Goal: Information Seeking & Learning: Learn about a topic

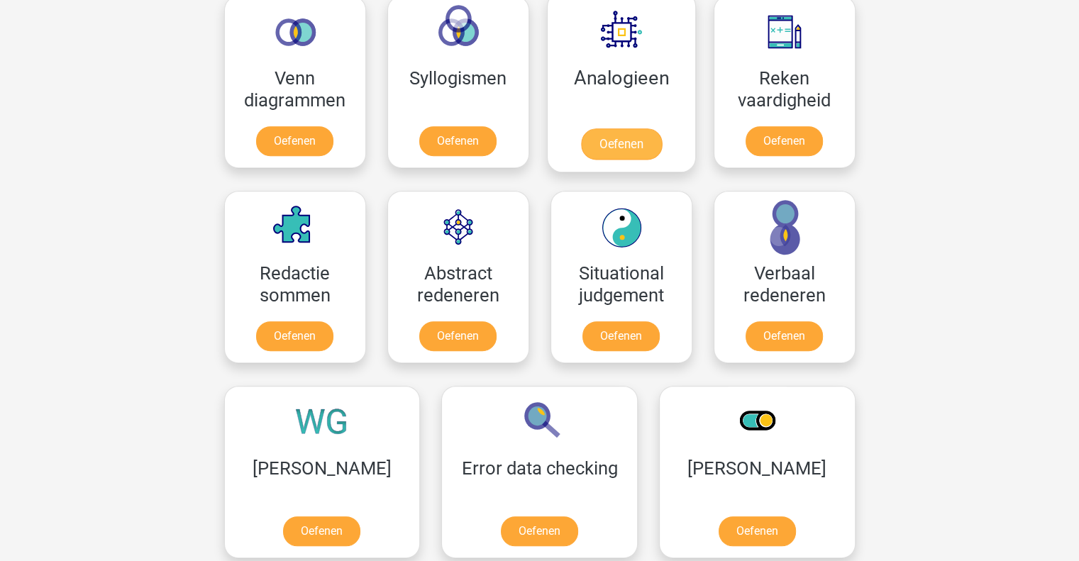
scroll to position [868, 0]
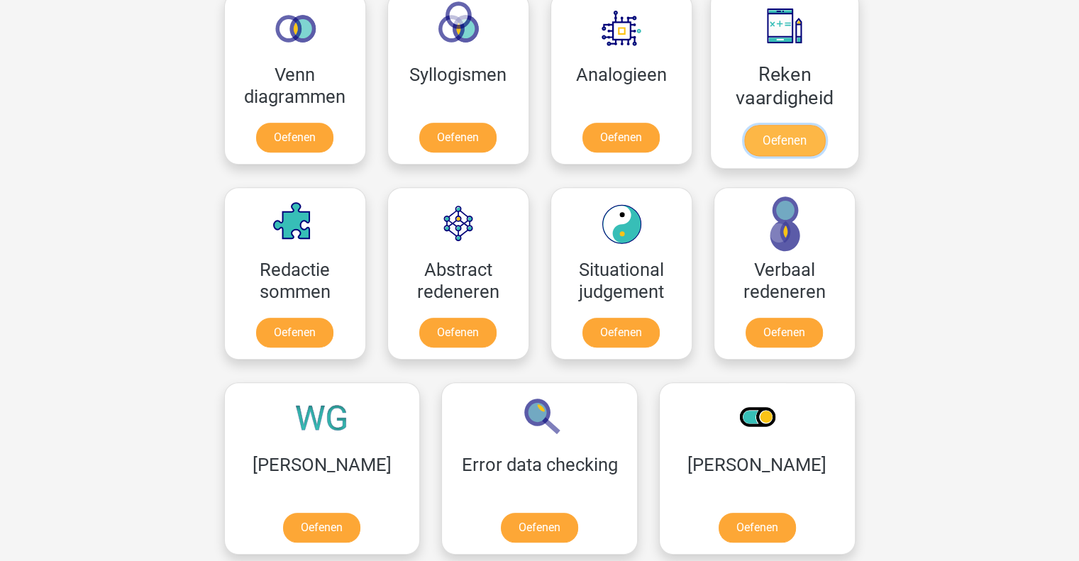
click at [823, 135] on link "Oefenen" at bounding box center [783, 140] width 81 height 31
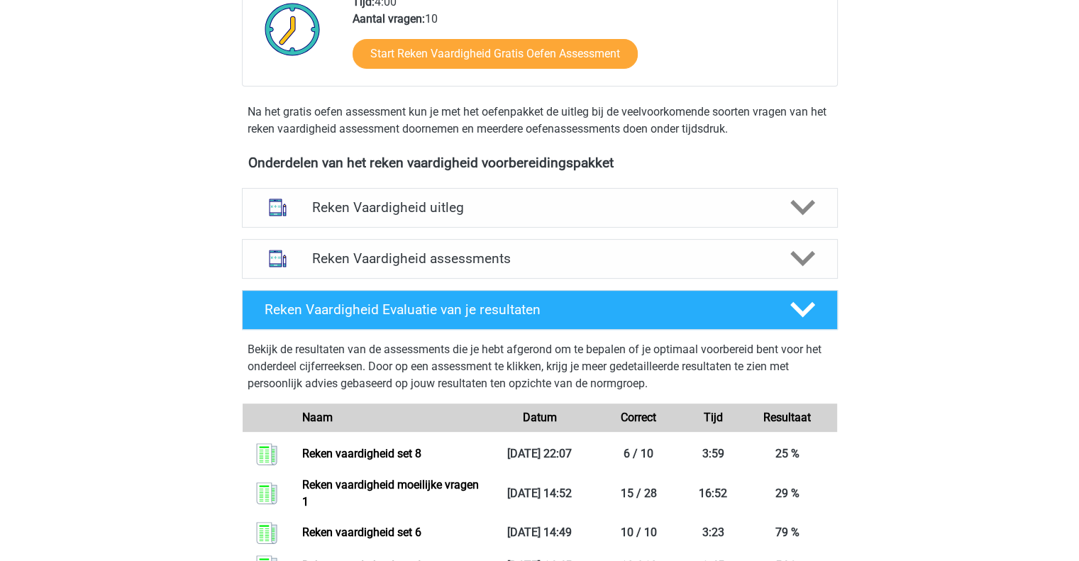
scroll to position [399, 0]
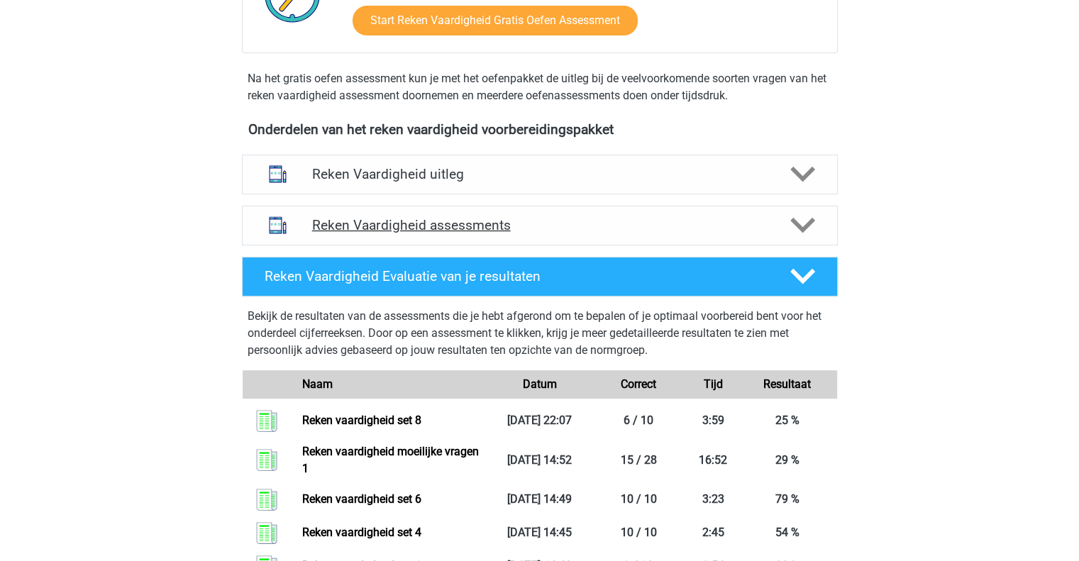
click at [797, 218] on icon at bounding box center [802, 225] width 25 height 25
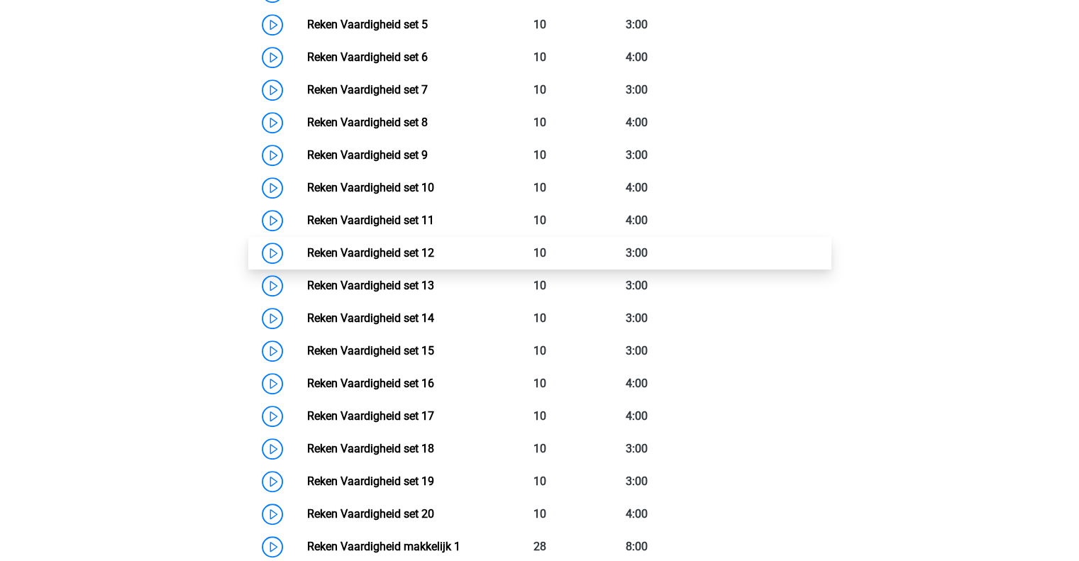
scroll to position [876, 0]
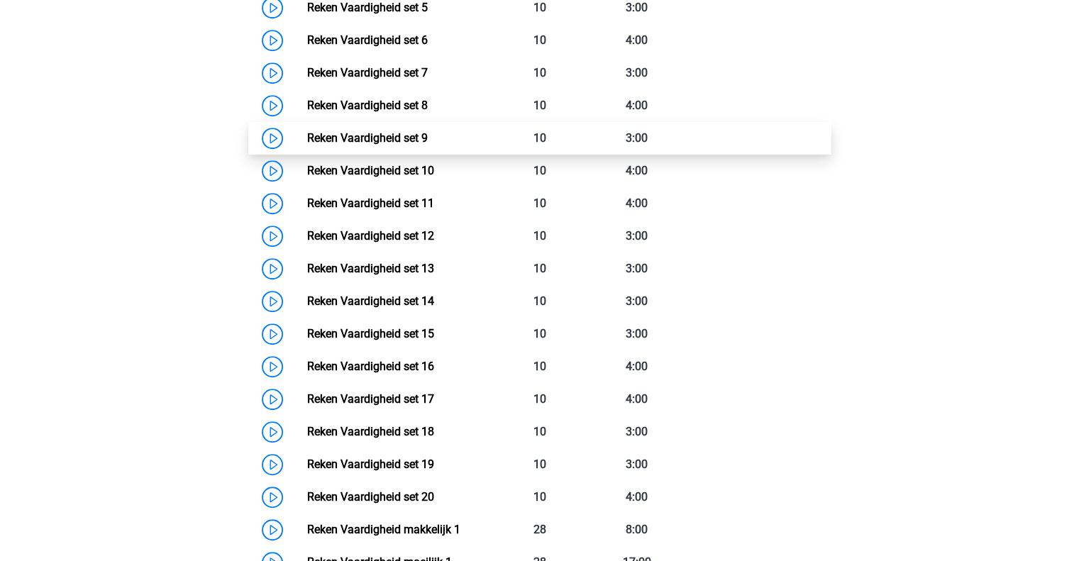
click at [307, 132] on link "Reken Vaardigheid set 9" at bounding box center [367, 137] width 121 height 13
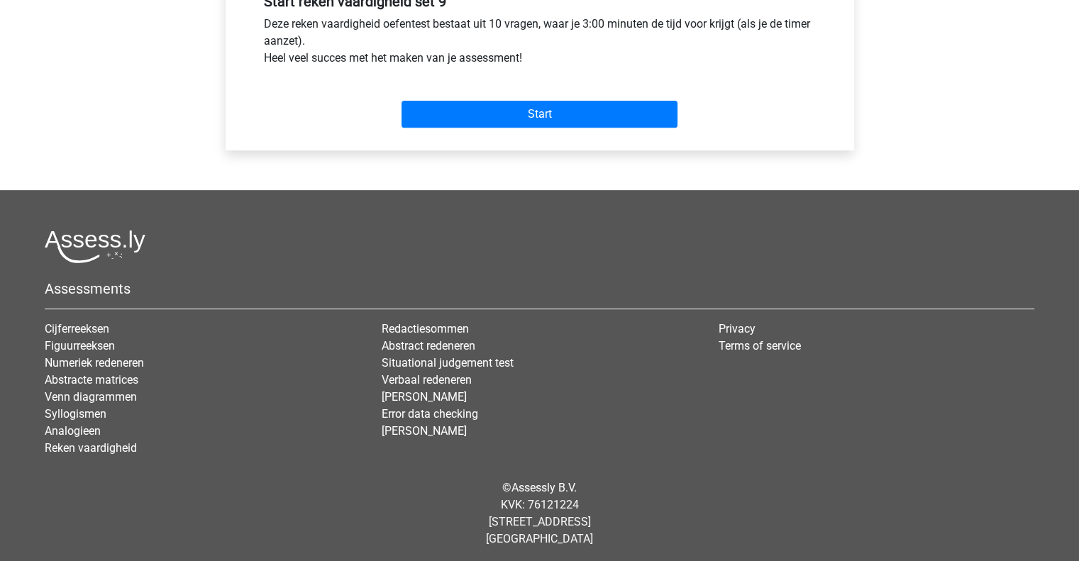
scroll to position [559, 0]
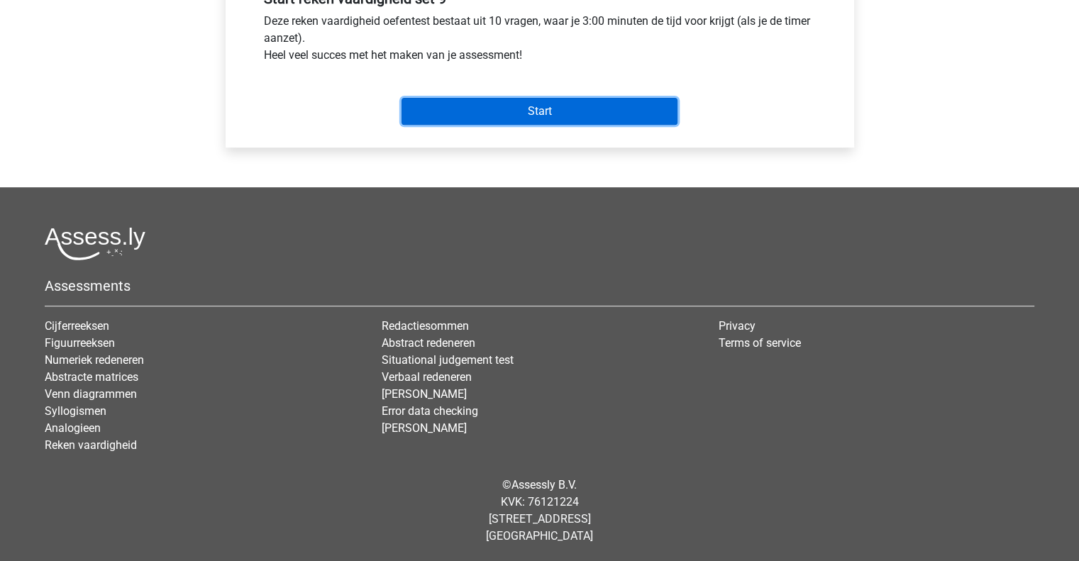
click at [442, 115] on input "Start" at bounding box center [539, 111] width 276 height 27
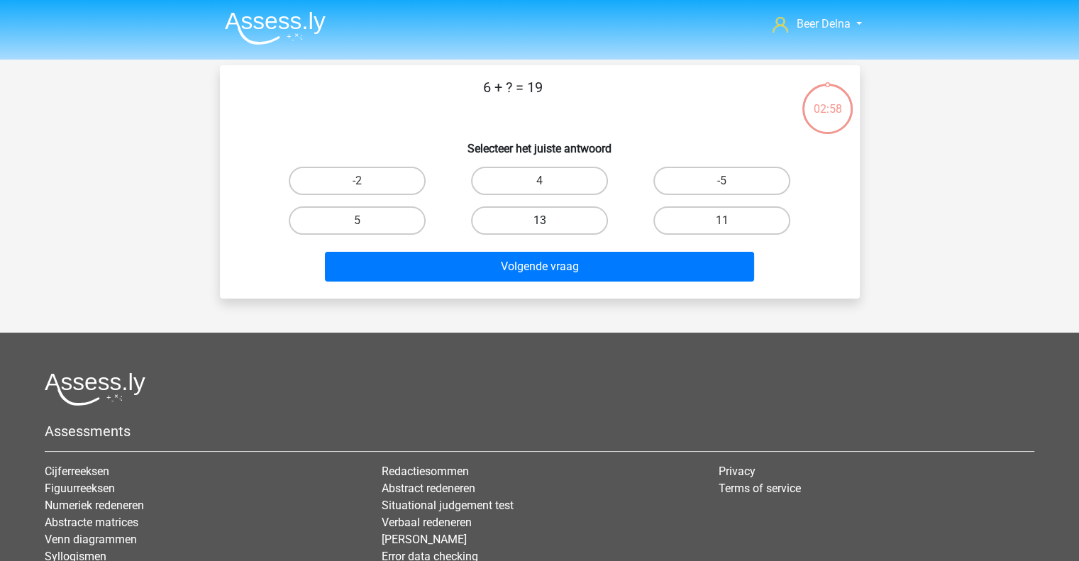
click at [517, 209] on label "13" at bounding box center [539, 220] width 137 height 28
click at [539, 221] on input "13" at bounding box center [543, 225] width 9 height 9
radio input "true"
click at [513, 283] on div "Volgende vraag" at bounding box center [540, 269] width 548 height 35
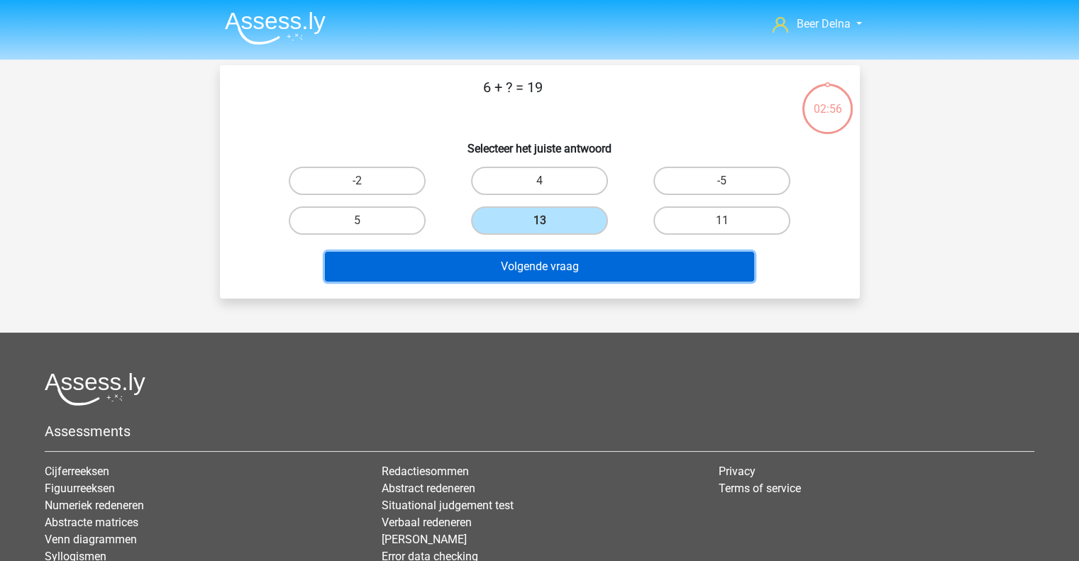
click at [515, 272] on button "Volgende vraag" at bounding box center [539, 267] width 429 height 30
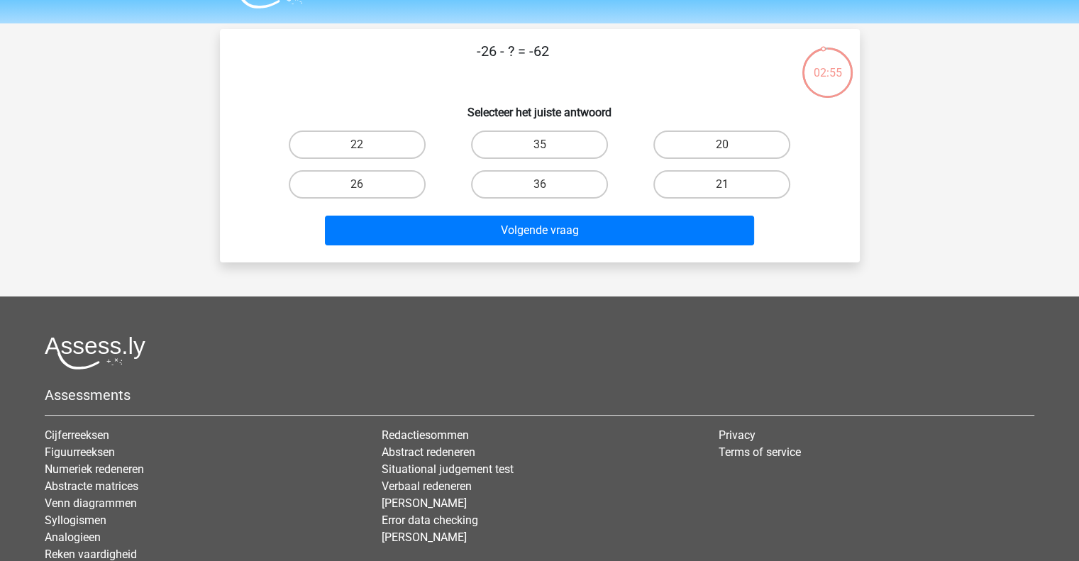
scroll to position [29, 0]
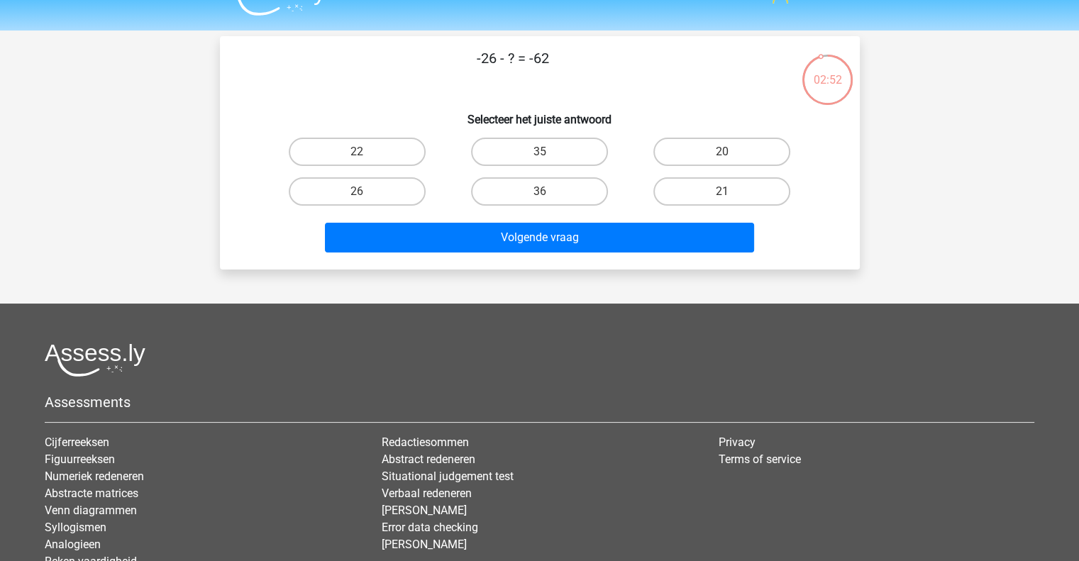
click at [545, 198] on input "36" at bounding box center [543, 195] width 9 height 9
radio input "true"
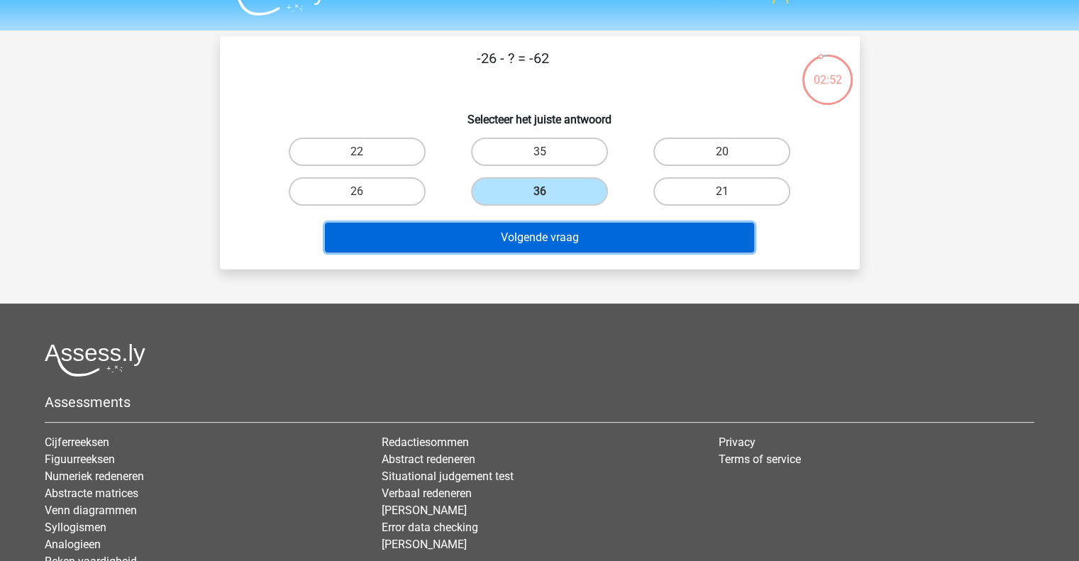
click at [528, 246] on button "Volgende vraag" at bounding box center [539, 238] width 429 height 30
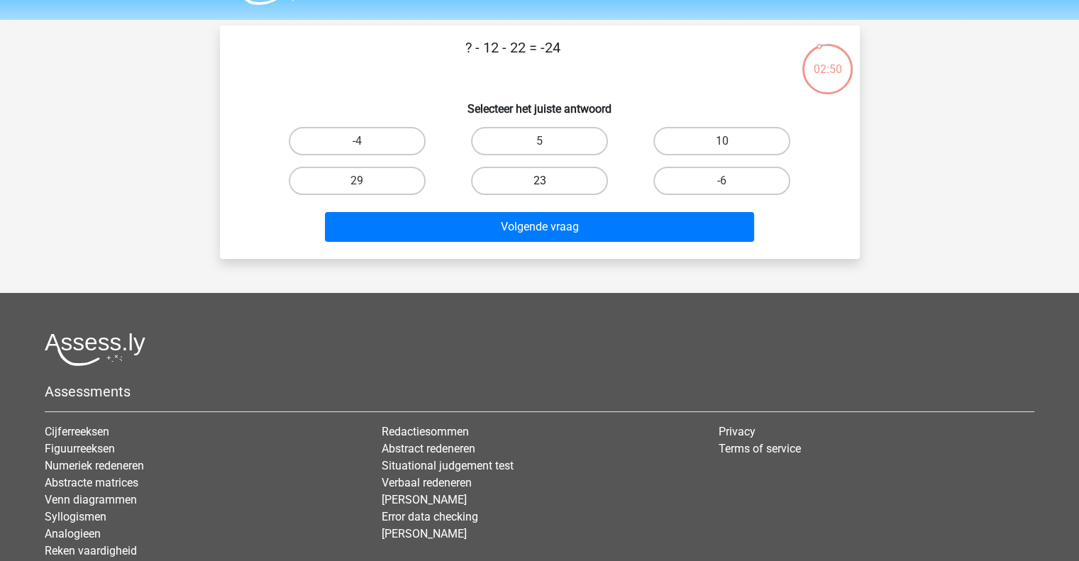
scroll to position [38, 0]
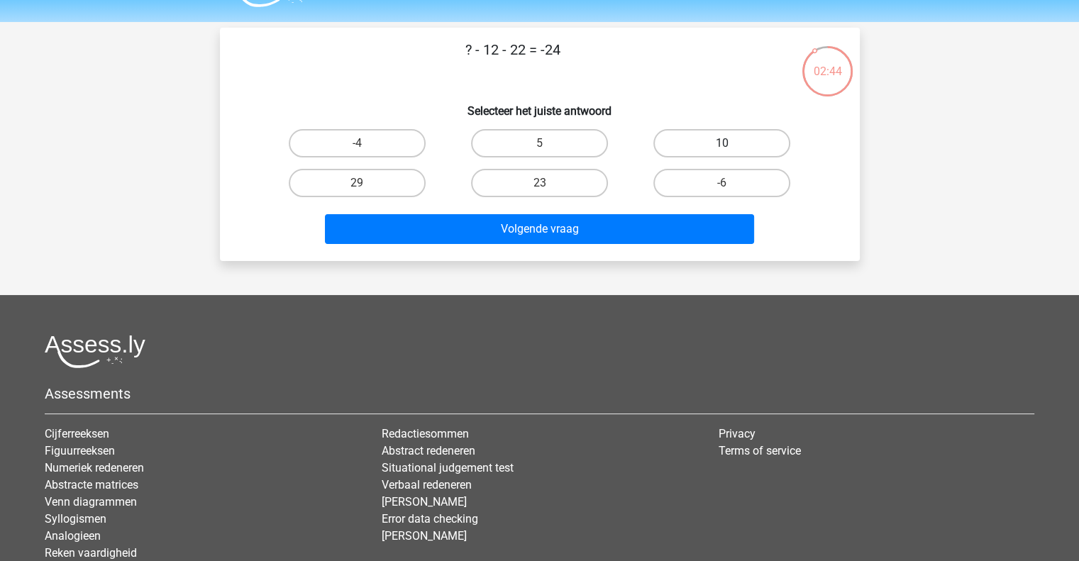
click at [699, 143] on label "10" at bounding box center [721, 143] width 137 height 28
click at [722, 143] on input "10" at bounding box center [726, 147] width 9 height 9
radio input "true"
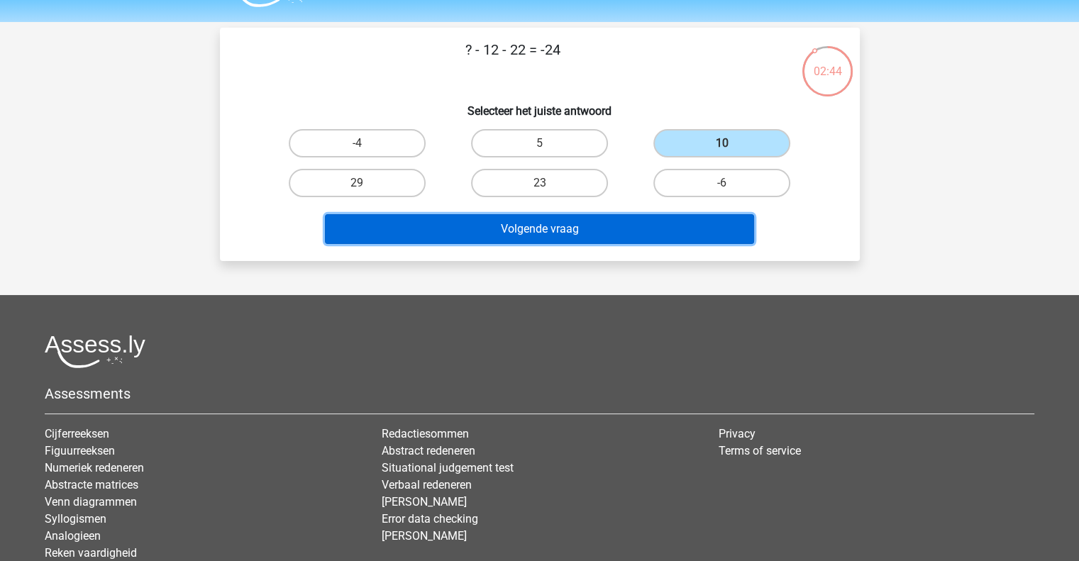
click at [638, 239] on button "Volgende vraag" at bounding box center [539, 229] width 429 height 30
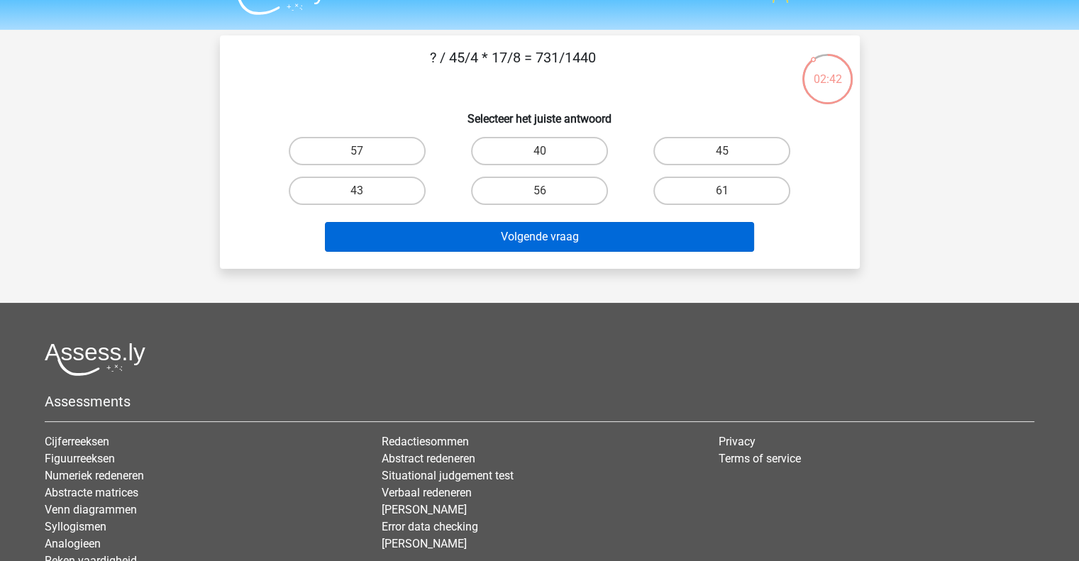
scroll to position [28, 0]
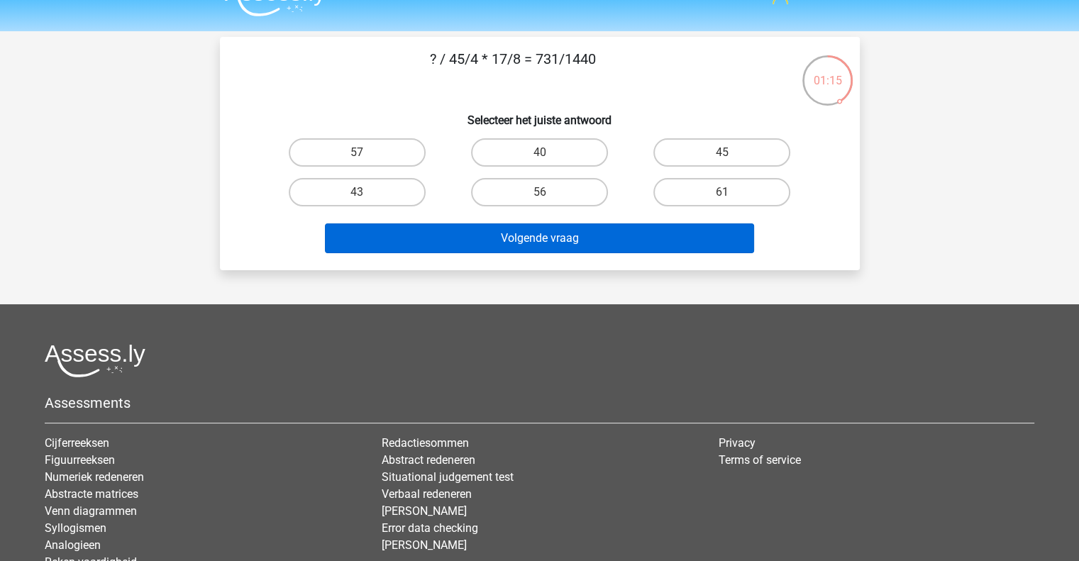
click at [593, 186] on label "56" at bounding box center [539, 192] width 137 height 28
click at [548, 192] on input "56" at bounding box center [543, 196] width 9 height 9
radio input "true"
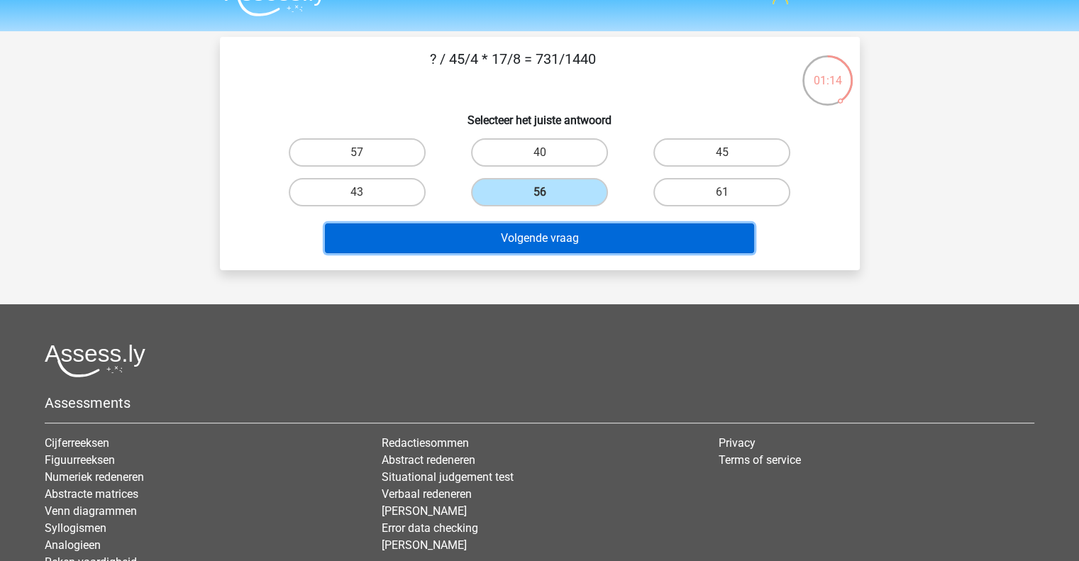
click at [591, 227] on button "Volgende vraag" at bounding box center [539, 238] width 429 height 30
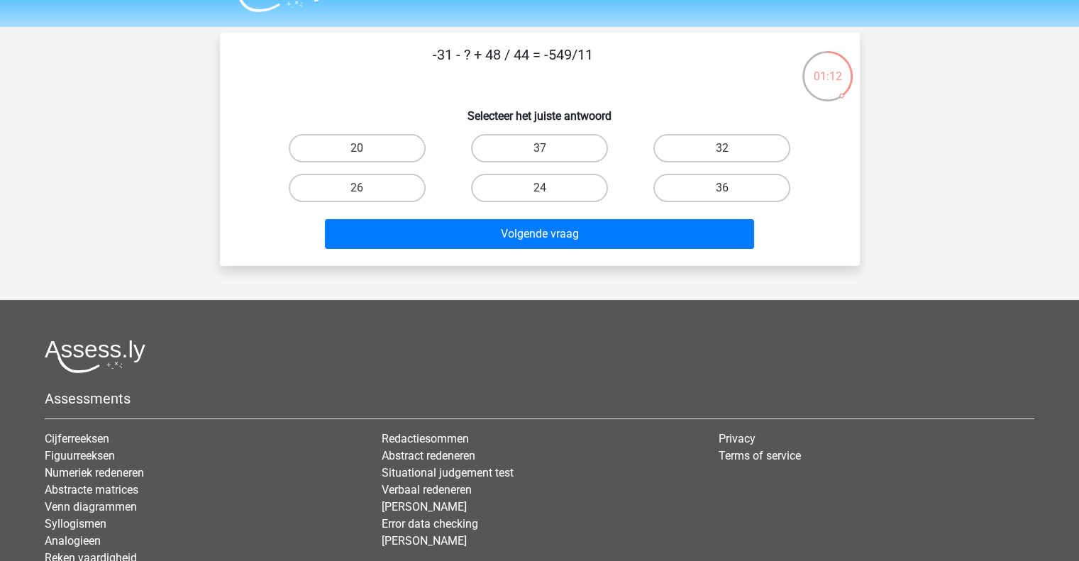
scroll to position [13, 0]
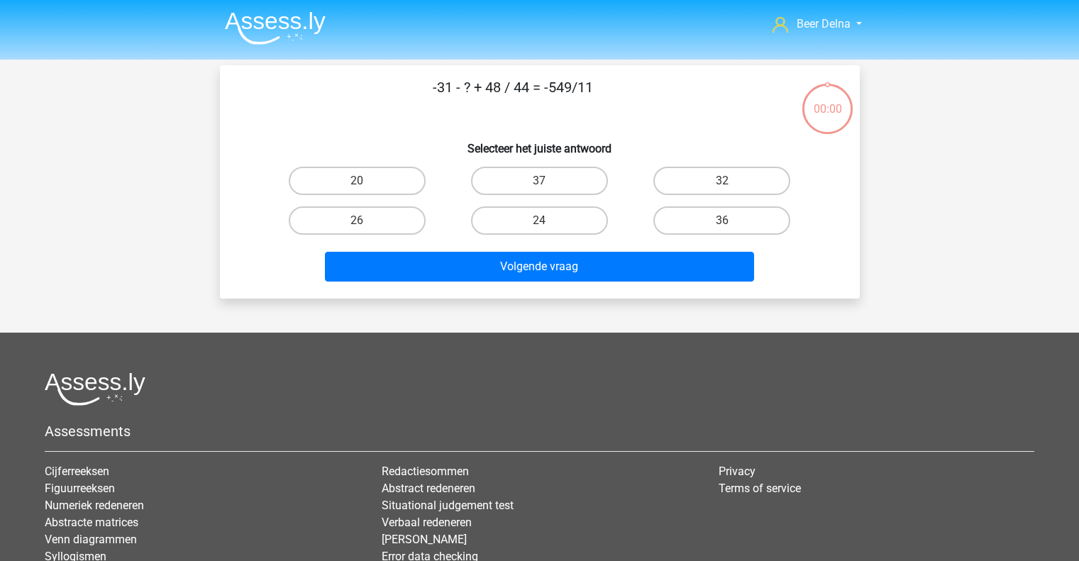
scroll to position [13, 0]
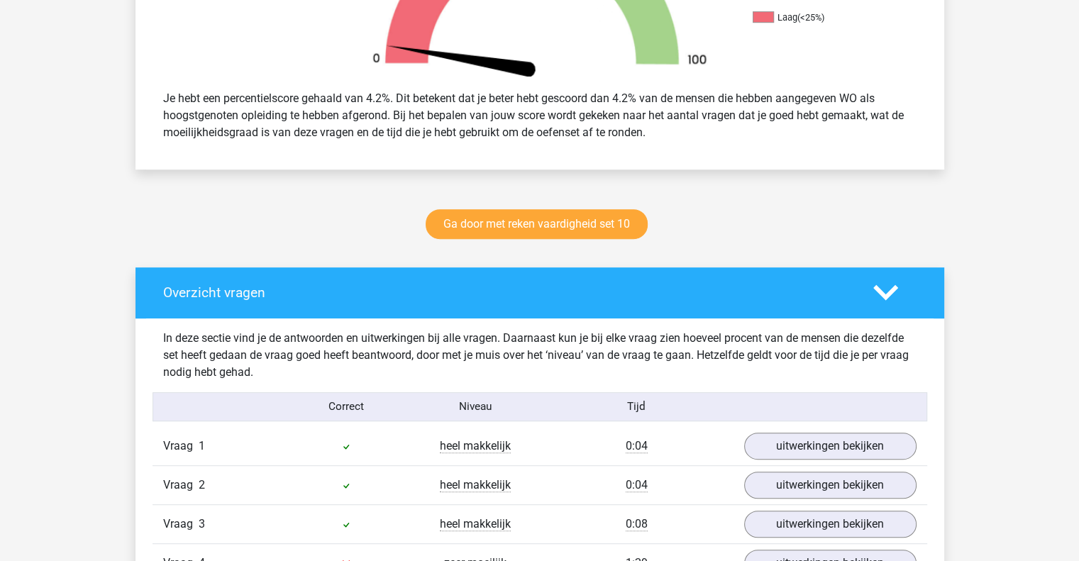
scroll to position [833, 0]
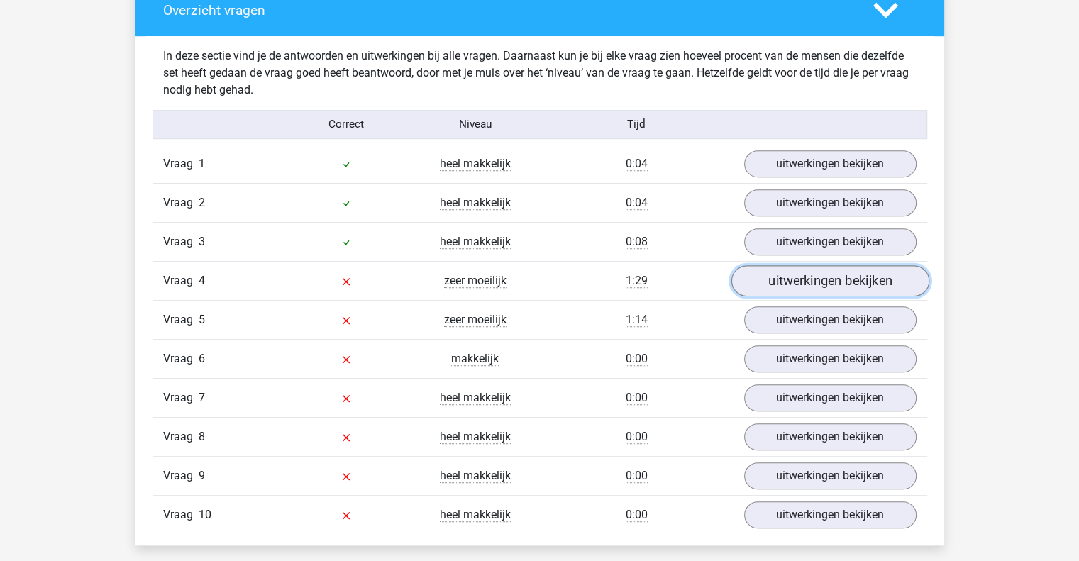
click at [774, 270] on link "uitwerkingen bekijken" at bounding box center [829, 280] width 198 height 31
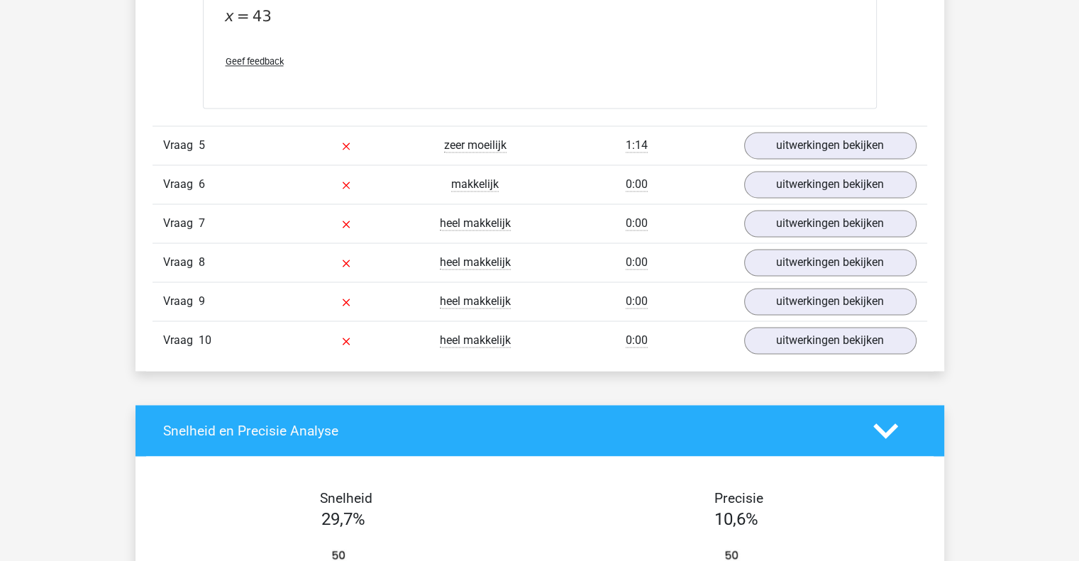
scroll to position [2149, 0]
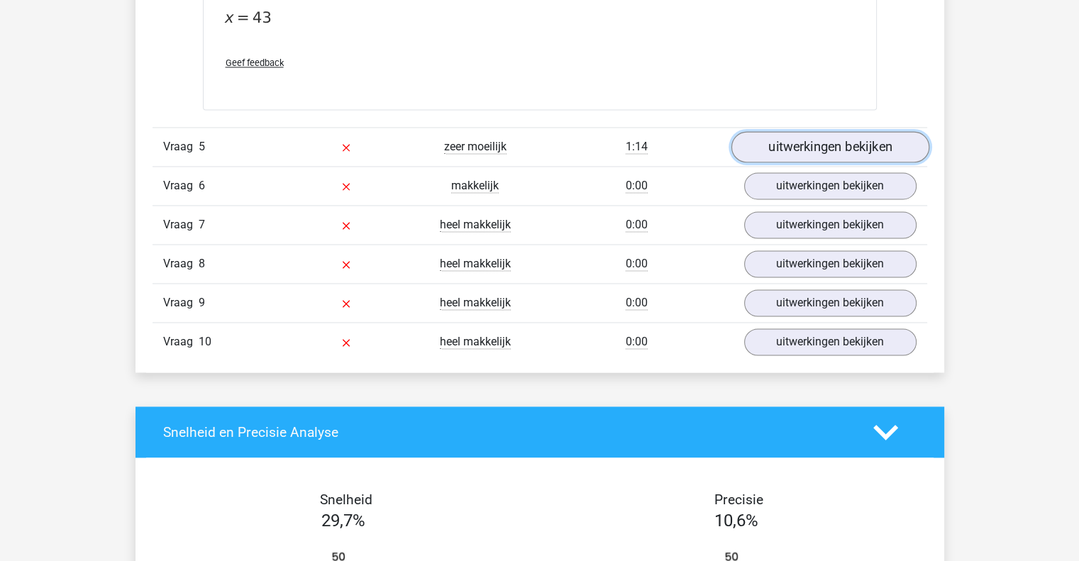
click at [835, 148] on link "uitwerkingen bekijken" at bounding box center [829, 146] width 198 height 31
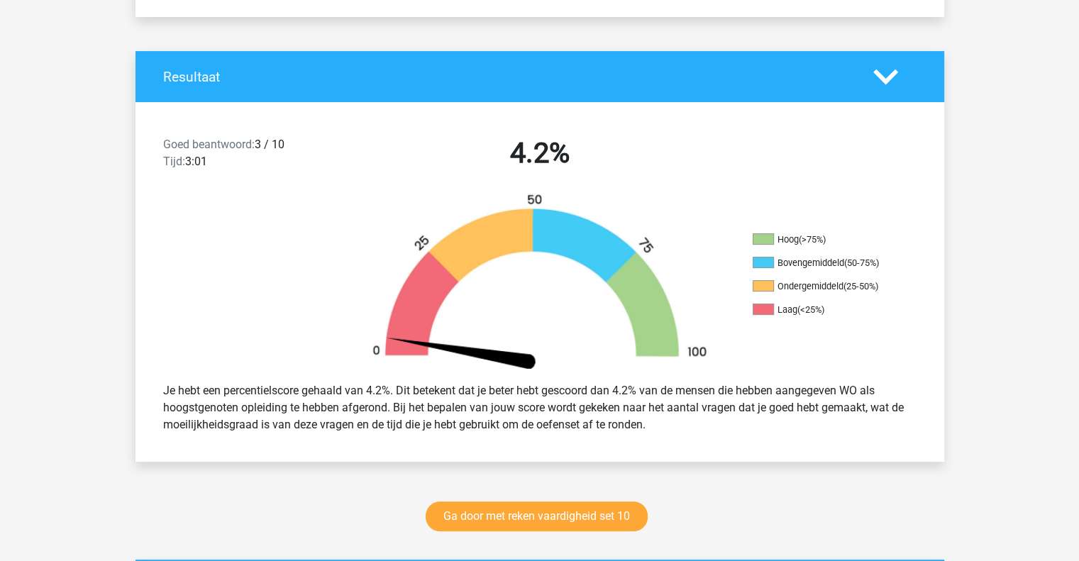
scroll to position [260, 0]
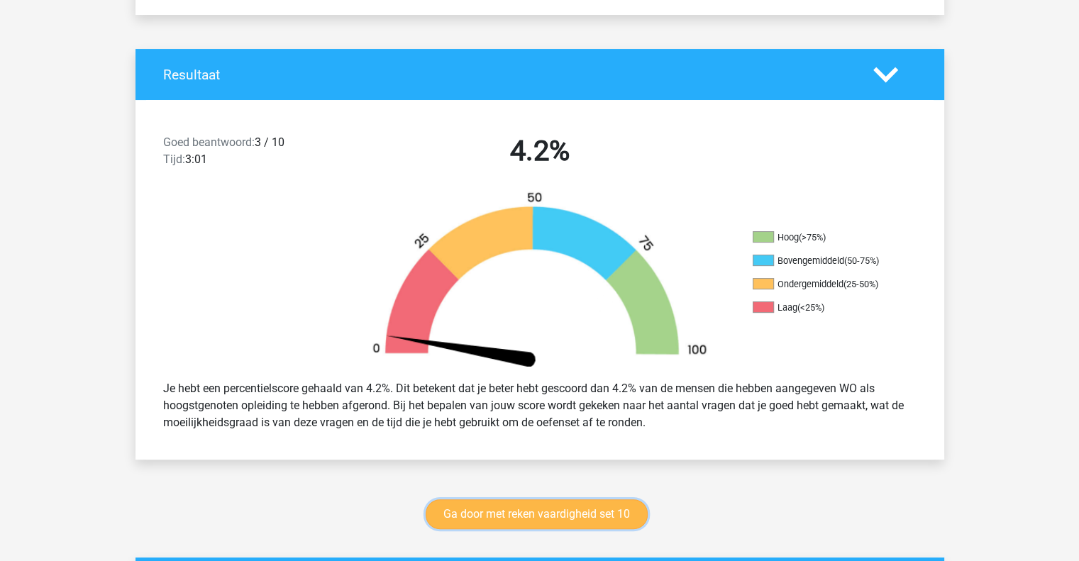
click at [581, 511] on link "Ga door met reken vaardigheid set 10" at bounding box center [537, 514] width 222 height 30
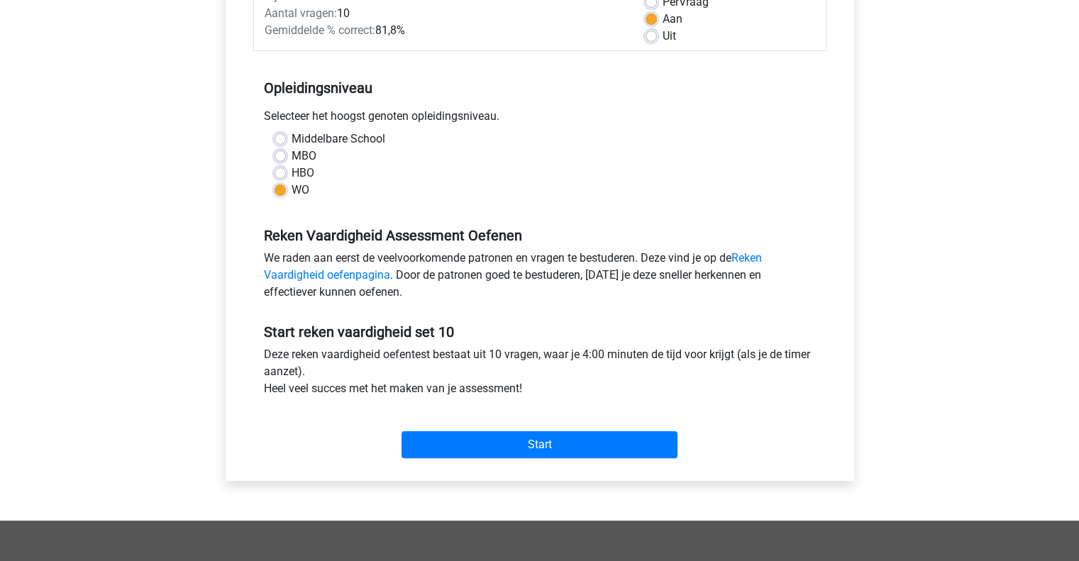
scroll to position [377, 0]
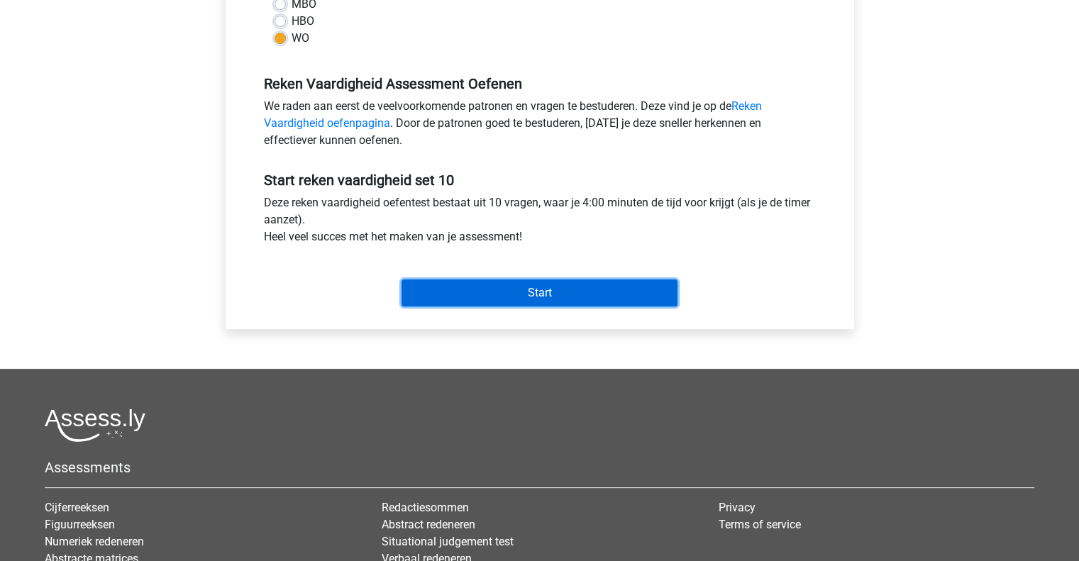
click at [511, 301] on input "Start" at bounding box center [539, 292] width 276 height 27
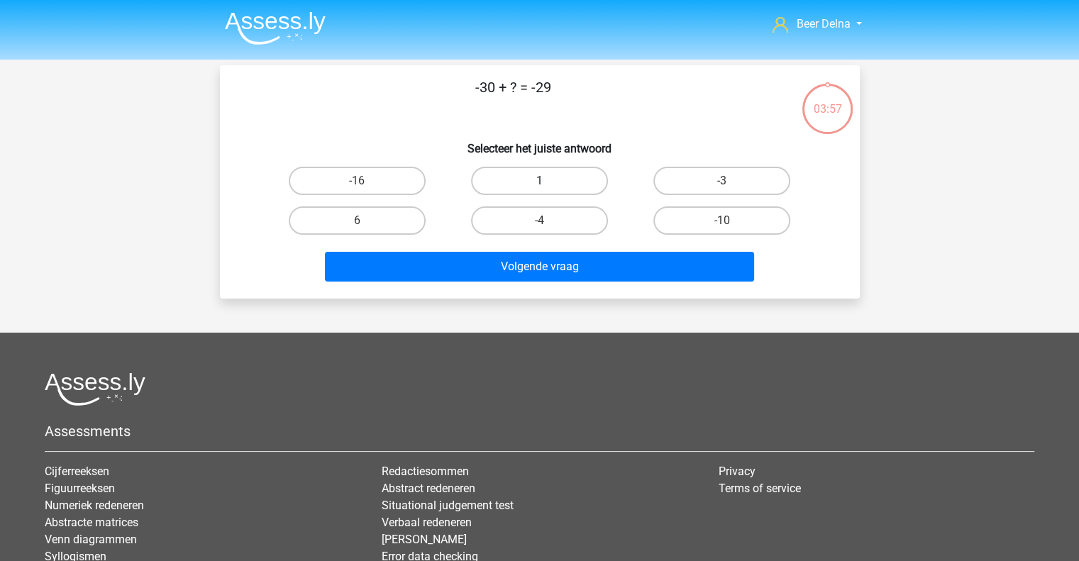
click at [508, 187] on label "1" at bounding box center [539, 181] width 137 height 28
click at [539, 187] on input "1" at bounding box center [543, 185] width 9 height 9
radio input "true"
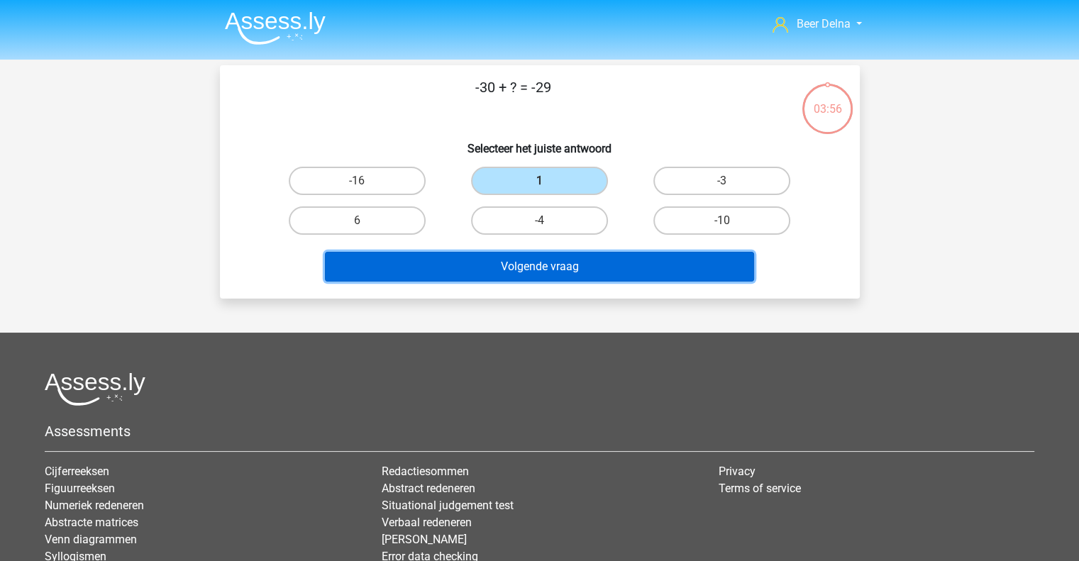
click at [497, 278] on button "Volgende vraag" at bounding box center [539, 267] width 429 height 30
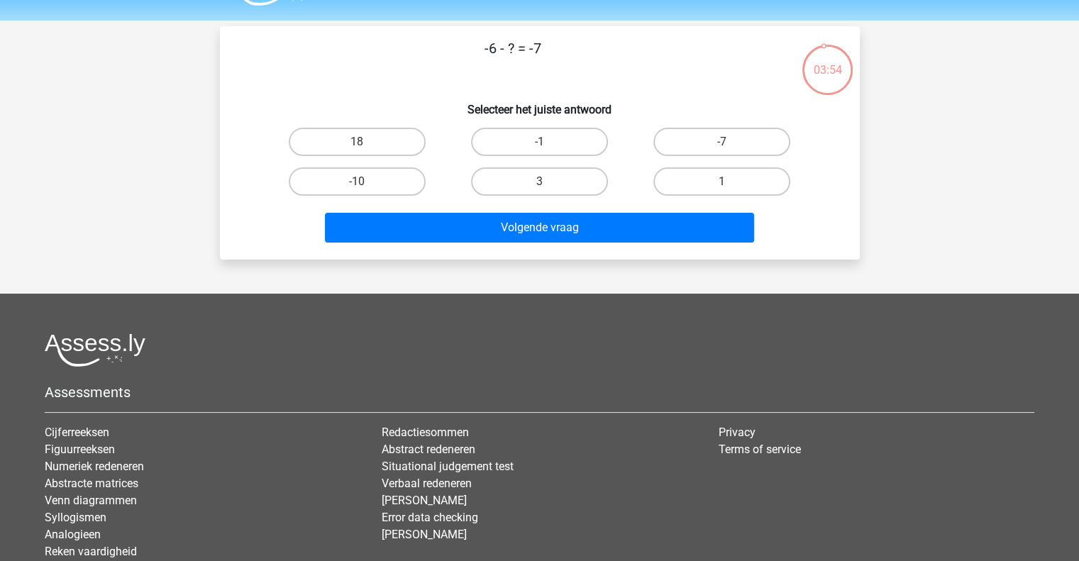
scroll to position [33, 0]
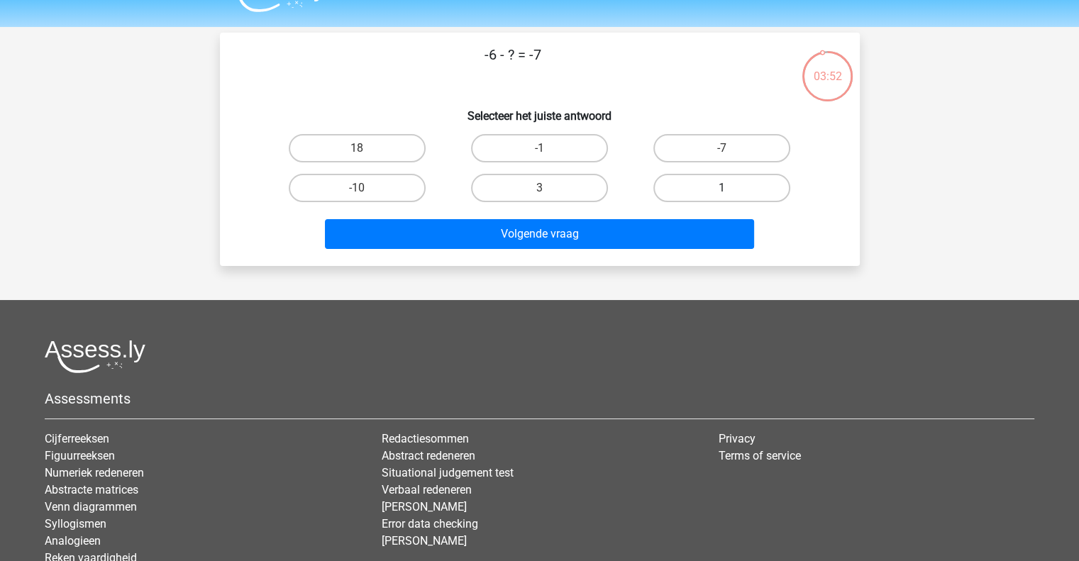
click at [687, 185] on label "1" at bounding box center [721, 188] width 137 height 28
click at [722, 188] on input "1" at bounding box center [726, 192] width 9 height 9
radio input "true"
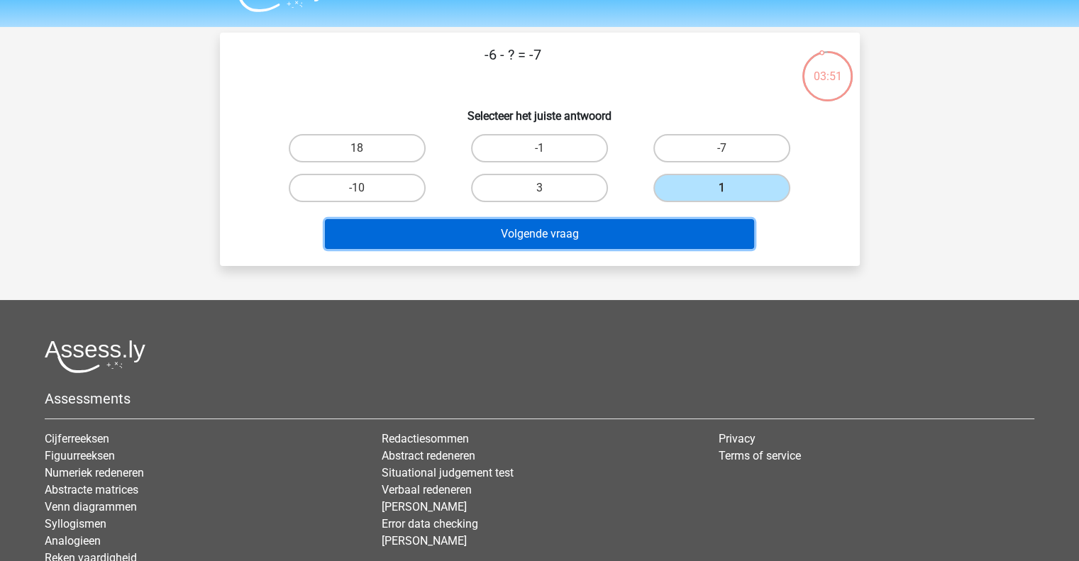
click at [623, 240] on button "Volgende vraag" at bounding box center [539, 234] width 429 height 30
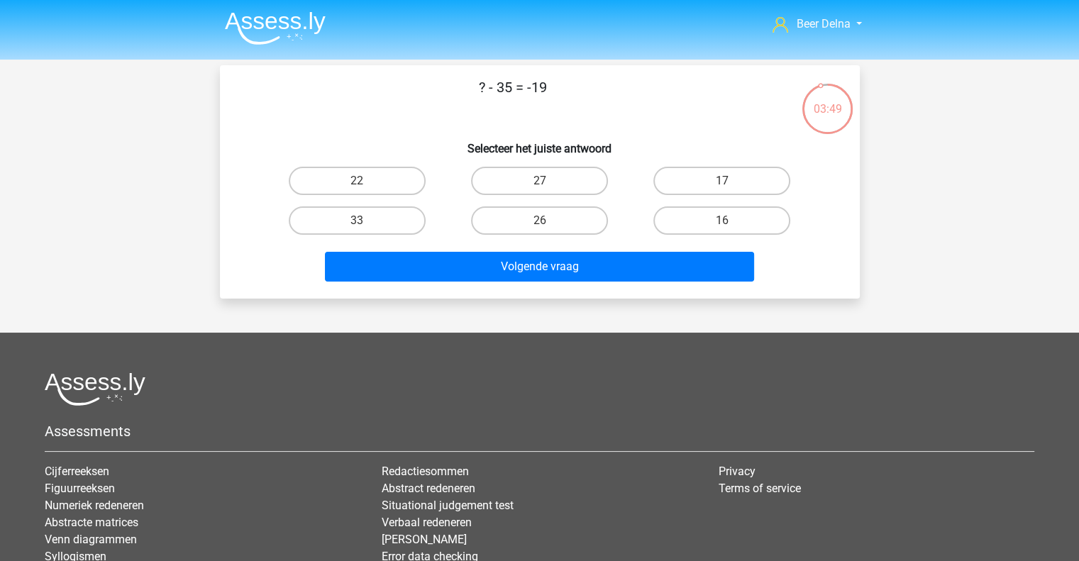
scroll to position [1, 0]
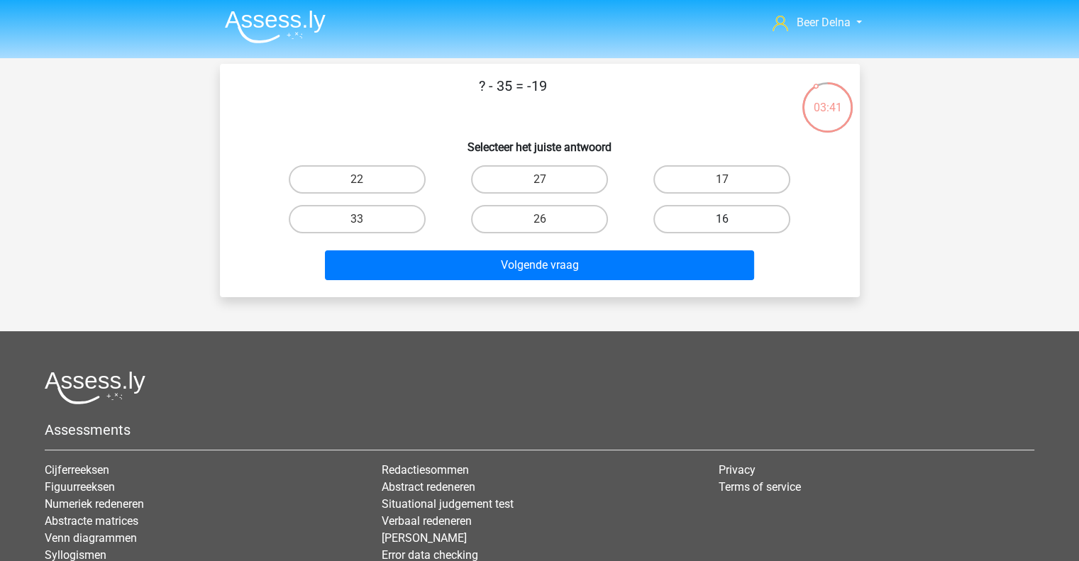
click at [686, 229] on label "16" at bounding box center [721, 219] width 137 height 28
click at [722, 228] on input "16" at bounding box center [726, 223] width 9 height 9
radio input "true"
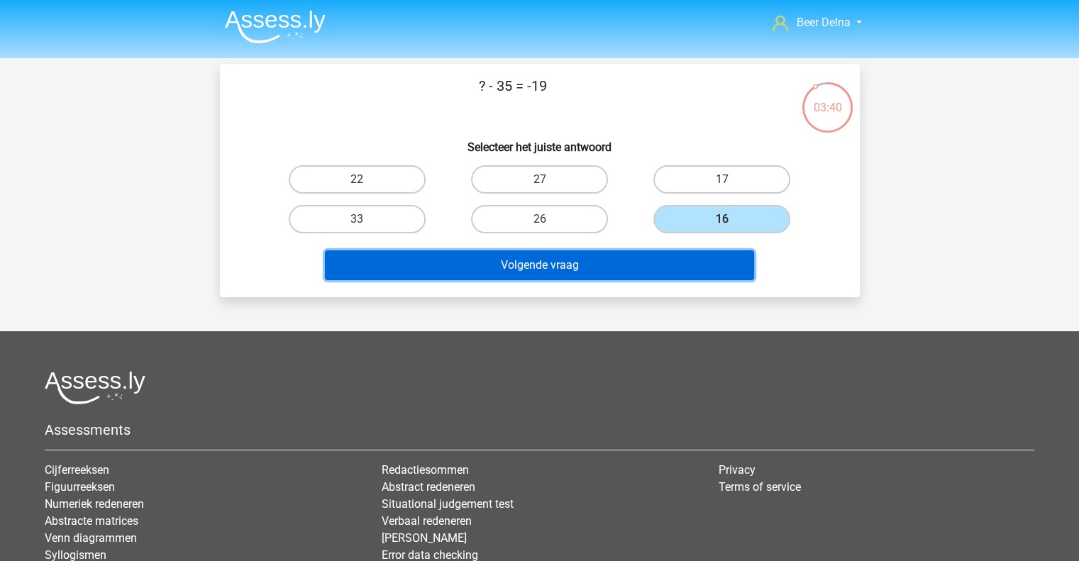
click at [643, 268] on button "Volgende vraag" at bounding box center [539, 265] width 429 height 30
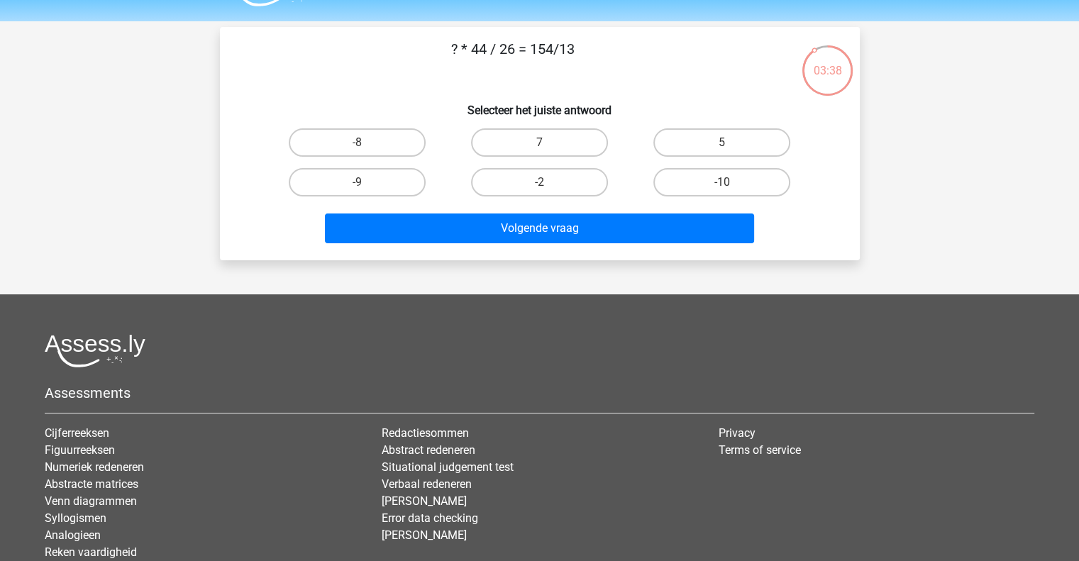
scroll to position [37, 0]
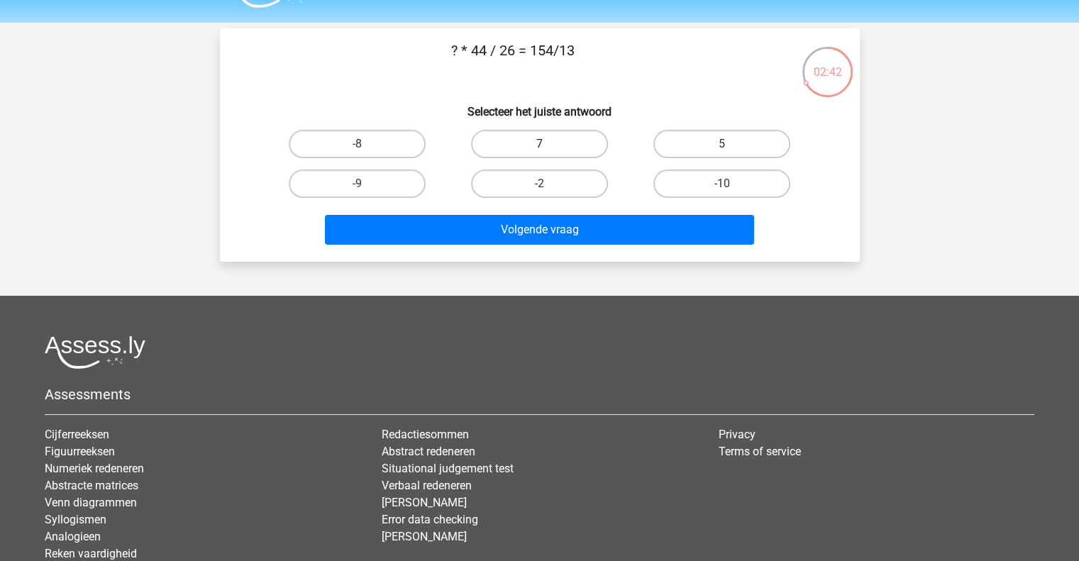
click at [564, 139] on label "7" at bounding box center [539, 144] width 137 height 28
click at [548, 144] on input "7" at bounding box center [543, 148] width 9 height 9
radio input "true"
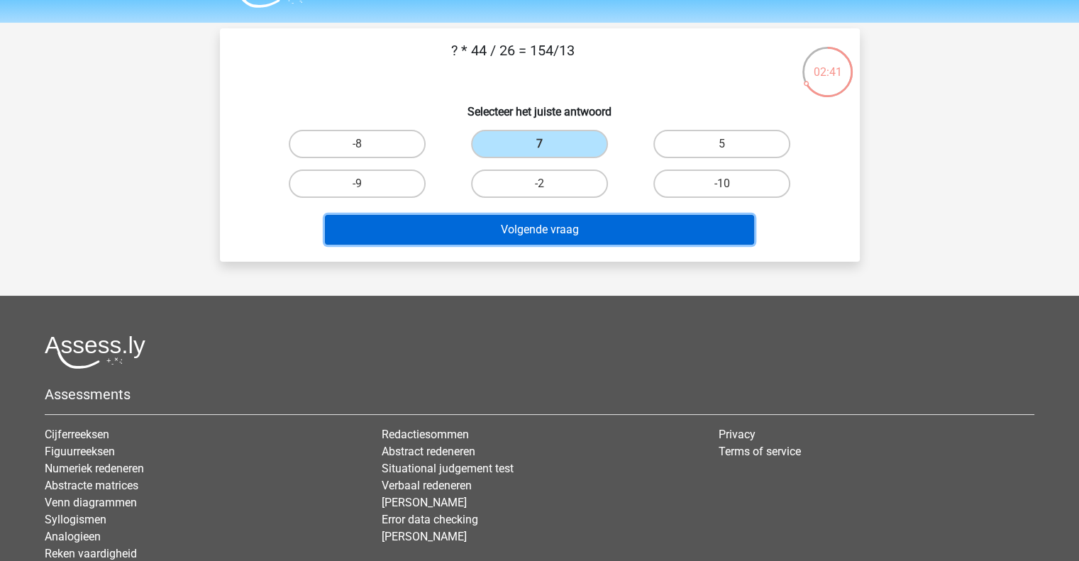
click at [564, 223] on button "Volgende vraag" at bounding box center [539, 230] width 429 height 30
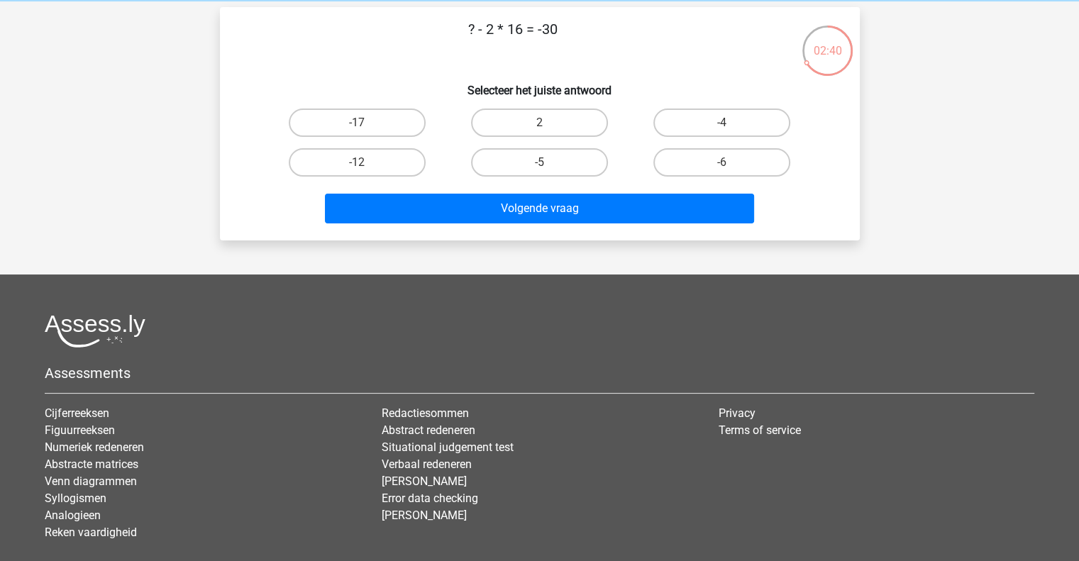
scroll to position [57, 0]
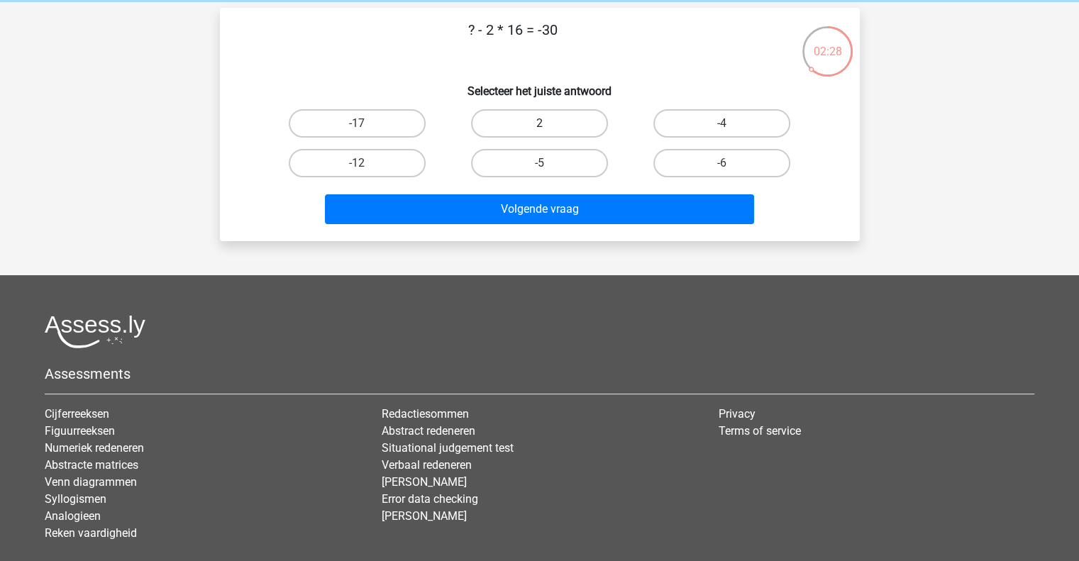
click at [538, 130] on label "2" at bounding box center [539, 123] width 137 height 28
click at [539, 130] on input "2" at bounding box center [543, 127] width 9 height 9
radio input "true"
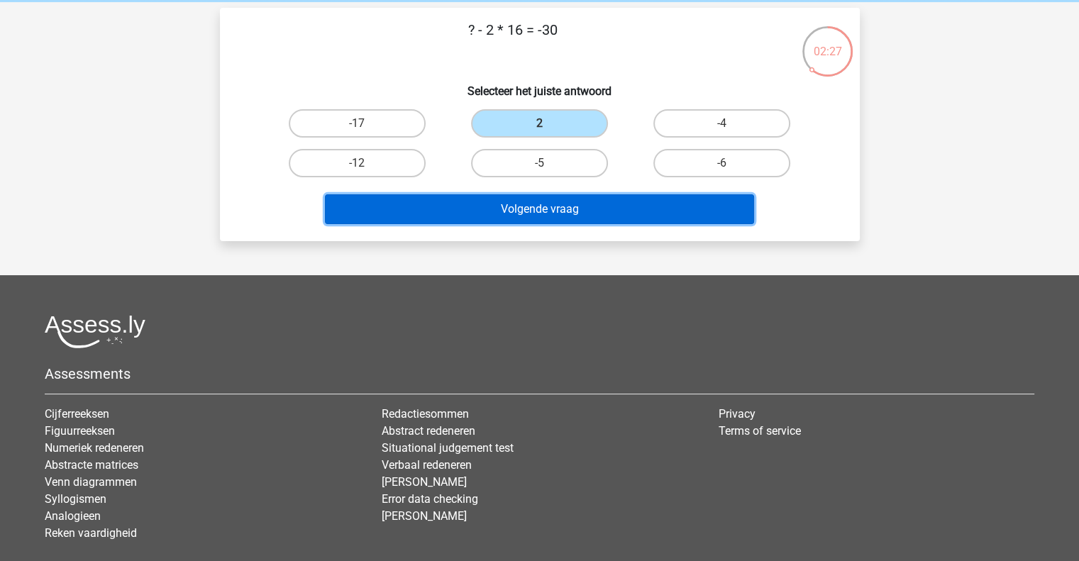
click at [529, 196] on button "Volgende vraag" at bounding box center [539, 209] width 429 height 30
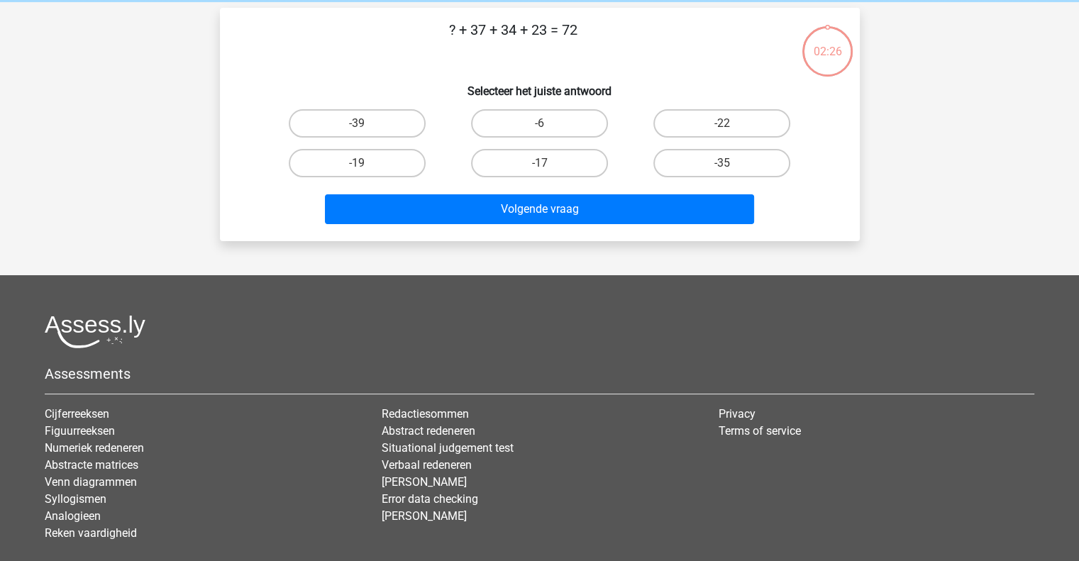
scroll to position [65, 0]
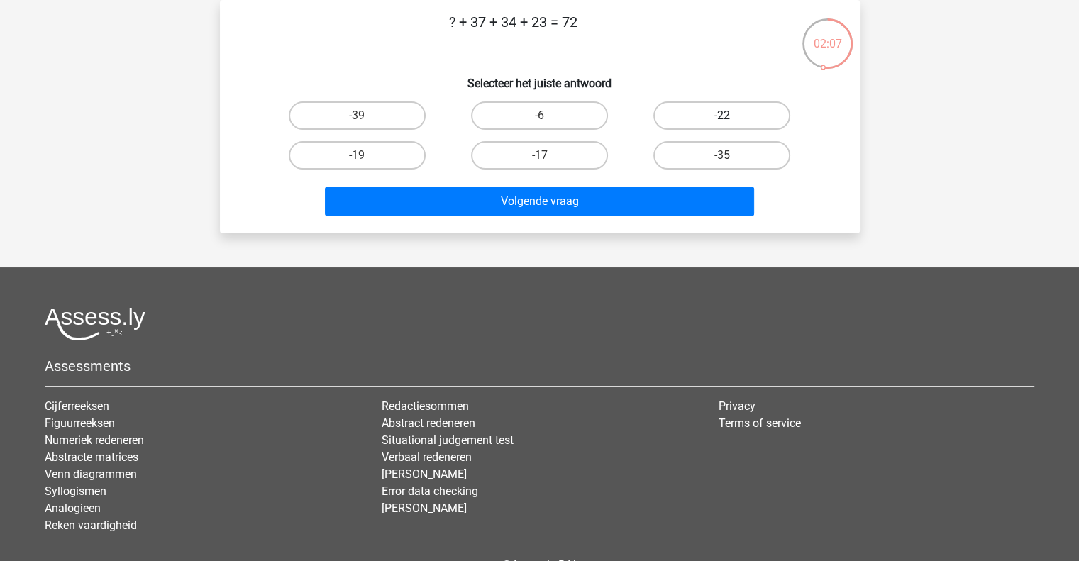
click at [723, 109] on label "-22" at bounding box center [721, 115] width 137 height 28
click at [723, 116] on input "-22" at bounding box center [726, 120] width 9 height 9
radio input "true"
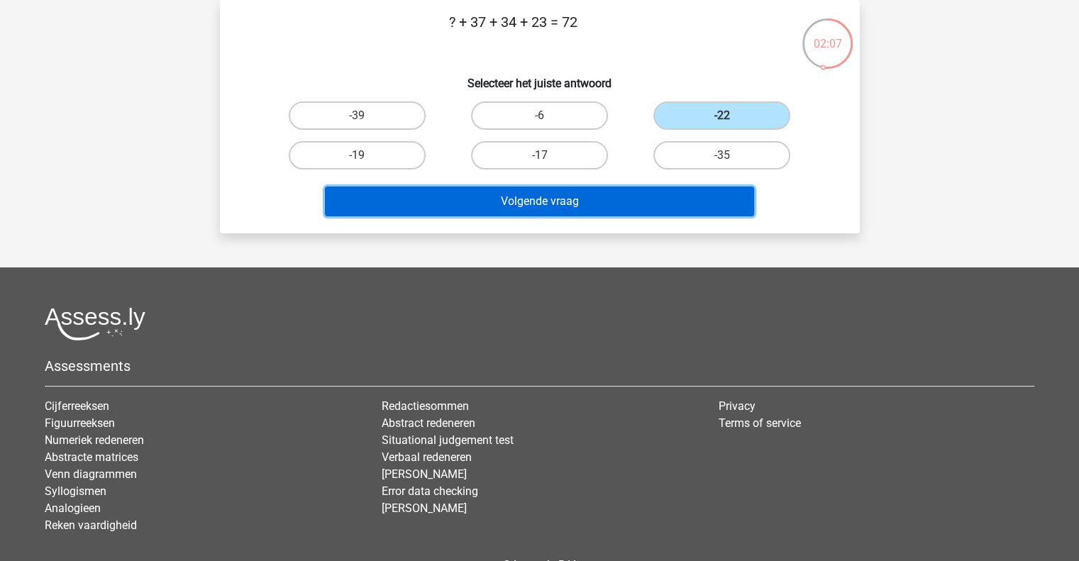
click at [657, 194] on button "Volgende vraag" at bounding box center [539, 202] width 429 height 30
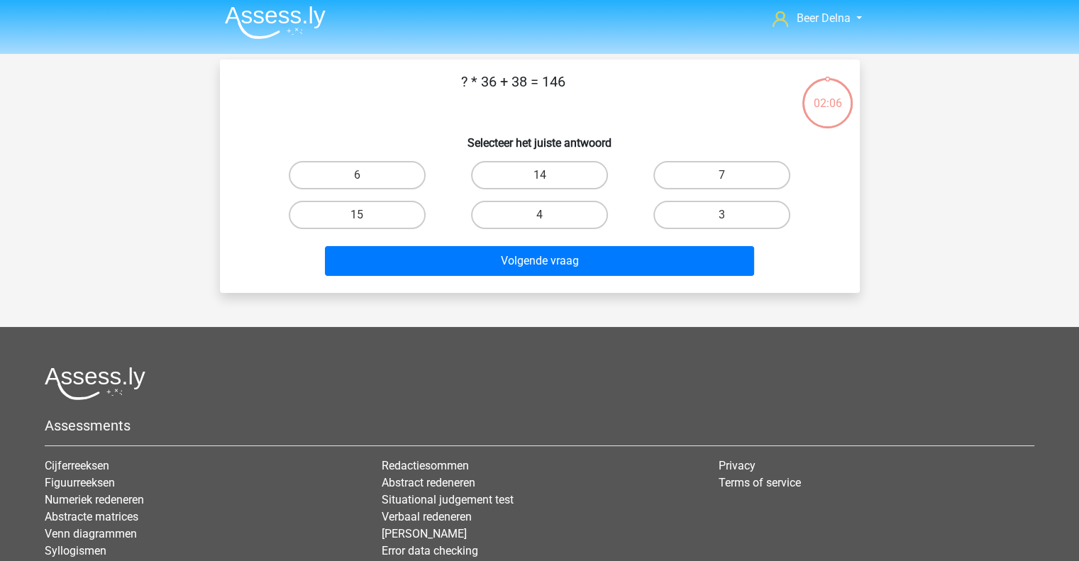
scroll to position [0, 0]
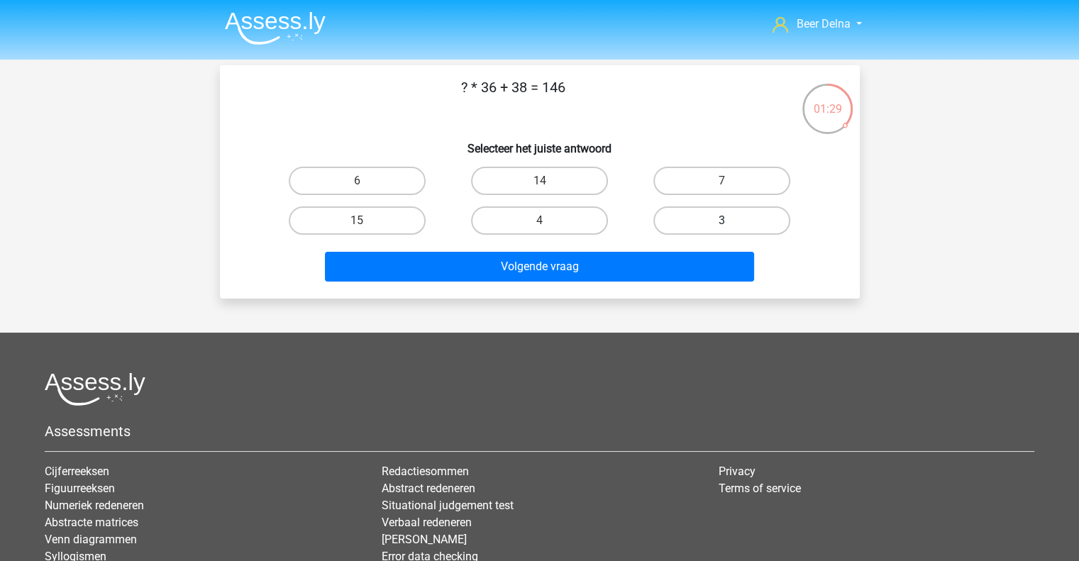
click at [696, 218] on label "3" at bounding box center [721, 220] width 137 height 28
click at [722, 221] on input "3" at bounding box center [726, 225] width 9 height 9
radio input "true"
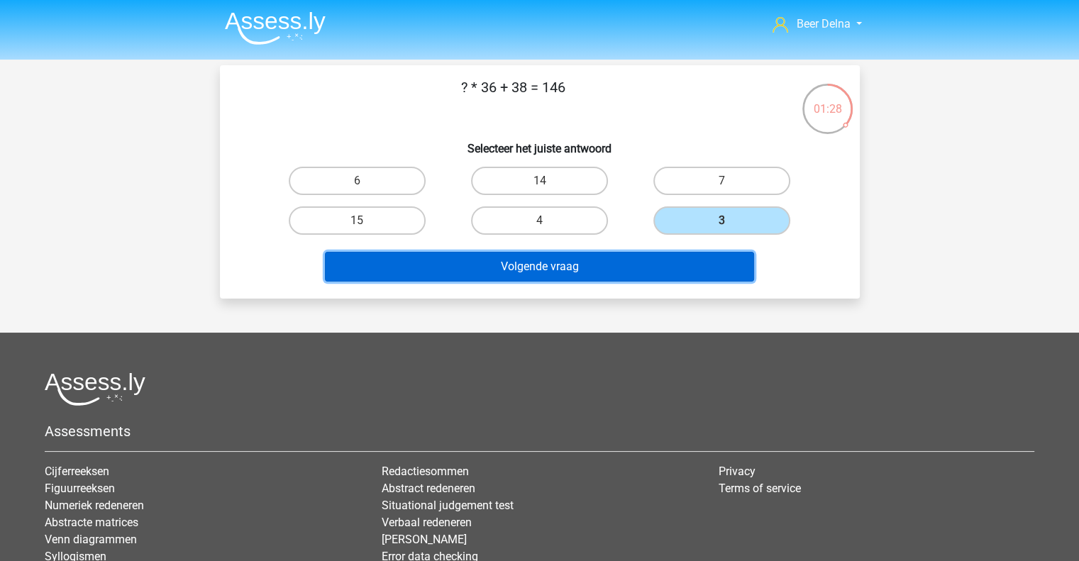
click at [668, 272] on button "Volgende vraag" at bounding box center [539, 267] width 429 height 30
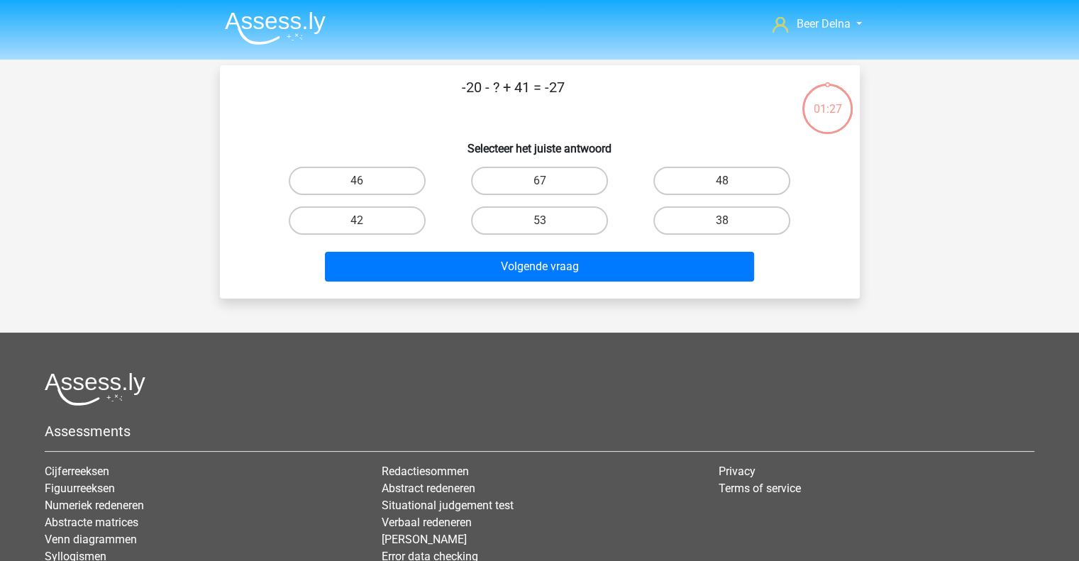
scroll to position [65, 0]
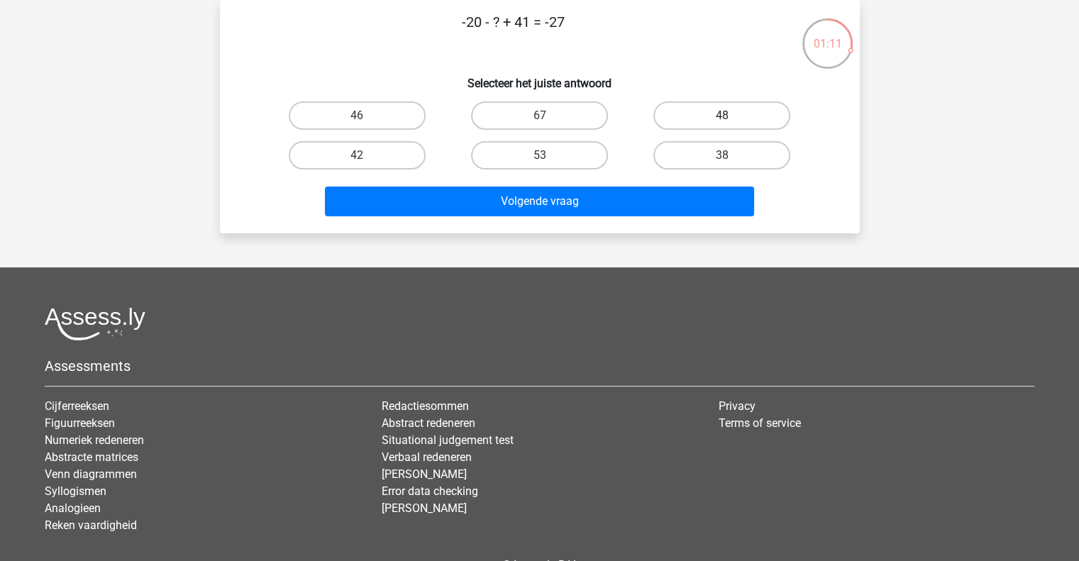
click at [712, 107] on label "48" at bounding box center [721, 115] width 137 height 28
click at [722, 116] on input "48" at bounding box center [726, 120] width 9 height 9
radio input "true"
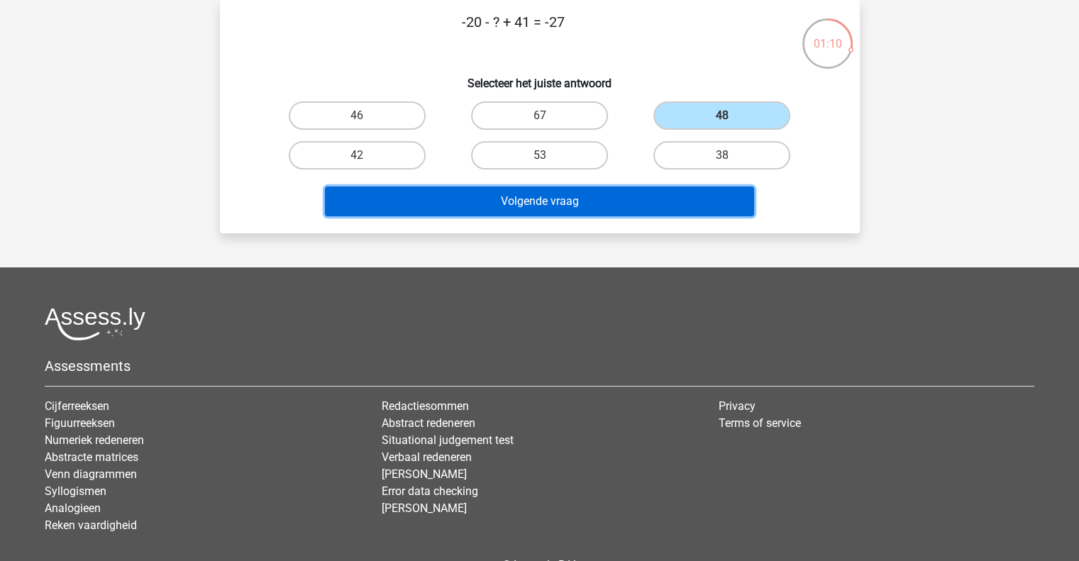
click at [687, 191] on button "Volgende vraag" at bounding box center [539, 202] width 429 height 30
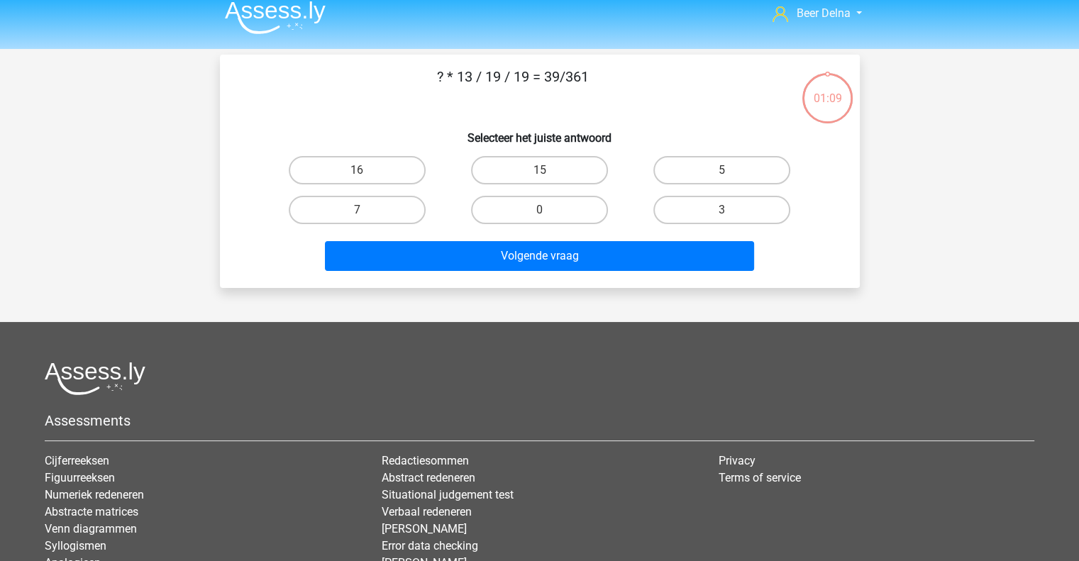
scroll to position [9, 0]
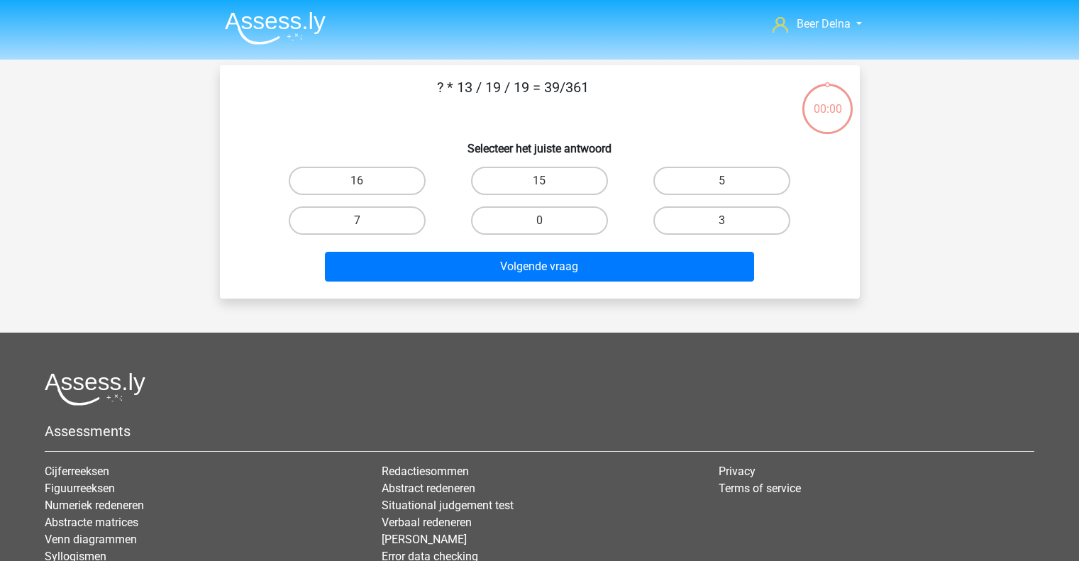
scroll to position [9, 0]
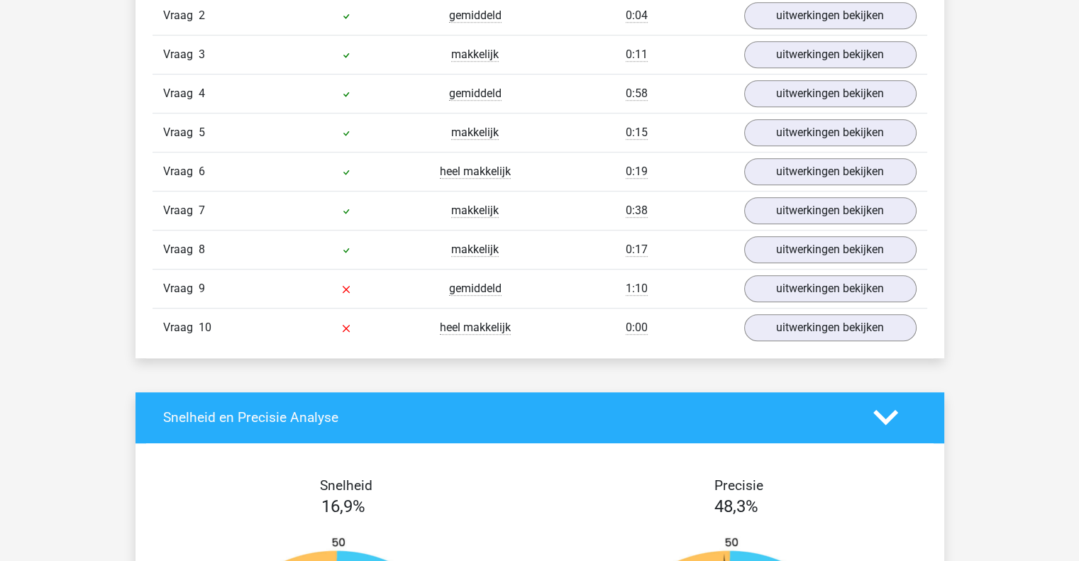
scroll to position [1018, 0]
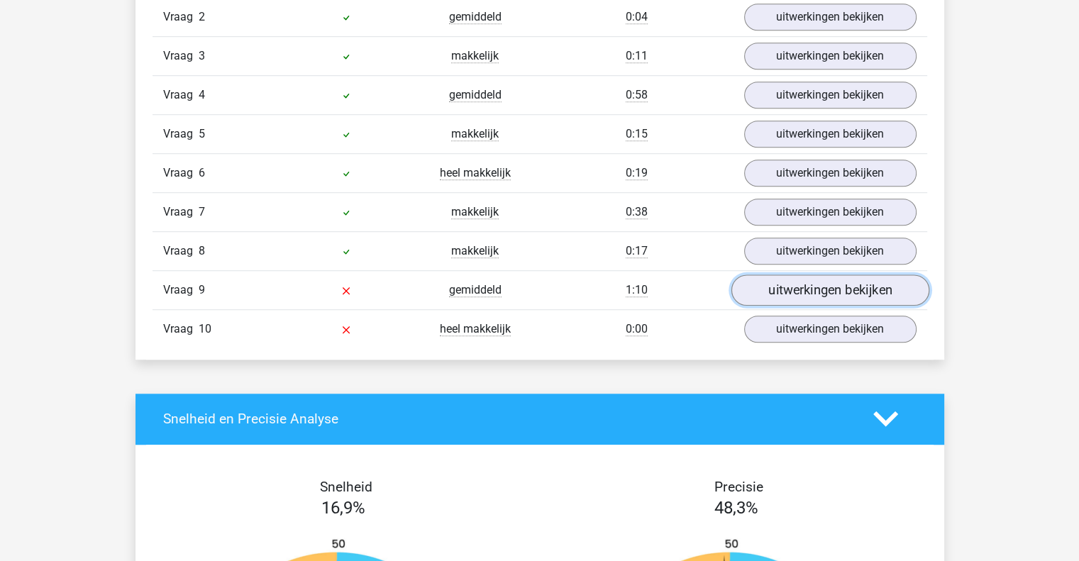
click at [814, 274] on link "uitwerkingen bekijken" at bounding box center [829, 289] width 198 height 31
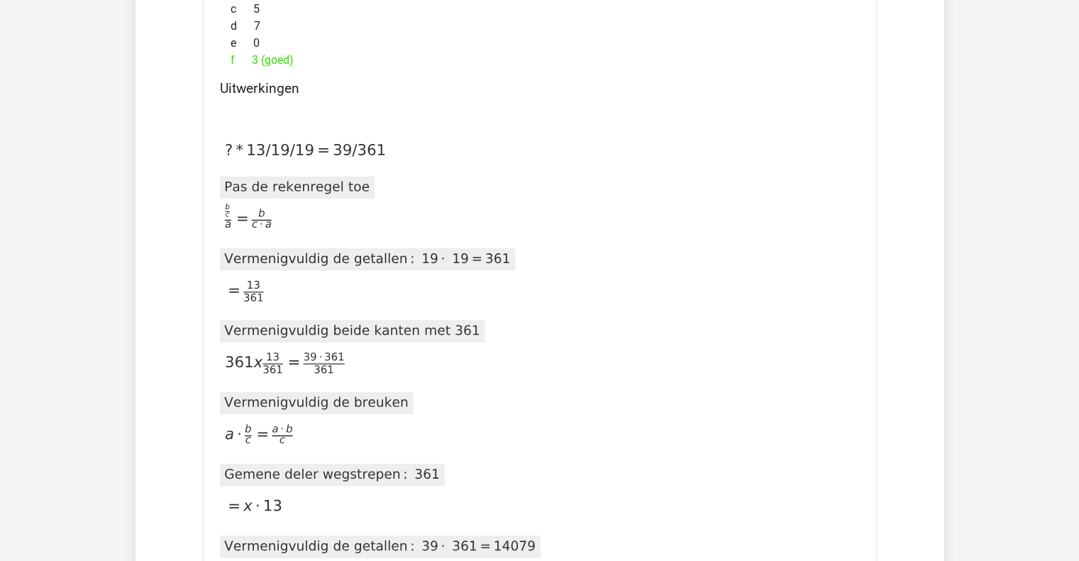
scroll to position [1423, 0]
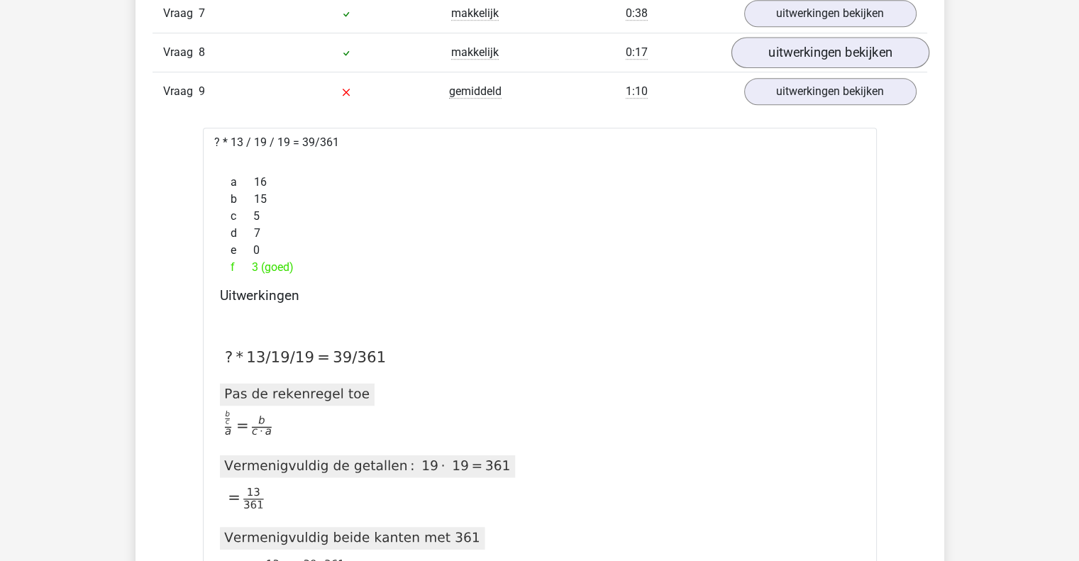
click at [795, 259] on div "f 3 (goed)" at bounding box center [540, 267] width 640 height 17
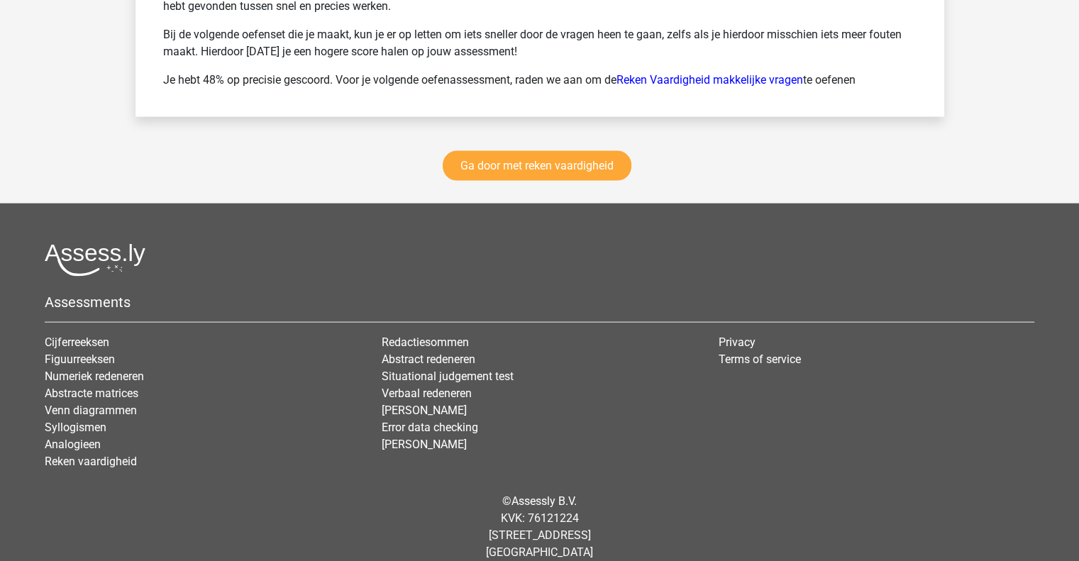
scroll to position [3089, 0]
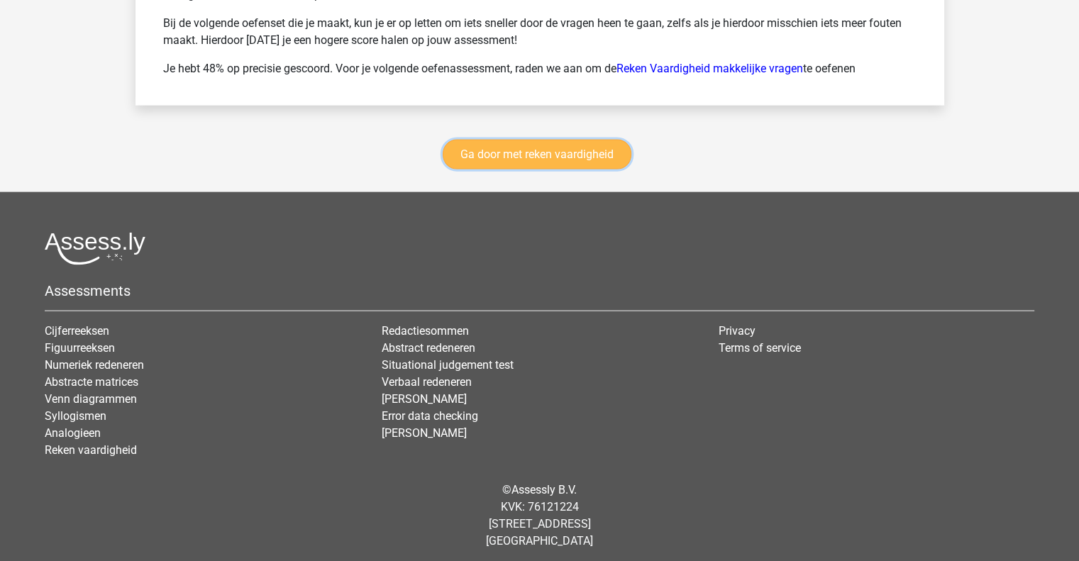
click at [555, 140] on link "Ga door met reken vaardigheid" at bounding box center [537, 155] width 189 height 30
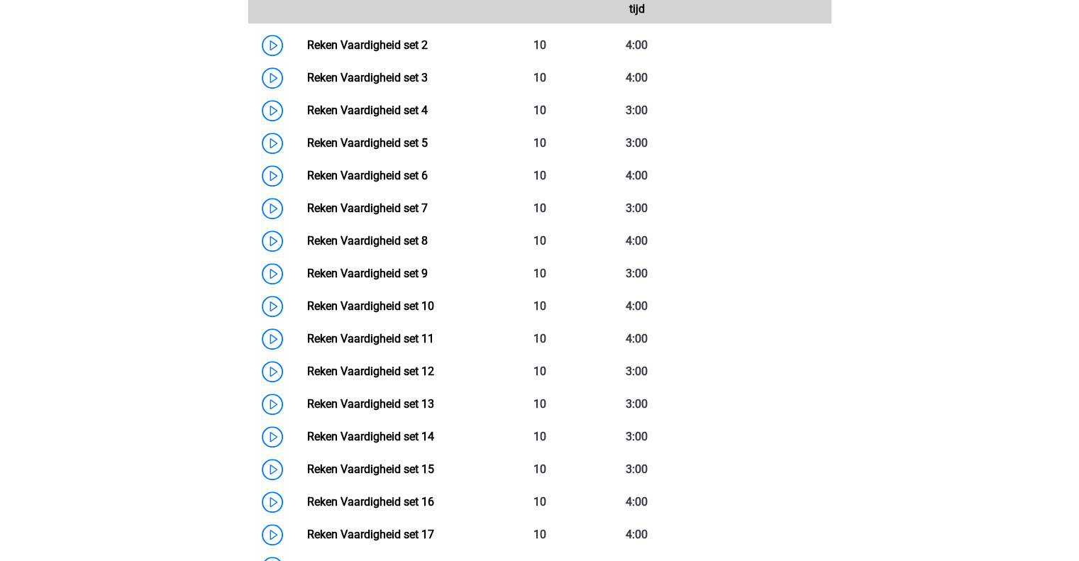
scroll to position [743, 0]
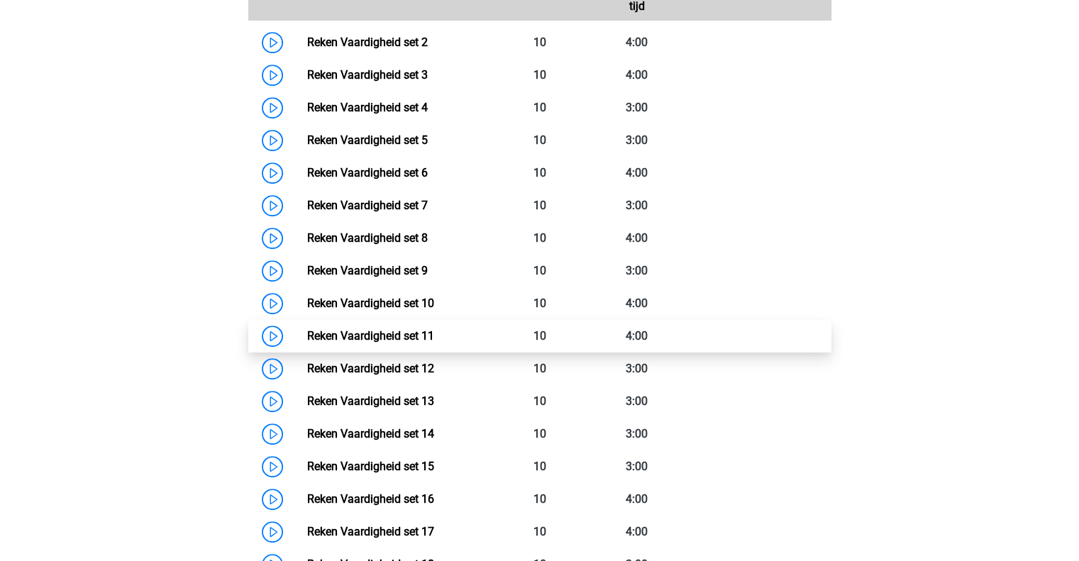
click at [321, 338] on link "Reken Vaardigheid set 11" at bounding box center [370, 335] width 127 height 13
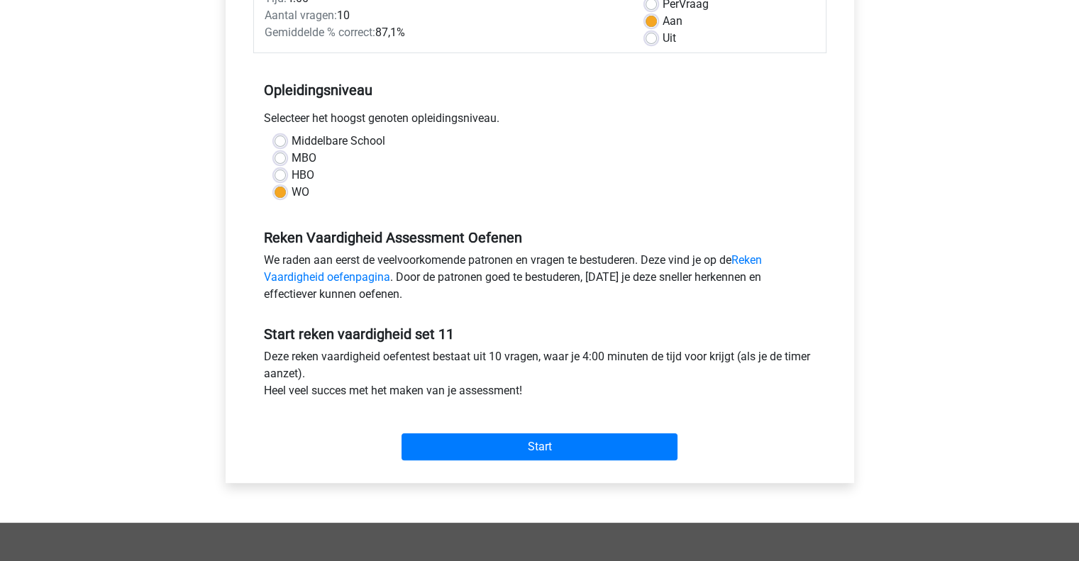
scroll to position [224, 0]
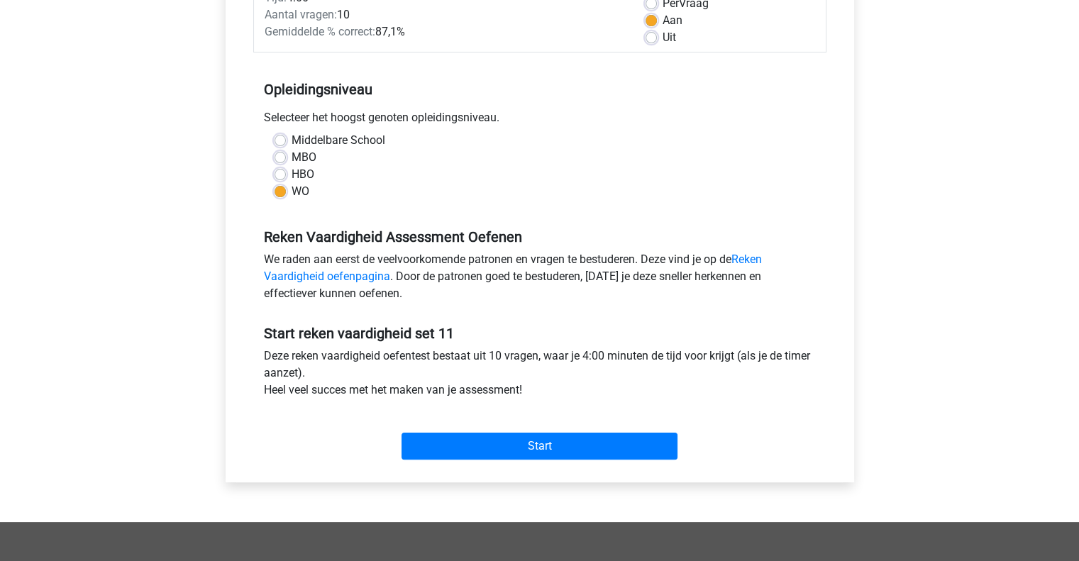
click at [499, 467] on div "Categorie: Reken Vaardigheid Tijd: 4:00 Aantal vragen: 10 Gemiddelde % correct:…" at bounding box center [539, 212] width 607 height 539
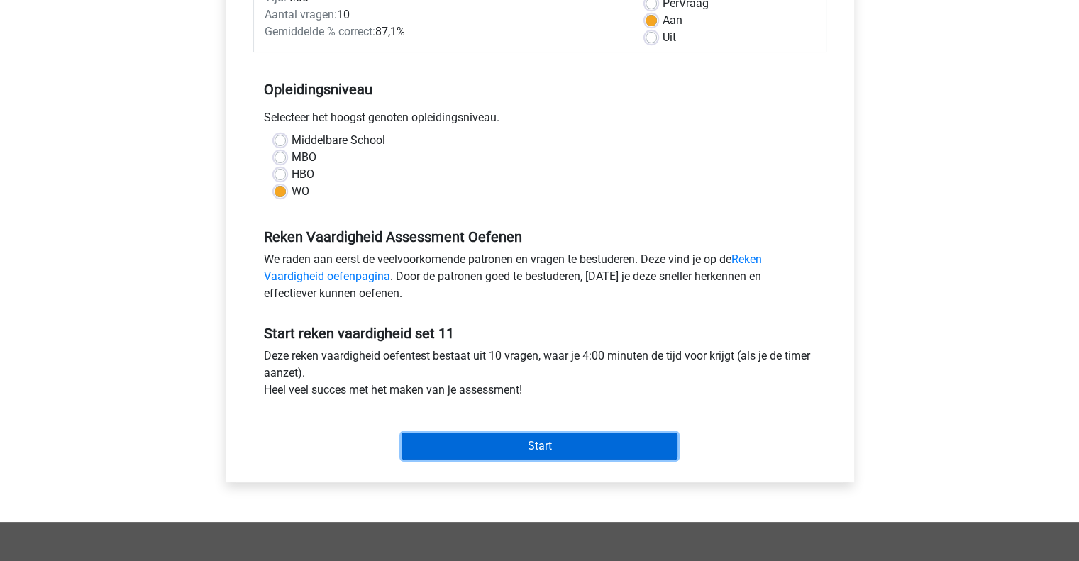
click at [493, 455] on input "Start" at bounding box center [539, 446] width 276 height 27
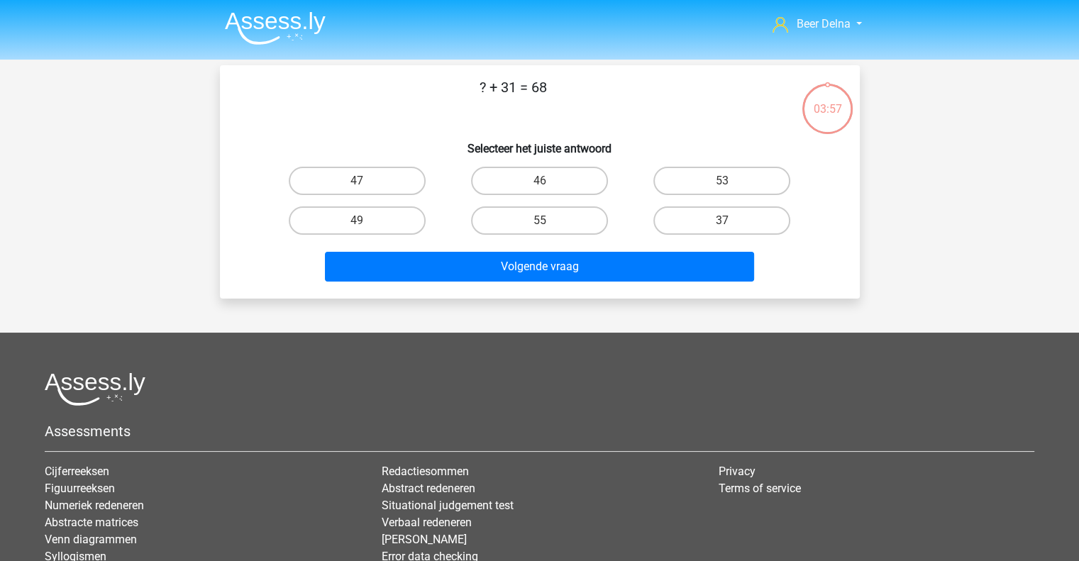
click at [762, 238] on div "37" at bounding box center [721, 221] width 182 height 40
click at [757, 232] on label "37" at bounding box center [721, 220] width 137 height 28
click at [731, 230] on input "37" at bounding box center [726, 225] width 9 height 9
radio input "true"
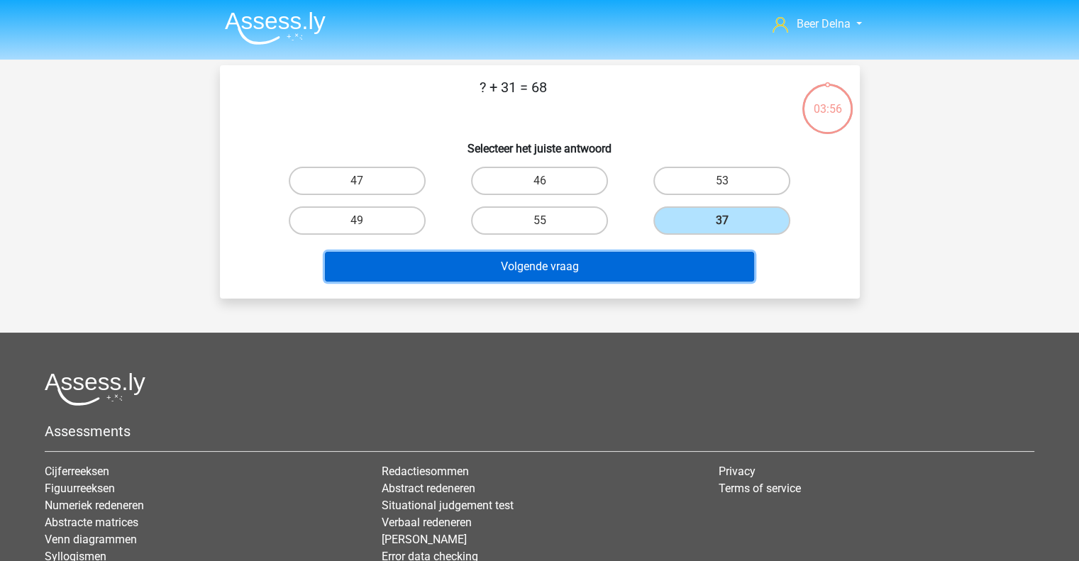
click at [729, 263] on button "Volgende vraag" at bounding box center [539, 267] width 429 height 30
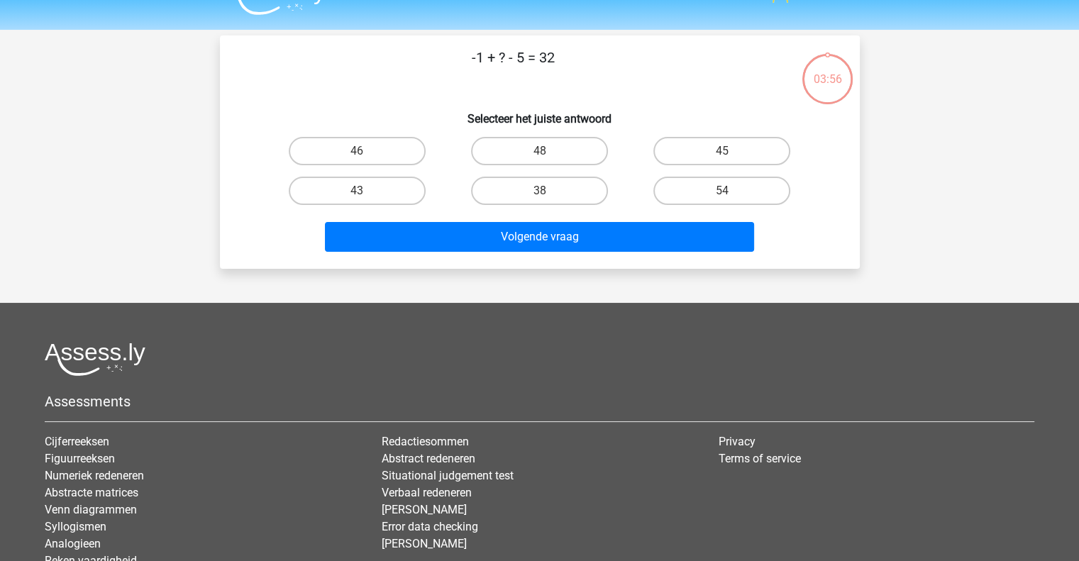
scroll to position [20, 0]
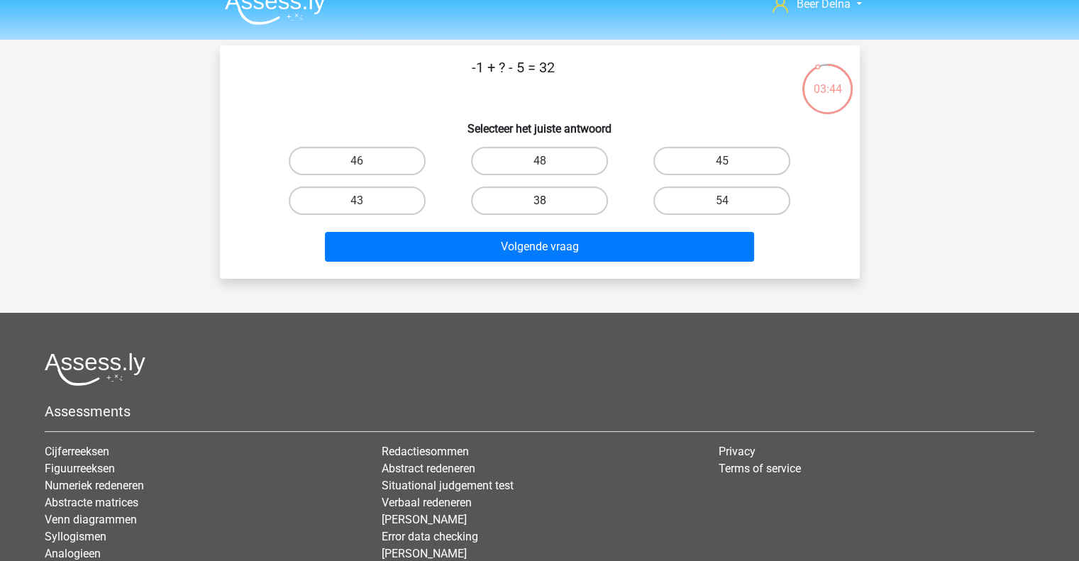
click at [582, 198] on label "38" at bounding box center [539, 201] width 137 height 28
click at [548, 201] on input "38" at bounding box center [543, 205] width 9 height 9
radio input "true"
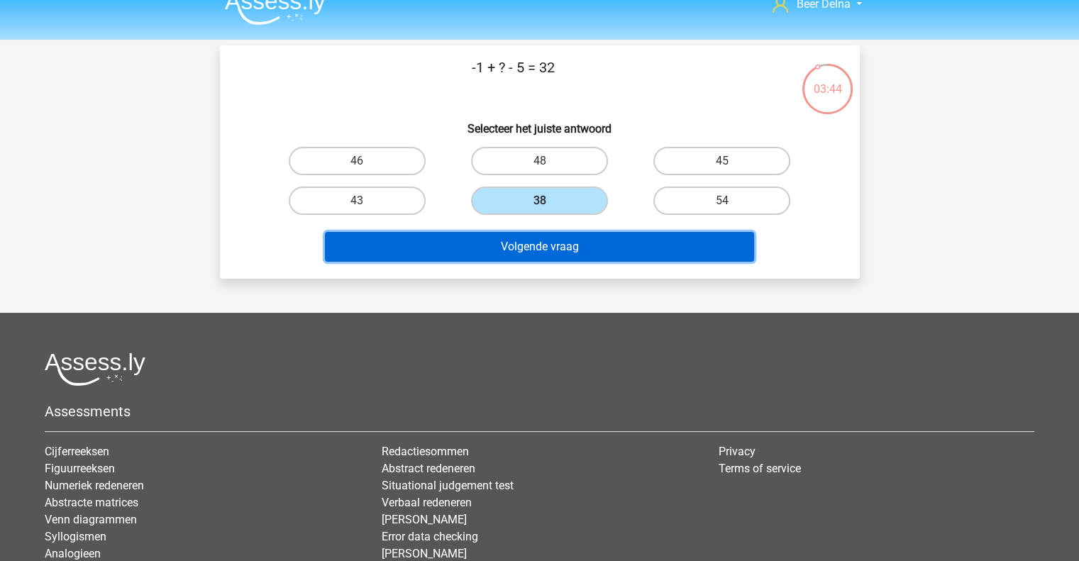
click at [562, 244] on button "Volgende vraag" at bounding box center [539, 247] width 429 height 30
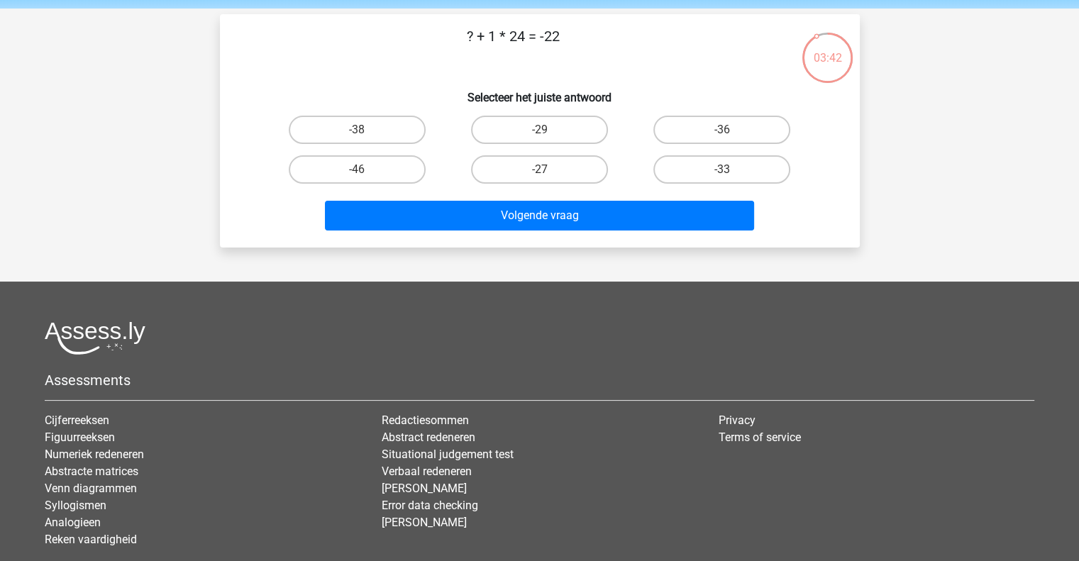
scroll to position [39, 0]
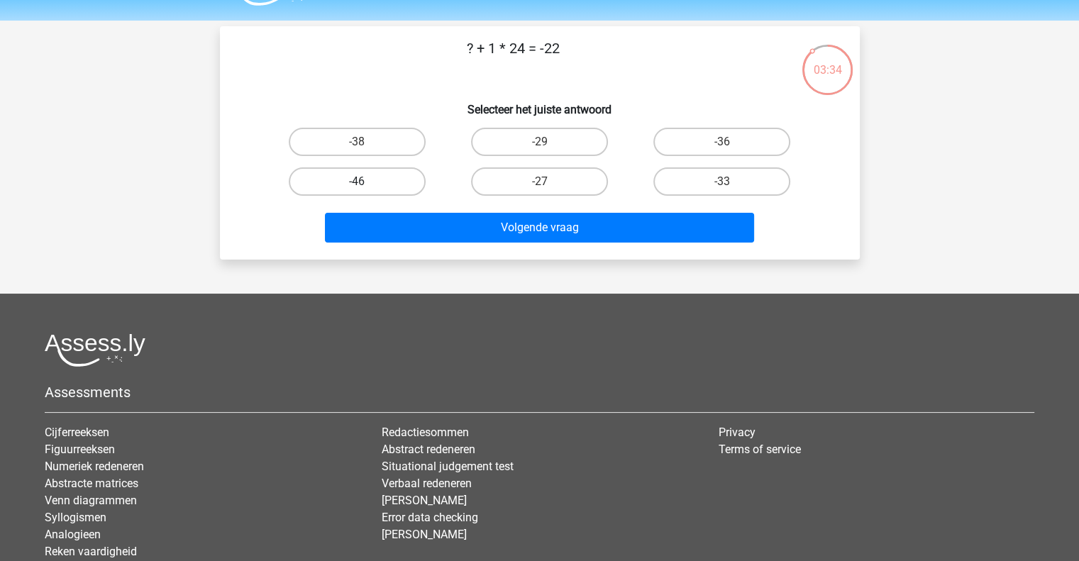
click at [382, 179] on label "-46" at bounding box center [357, 181] width 137 height 28
click at [366, 182] on input "-46" at bounding box center [361, 186] width 9 height 9
radio input "true"
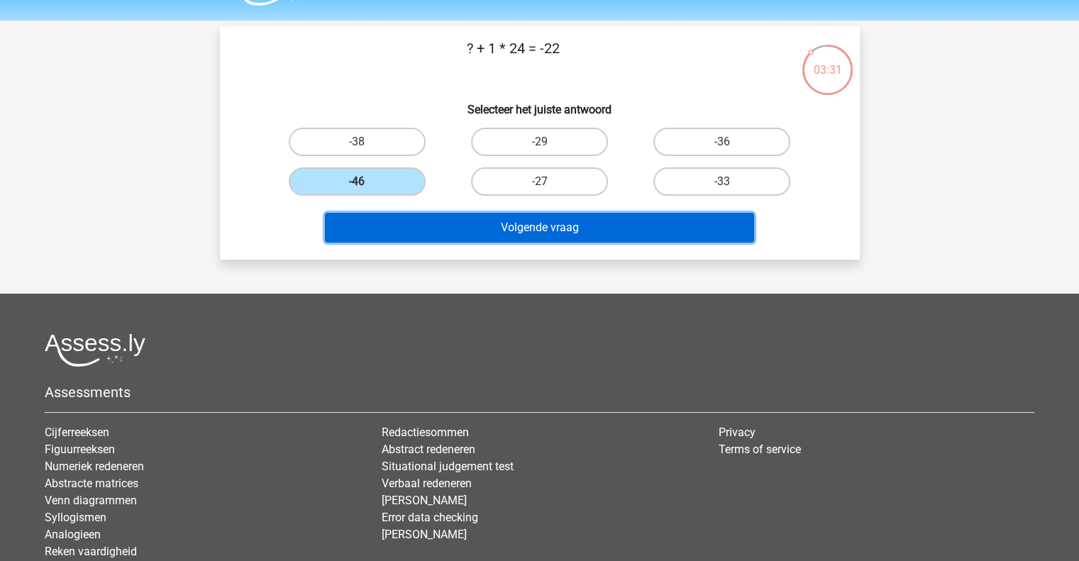
click at [471, 221] on button "Volgende vraag" at bounding box center [539, 228] width 429 height 30
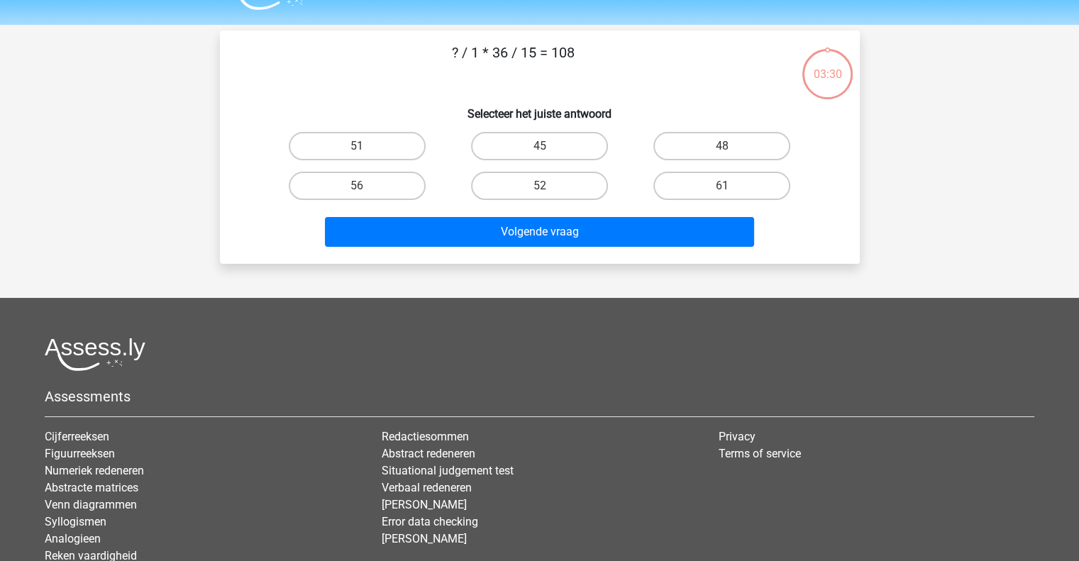
scroll to position [33, 0]
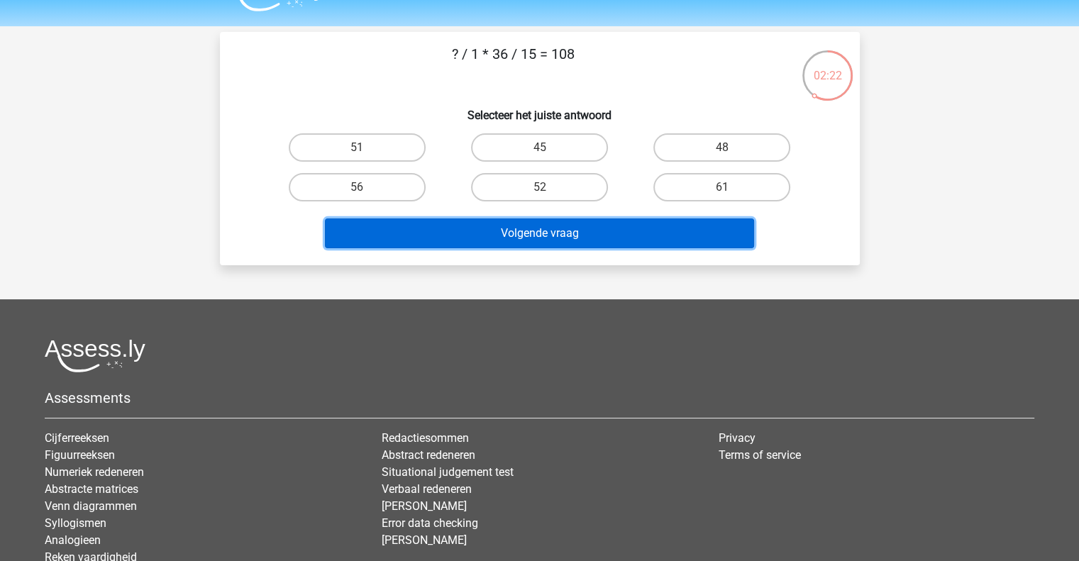
click at [471, 221] on button "Volgende vraag" at bounding box center [539, 233] width 429 height 30
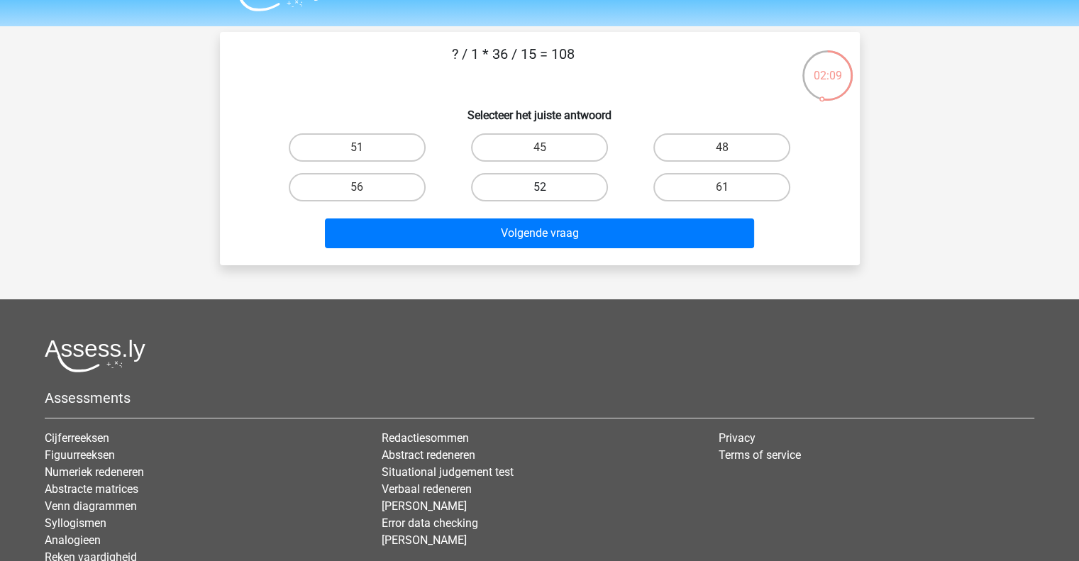
click at [494, 191] on label "52" at bounding box center [539, 187] width 137 height 28
click at [539, 191] on input "52" at bounding box center [543, 191] width 9 height 9
radio input "true"
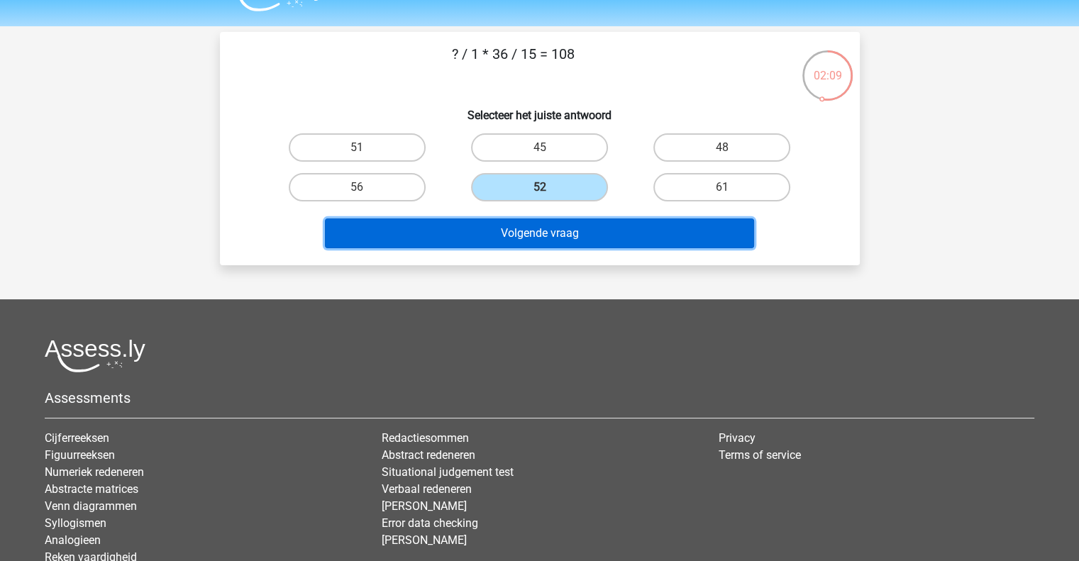
click at [496, 244] on button "Volgende vraag" at bounding box center [539, 233] width 429 height 30
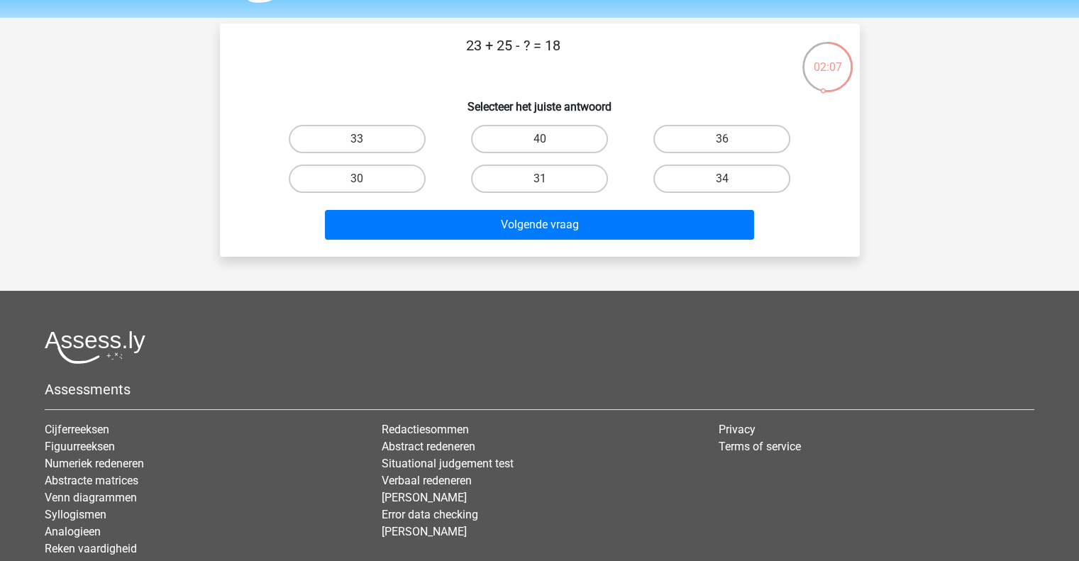
scroll to position [40, 0]
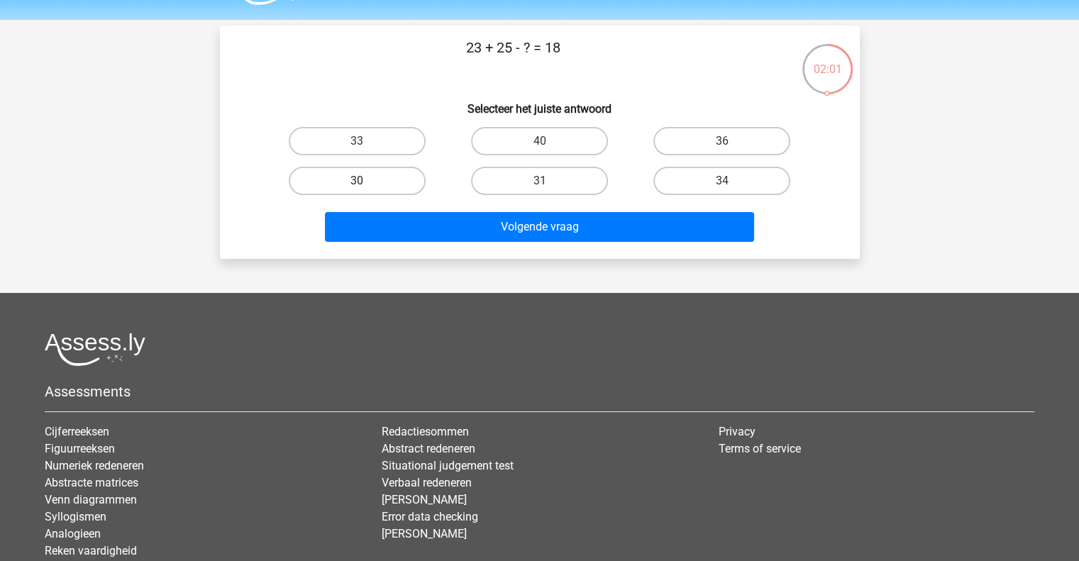
click at [417, 184] on label "30" at bounding box center [357, 181] width 137 height 28
click at [366, 184] on input "30" at bounding box center [361, 185] width 9 height 9
radio input "true"
click at [431, 209] on div "Volgende vraag" at bounding box center [540, 224] width 594 height 47
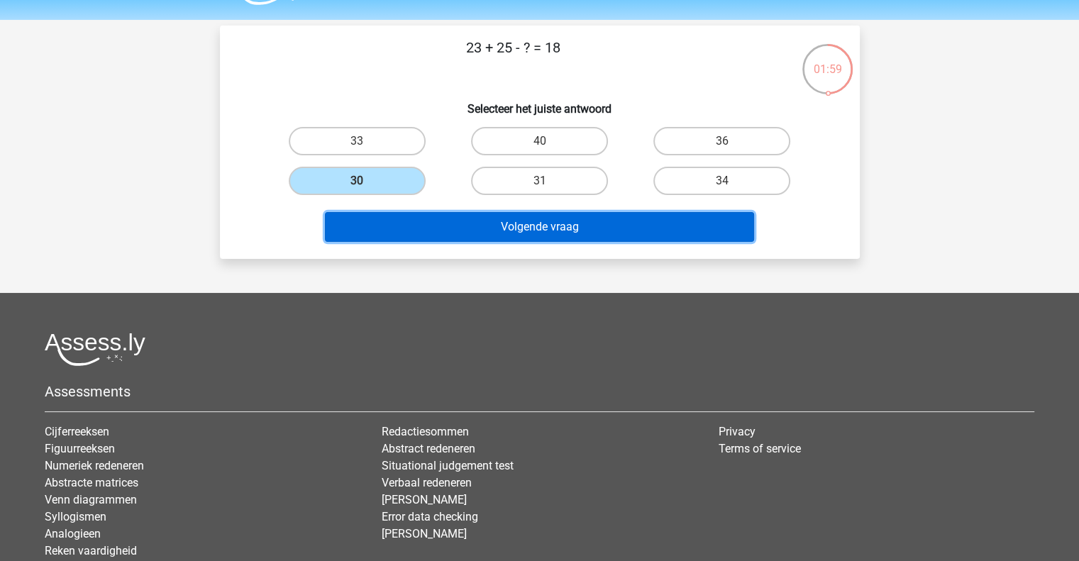
click at [430, 213] on button "Volgende vraag" at bounding box center [539, 227] width 429 height 30
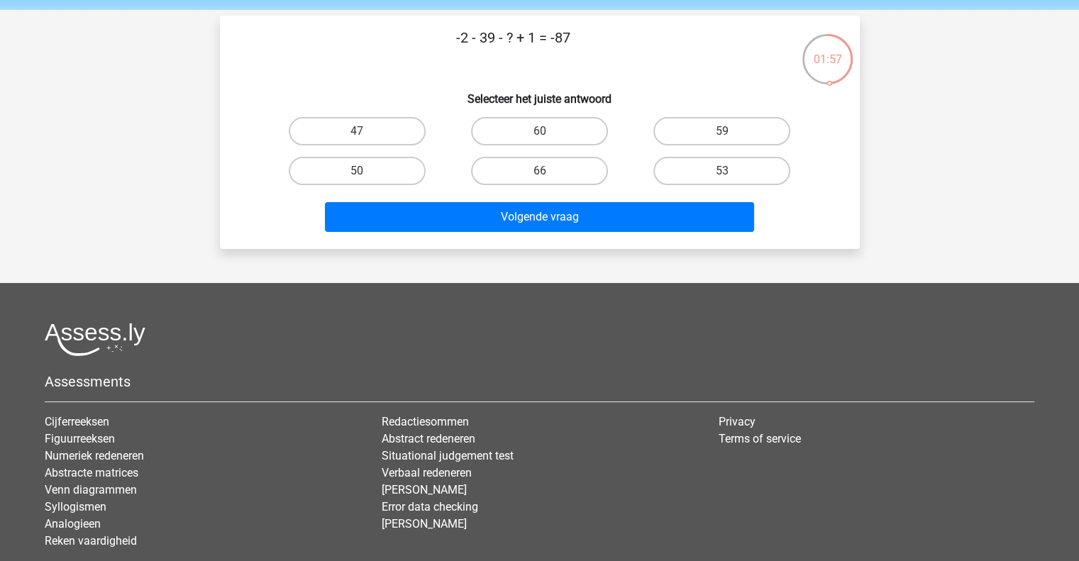
scroll to position [48, 0]
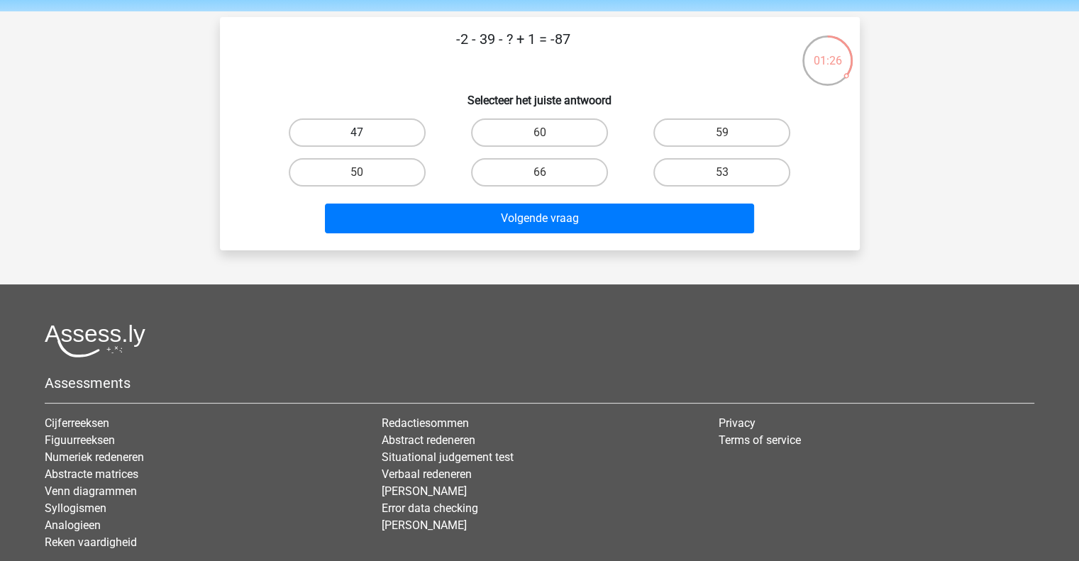
click at [386, 134] on label "47" at bounding box center [357, 132] width 137 height 28
click at [366, 134] on input "47" at bounding box center [361, 137] width 9 height 9
radio input "true"
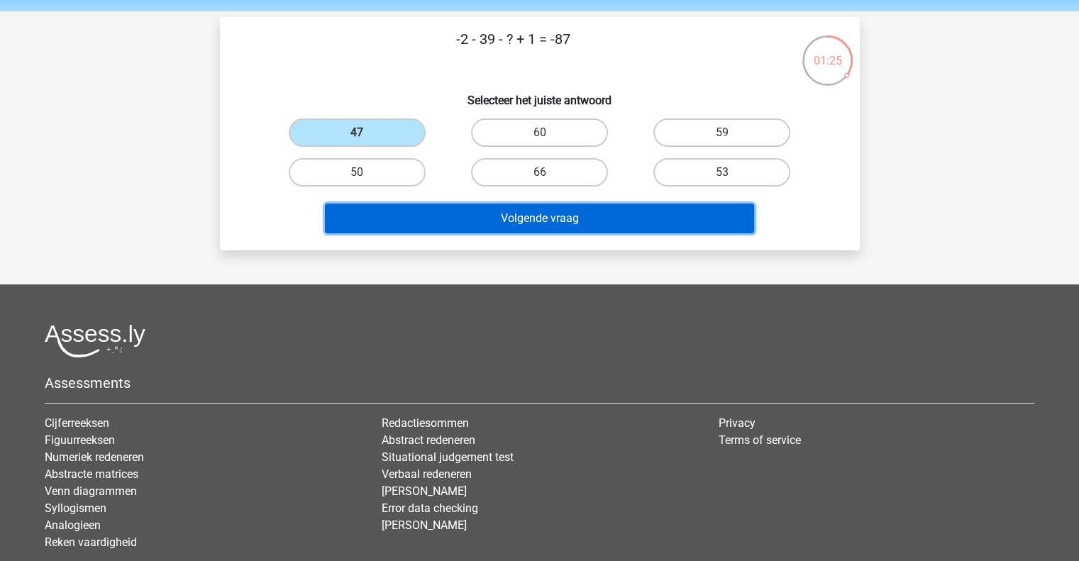
click at [406, 215] on button "Volgende vraag" at bounding box center [539, 219] width 429 height 30
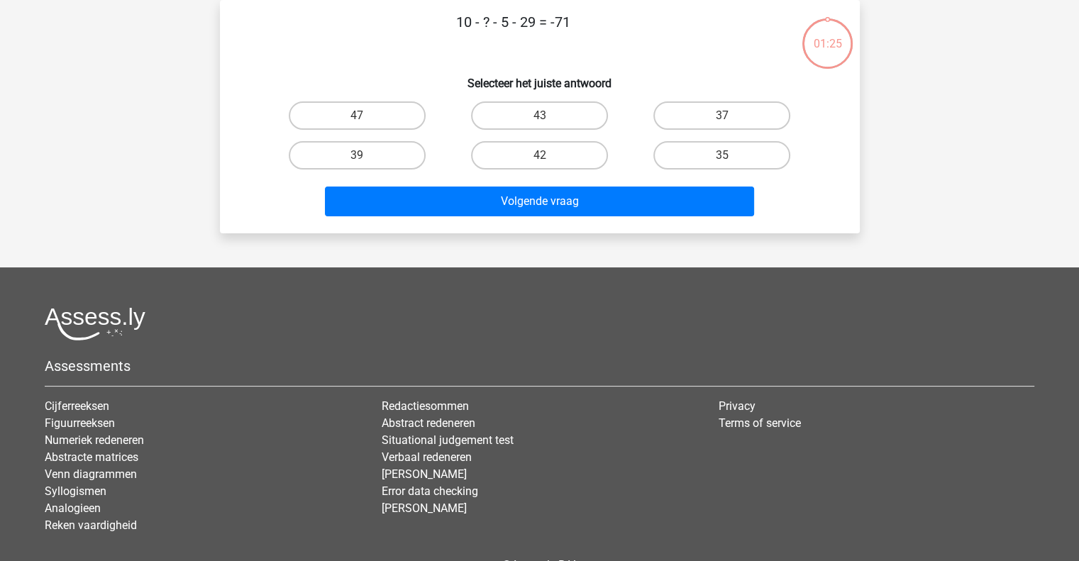
click at [295, 257] on div "Beer Delna beer@delnoij.nl Nederlands English" at bounding box center [539, 288] width 1079 height 707
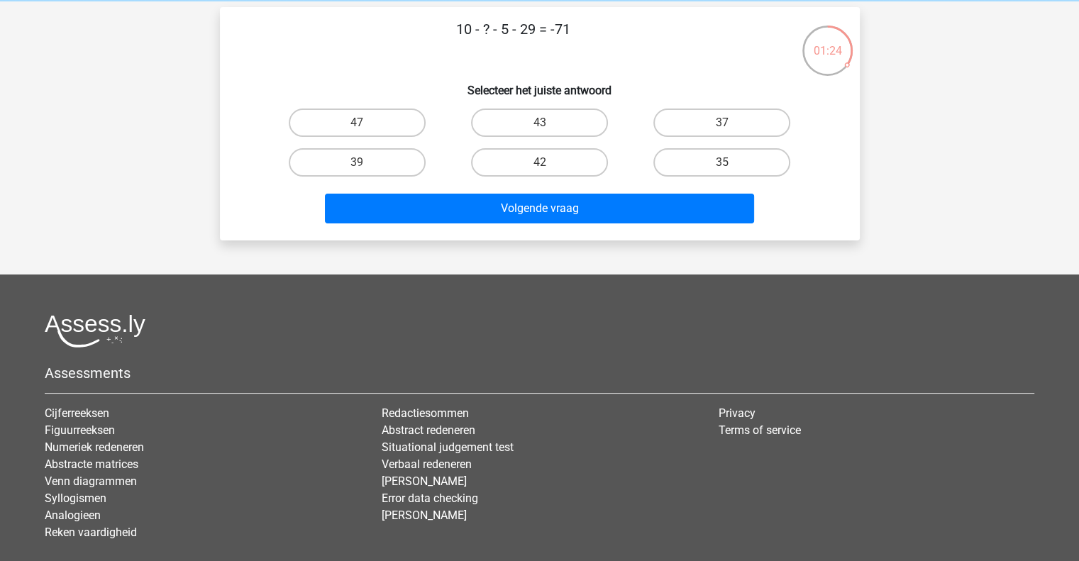
scroll to position [53, 0]
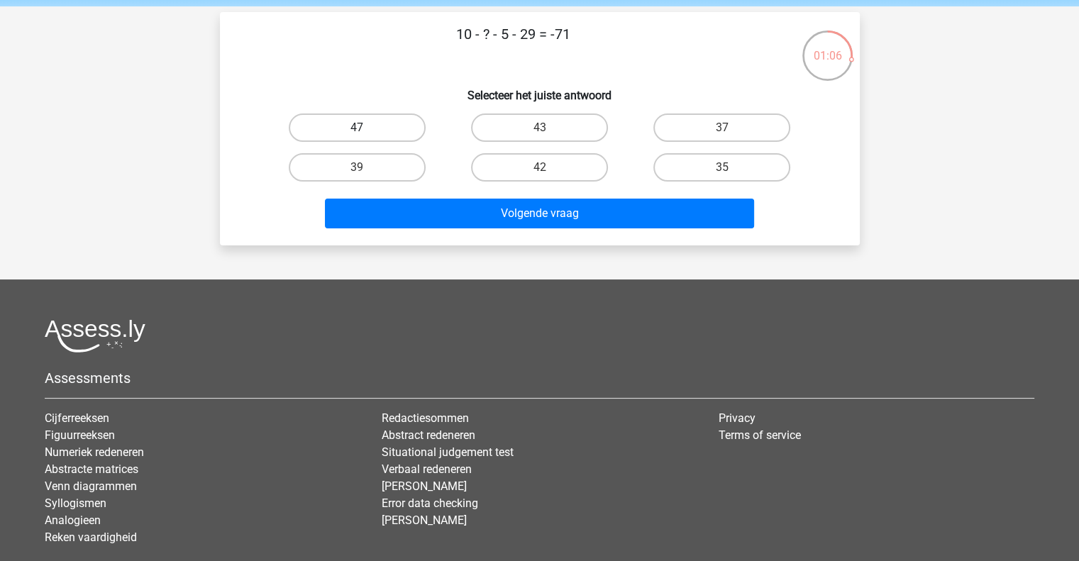
click at [411, 118] on label "47" at bounding box center [357, 127] width 137 height 28
click at [366, 128] on input "47" at bounding box center [361, 132] width 9 height 9
radio input "true"
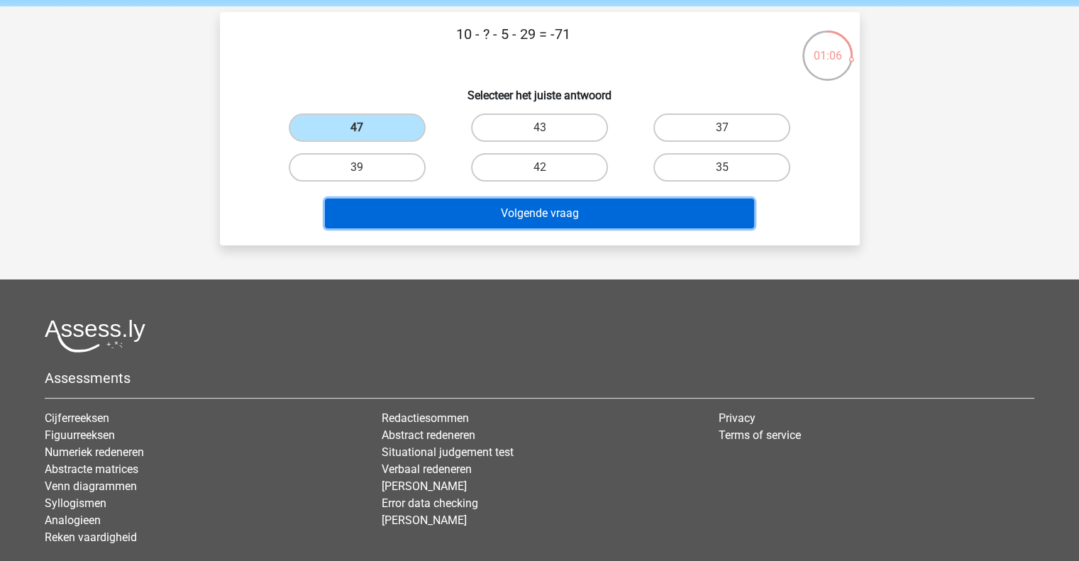
click at [421, 219] on button "Volgende vraag" at bounding box center [539, 214] width 429 height 30
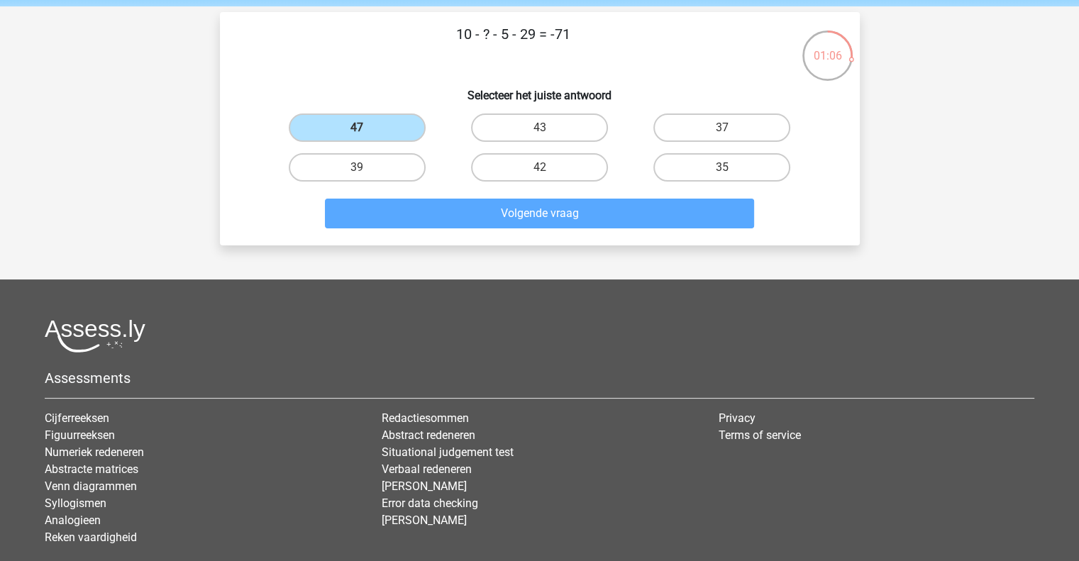
scroll to position [65, 0]
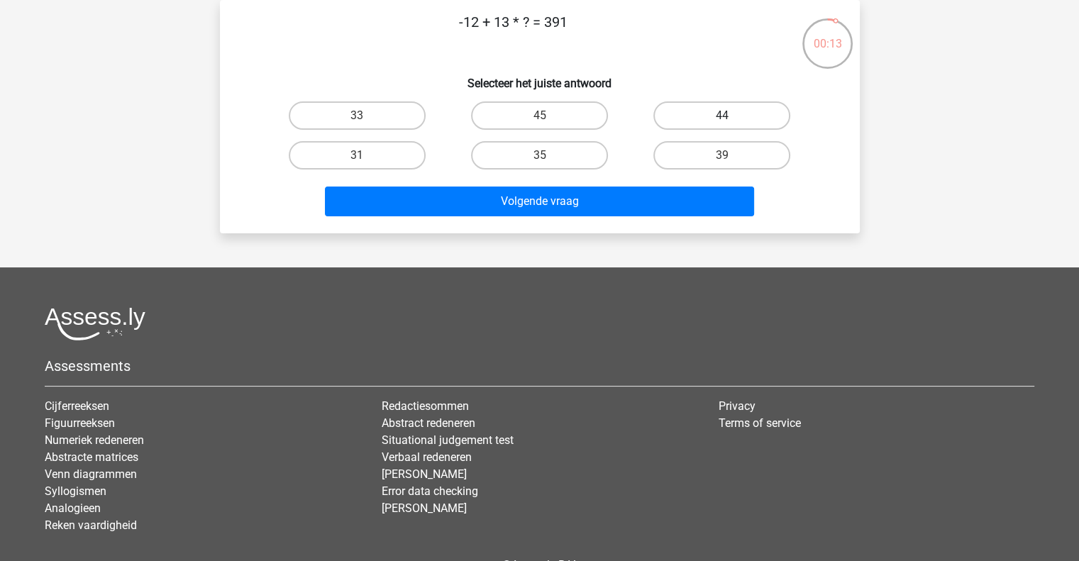
click at [714, 109] on label "44" at bounding box center [721, 115] width 137 height 28
click at [722, 116] on input "44" at bounding box center [726, 120] width 9 height 9
radio input "true"
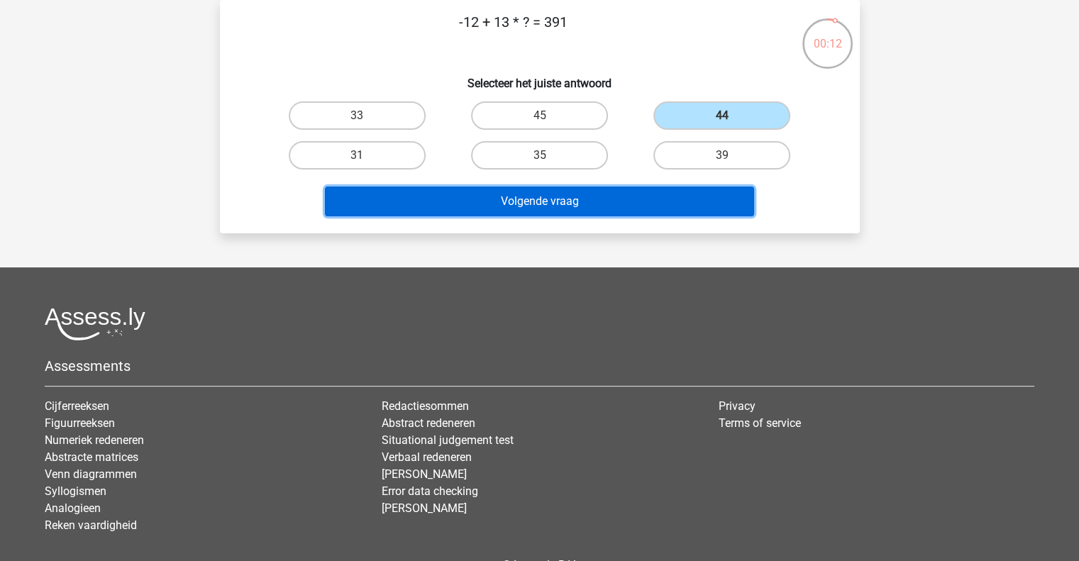
click at [653, 194] on button "Volgende vraag" at bounding box center [539, 202] width 429 height 30
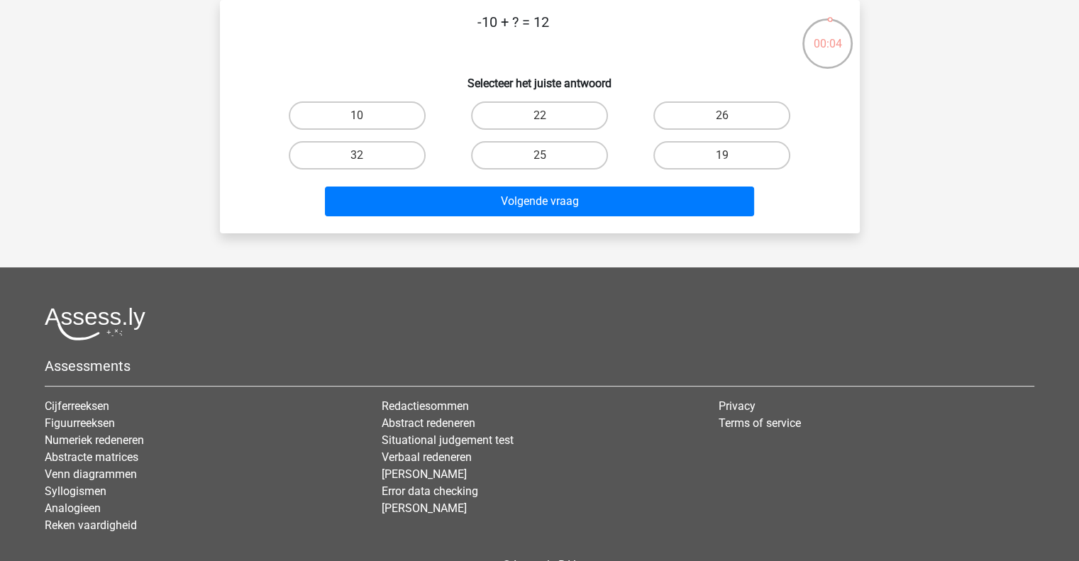
scroll to position [45, 0]
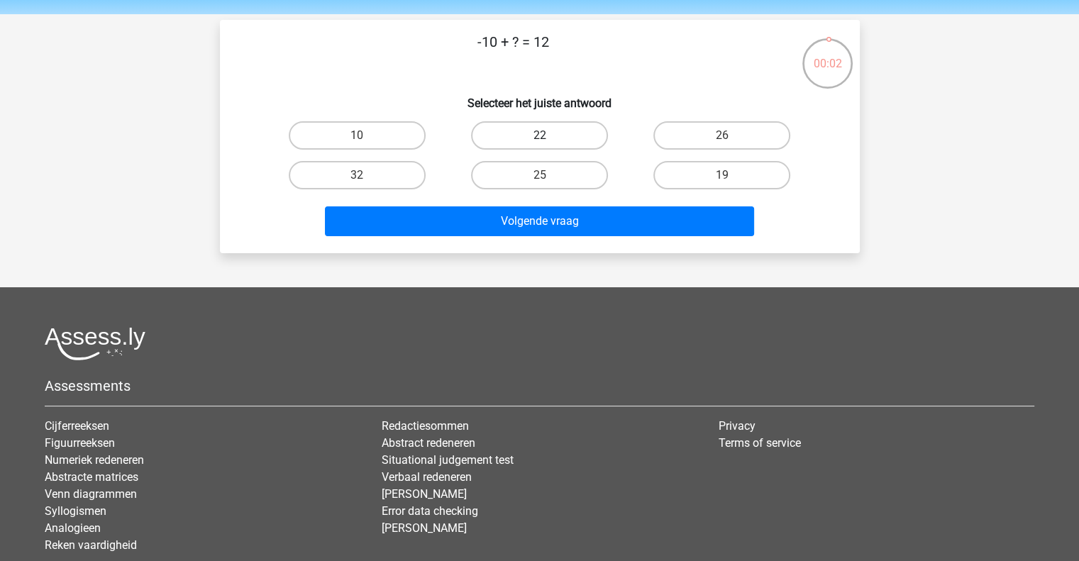
click at [537, 130] on label "22" at bounding box center [539, 135] width 137 height 28
click at [539, 135] on input "22" at bounding box center [543, 139] width 9 height 9
radio input "true"
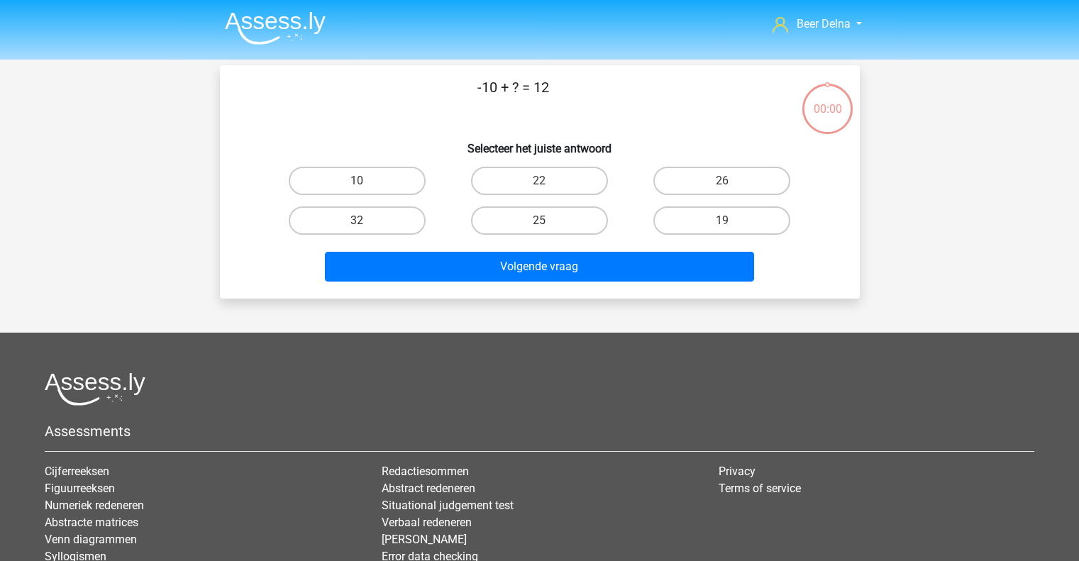
scroll to position [45, 0]
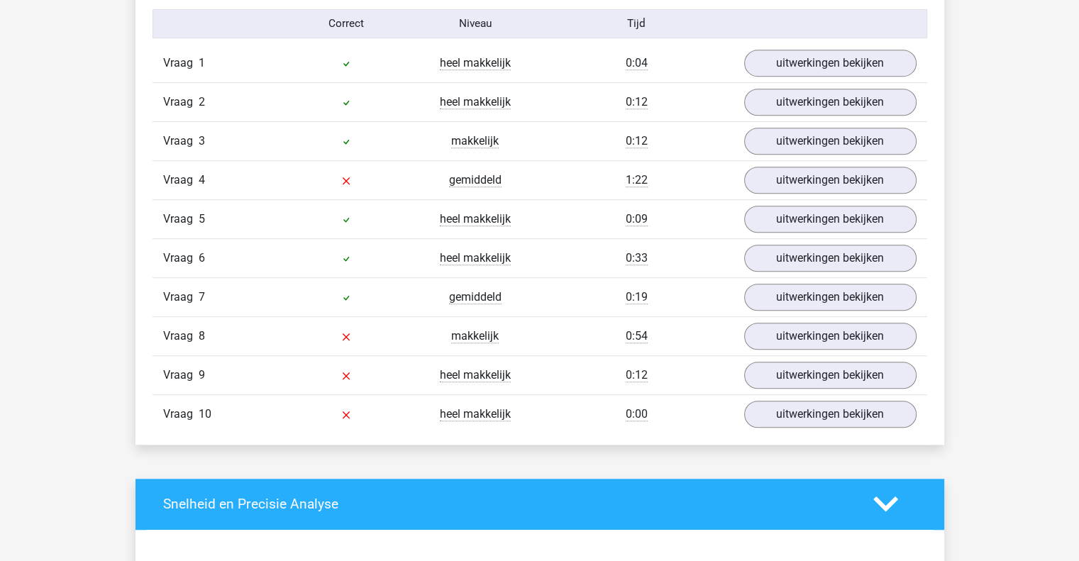
scroll to position [933, 0]
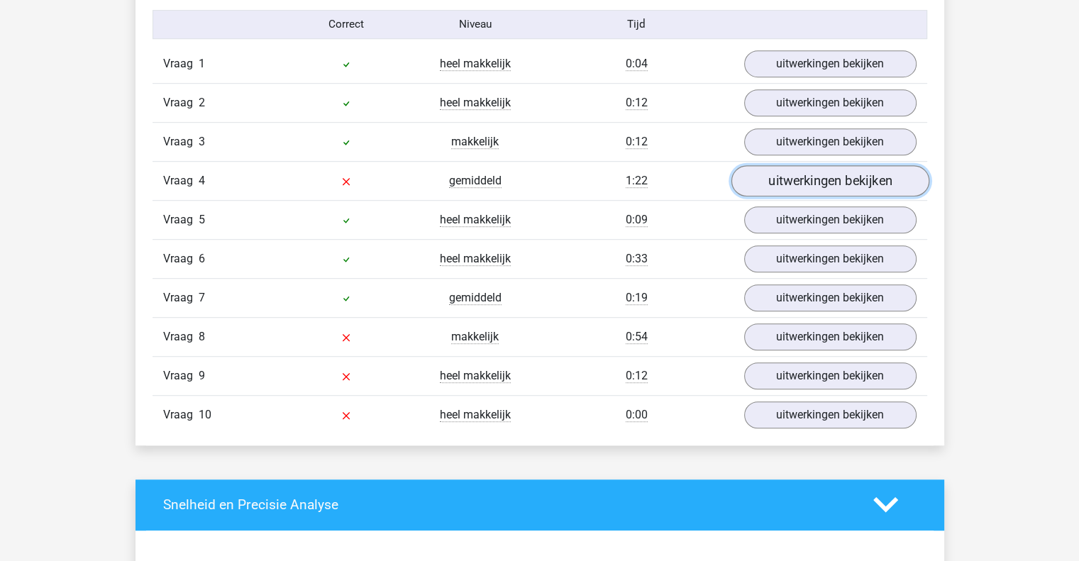
click at [814, 183] on link "uitwerkingen bekijken" at bounding box center [829, 180] width 198 height 31
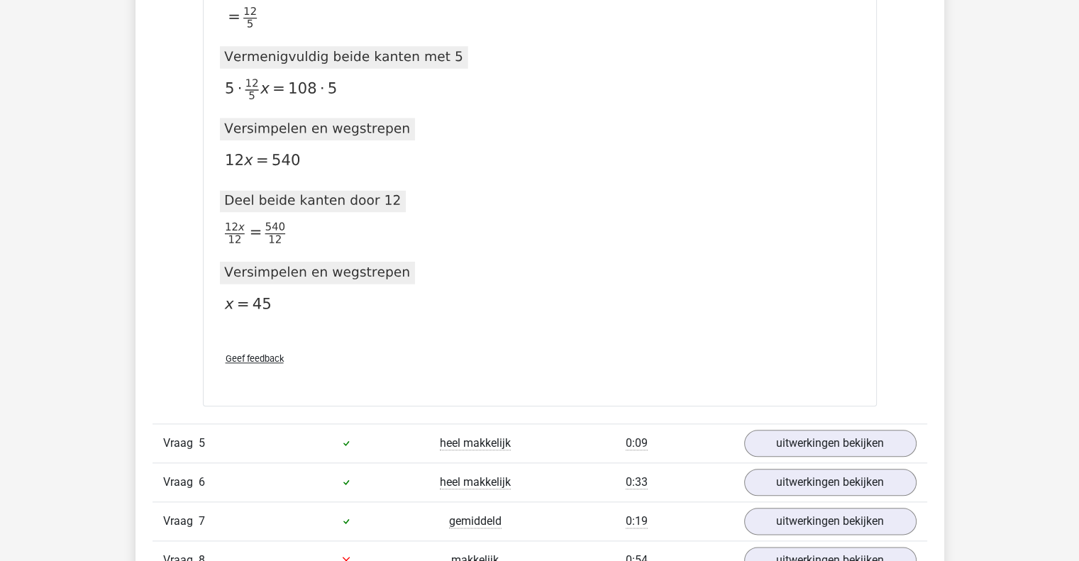
scroll to position [1506, 0]
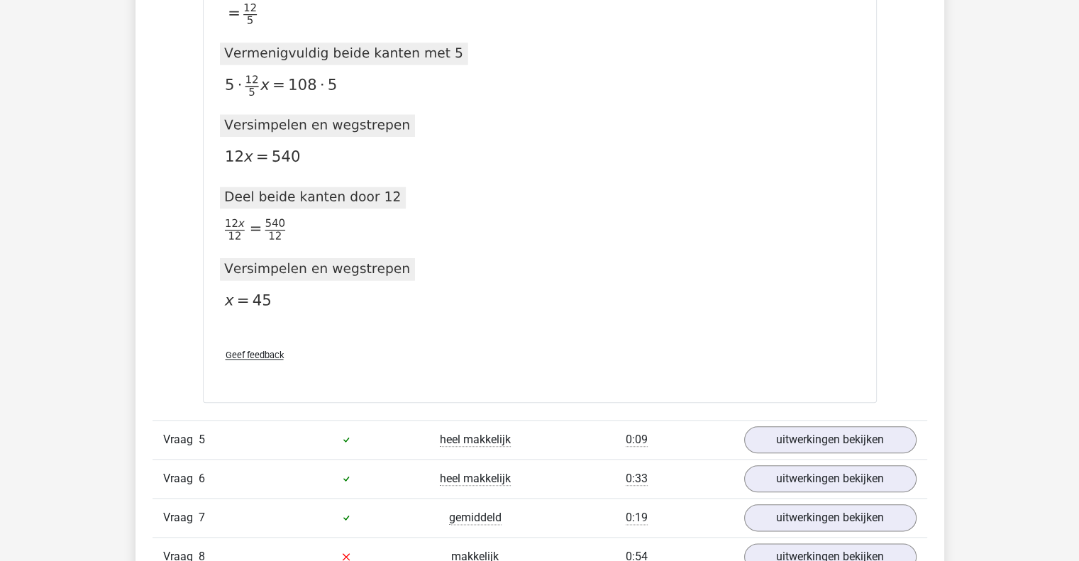
click at [814, 185] on div "2020-11-20T14:19:35.154329 image/svg+xml Matplotlib v3.3.2, https://matplotlib.…" at bounding box center [540, 81] width 640 height 513
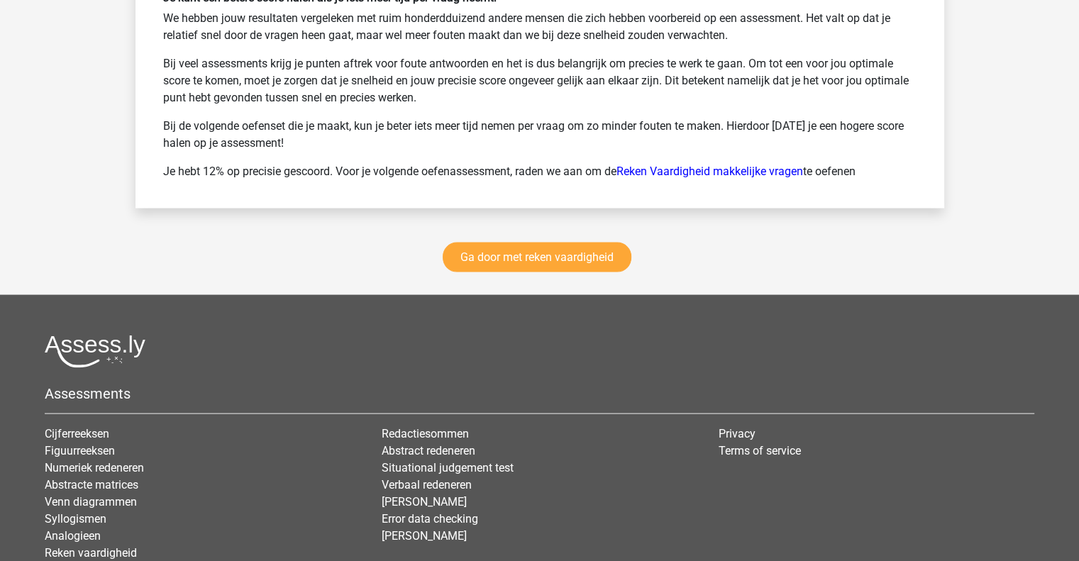
scroll to position [2783, 0]
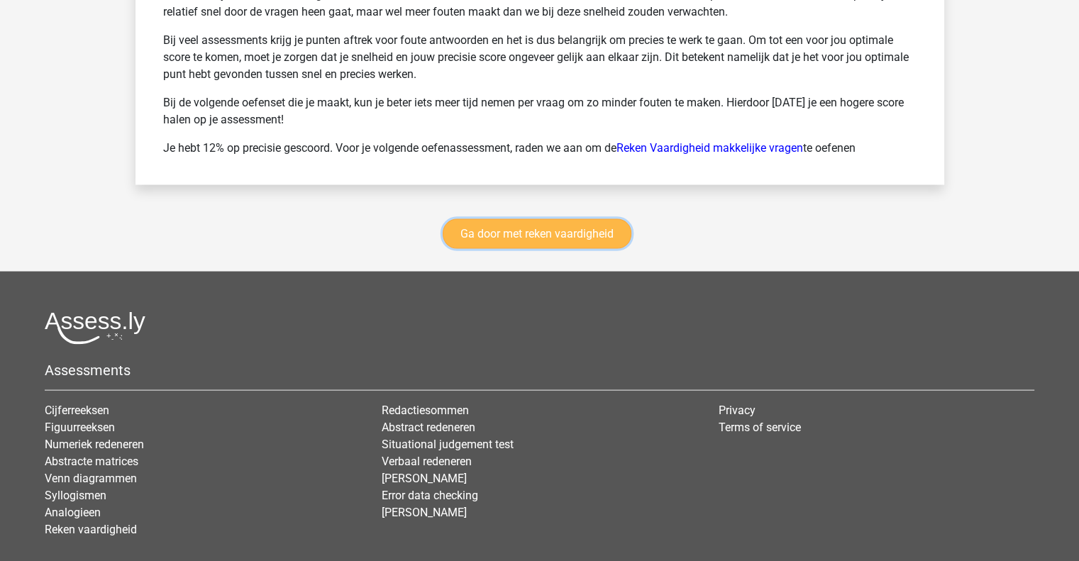
click at [598, 231] on link "Ga door met reken vaardigheid" at bounding box center [537, 234] width 189 height 30
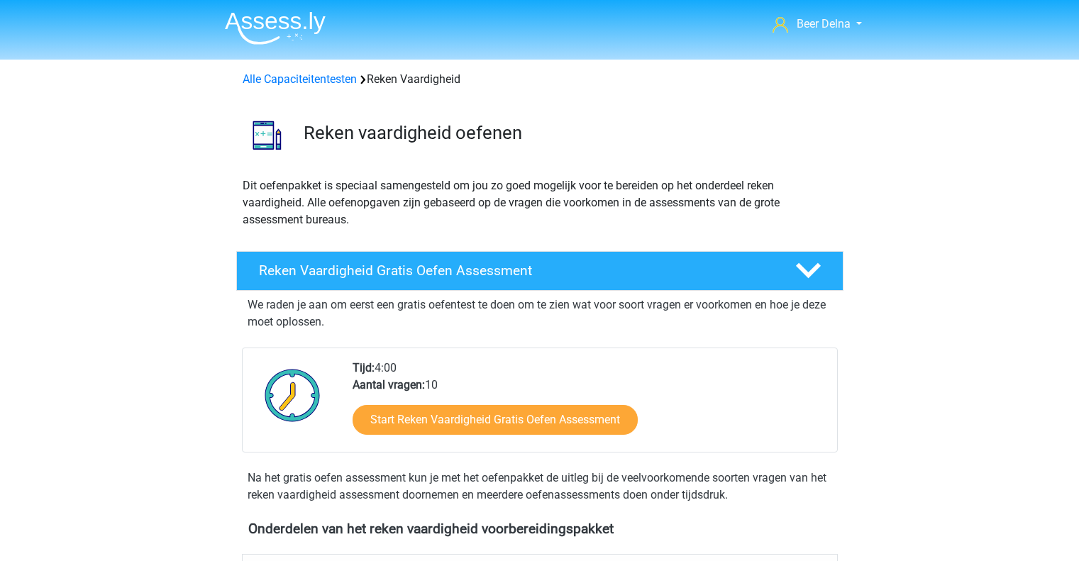
scroll to position [599, 0]
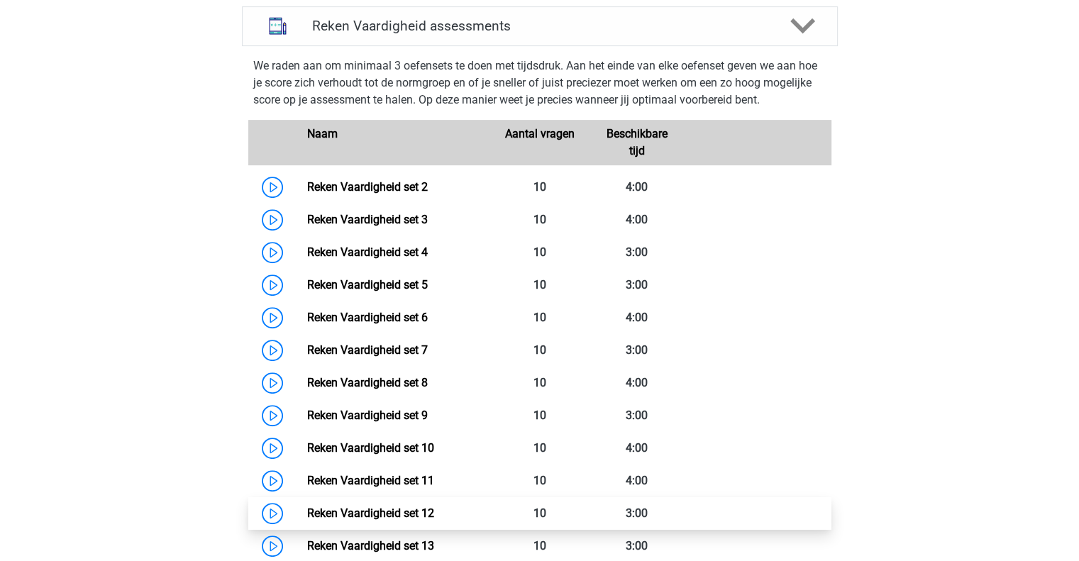
click at [398, 506] on link "Reken Vaardigheid set 12" at bounding box center [370, 512] width 127 height 13
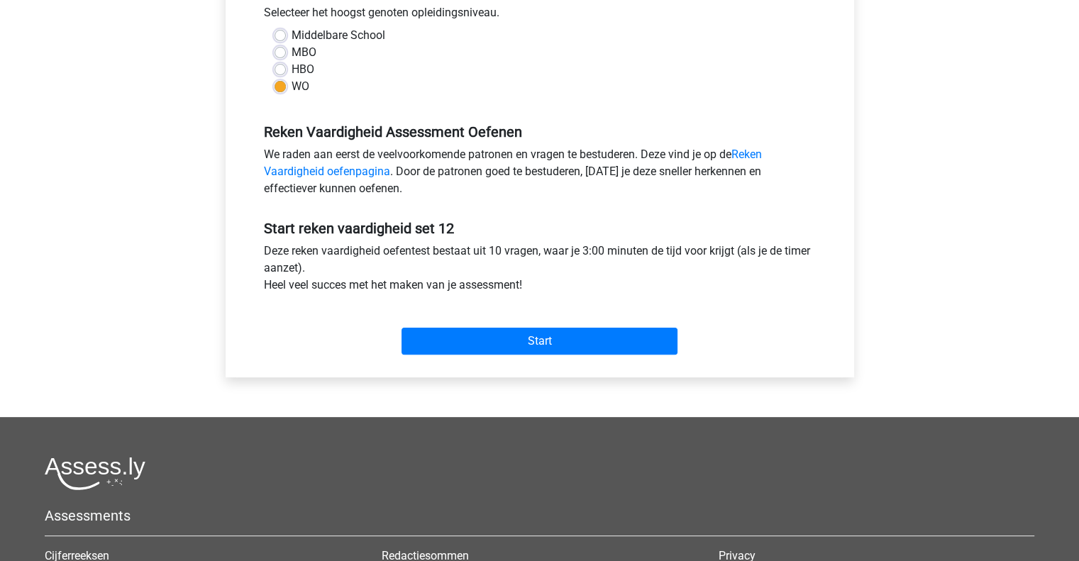
scroll to position [334, 0]
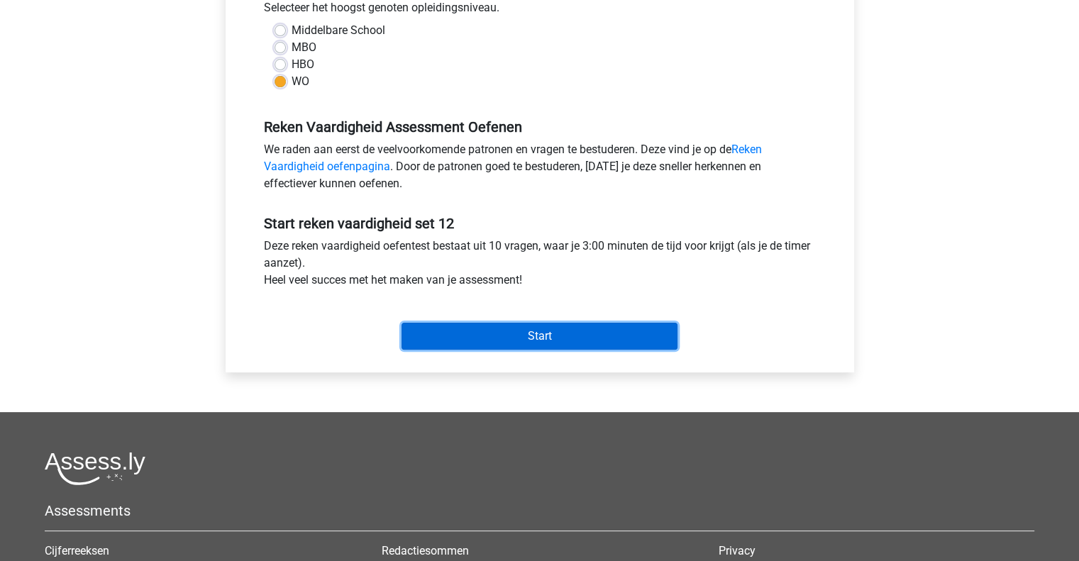
click at [487, 348] on input "Start" at bounding box center [539, 336] width 276 height 27
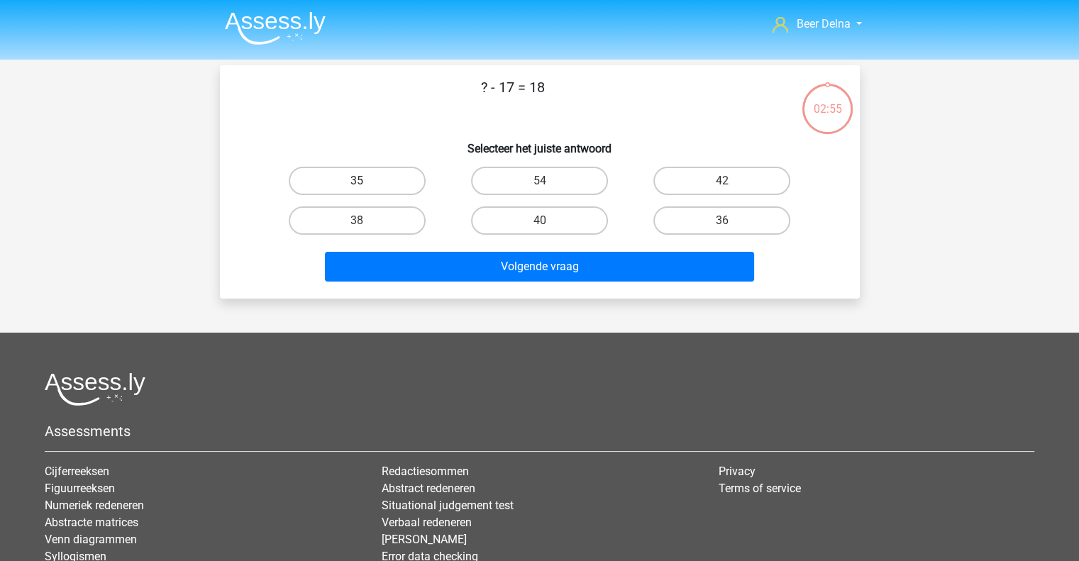
click at [387, 179] on label "35" at bounding box center [357, 181] width 137 height 28
click at [366, 181] on input "35" at bounding box center [361, 185] width 9 height 9
radio input "true"
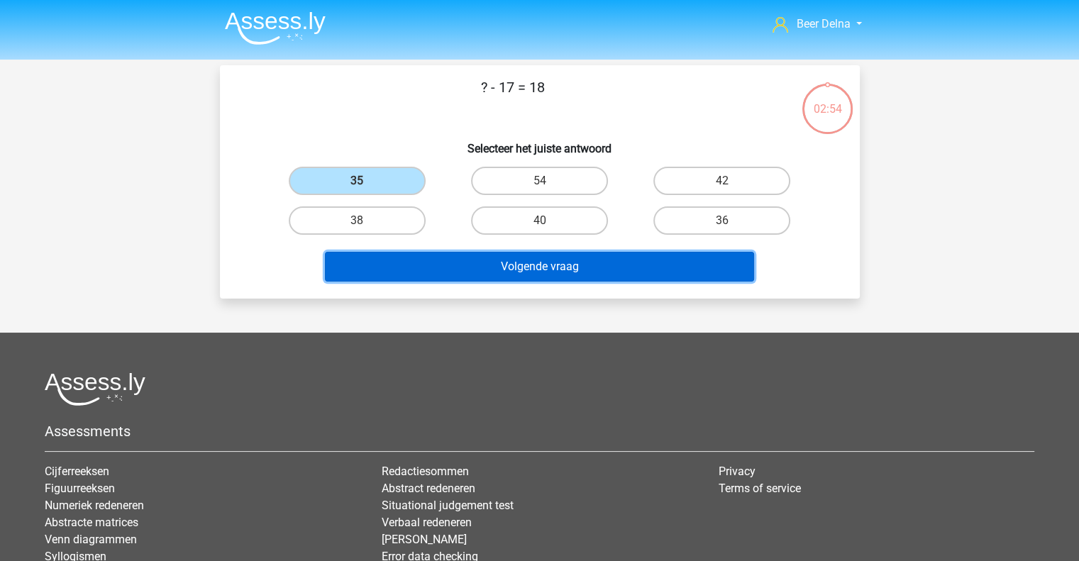
click at [438, 276] on button "Volgende vraag" at bounding box center [539, 267] width 429 height 30
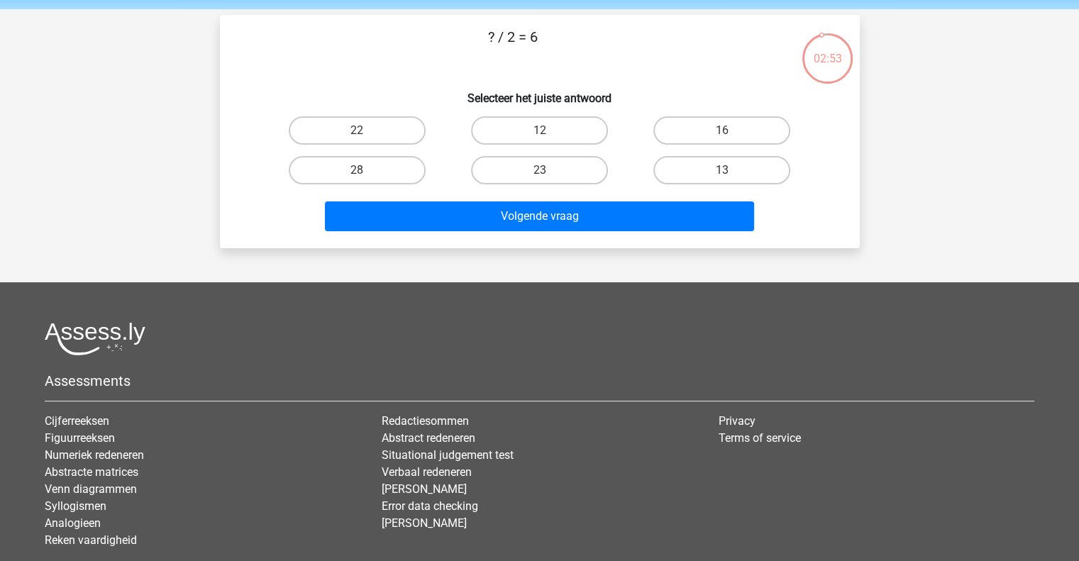
scroll to position [37, 0]
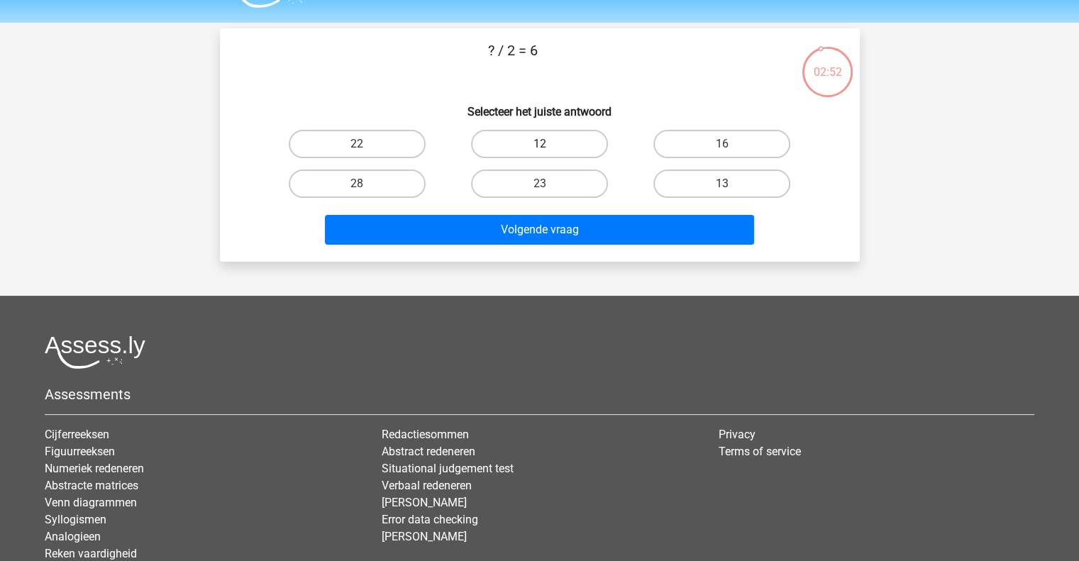
click at [553, 144] on label "12" at bounding box center [539, 144] width 137 height 28
click at [548, 144] on input "12" at bounding box center [543, 148] width 9 height 9
radio input "true"
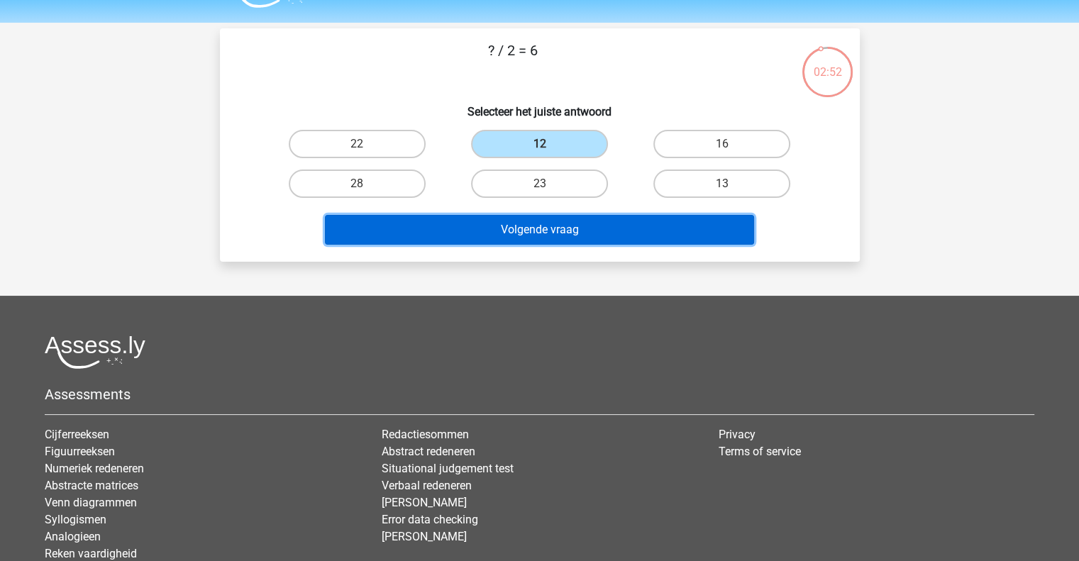
click at [533, 226] on button "Volgende vraag" at bounding box center [539, 230] width 429 height 30
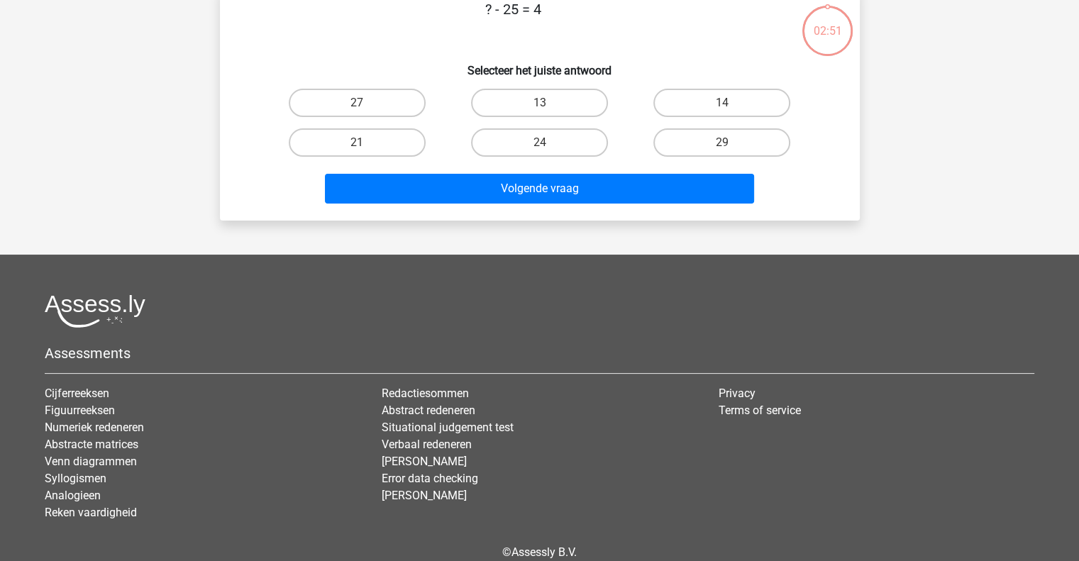
scroll to position [0, 0]
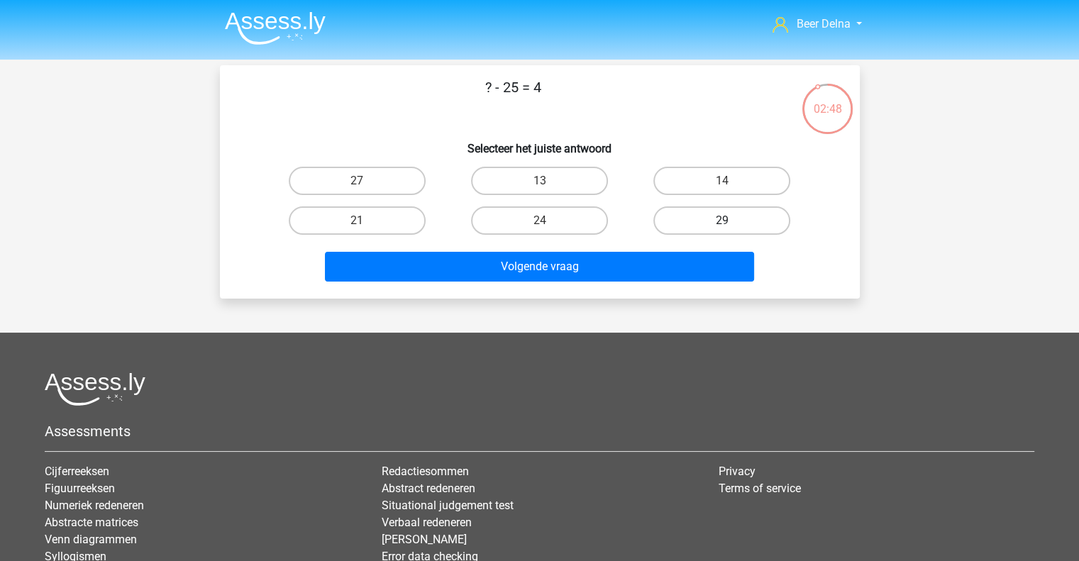
click at [677, 226] on label "29" at bounding box center [721, 220] width 137 height 28
click at [722, 226] on input "29" at bounding box center [726, 225] width 9 height 9
radio input "true"
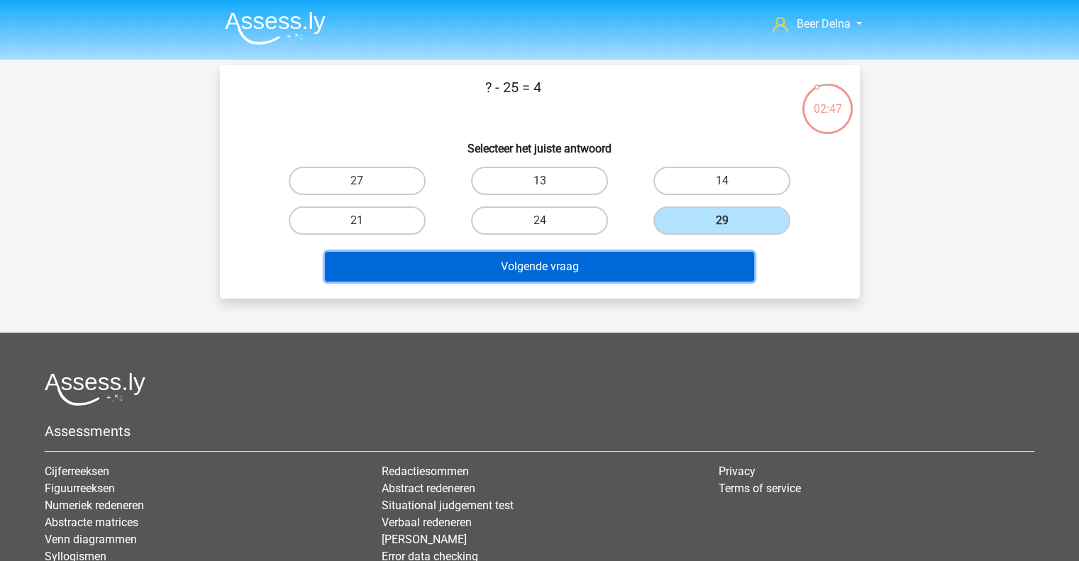
click at [551, 273] on button "Volgende vraag" at bounding box center [539, 267] width 429 height 30
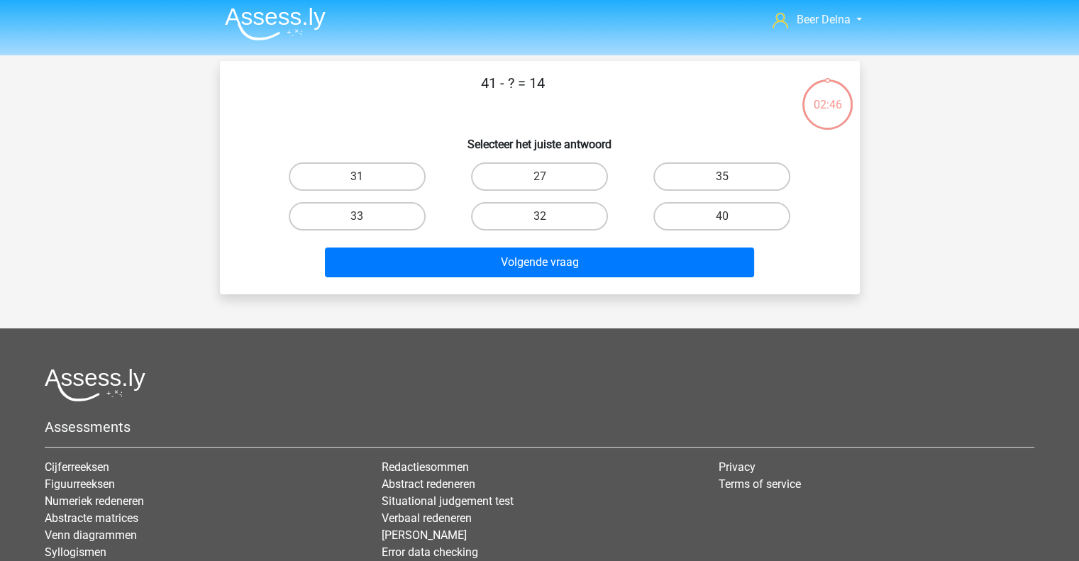
scroll to position [1, 0]
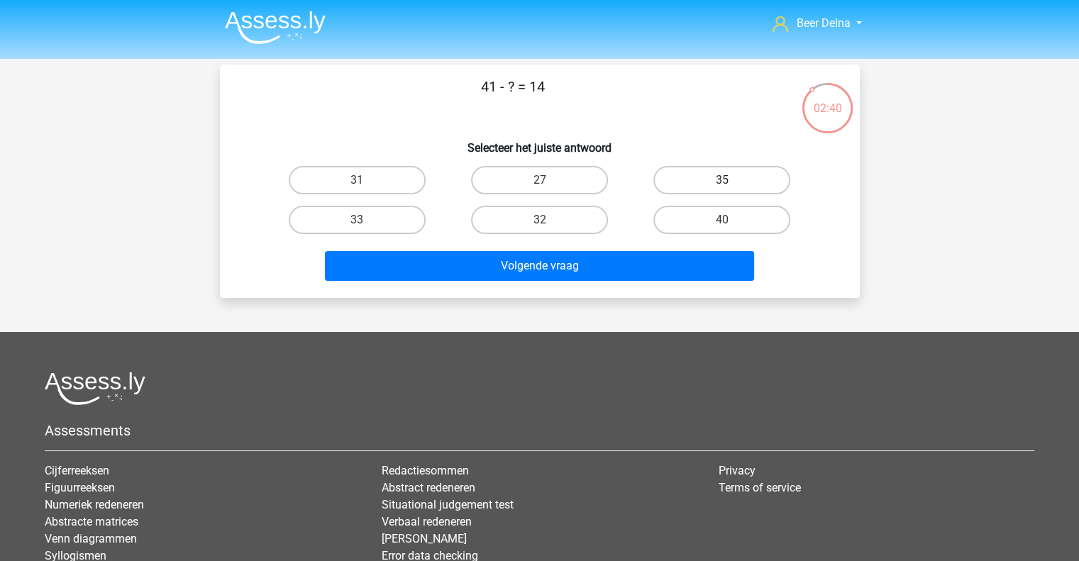
click at [726, 170] on label "35" at bounding box center [721, 180] width 137 height 28
click at [726, 180] on input "35" at bounding box center [726, 184] width 9 height 9
radio input "true"
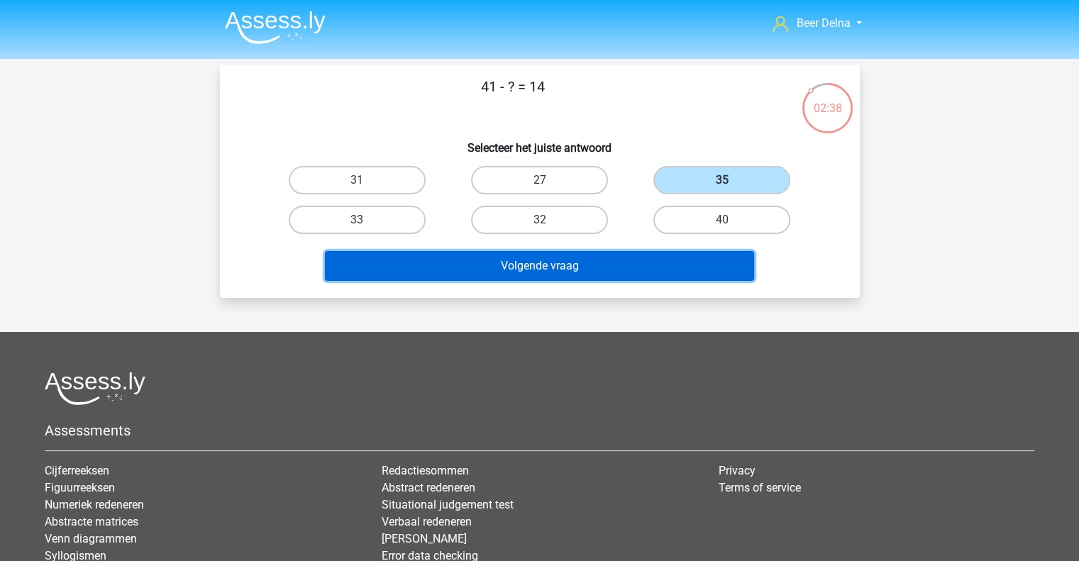
click at [597, 263] on button "Volgende vraag" at bounding box center [539, 266] width 429 height 30
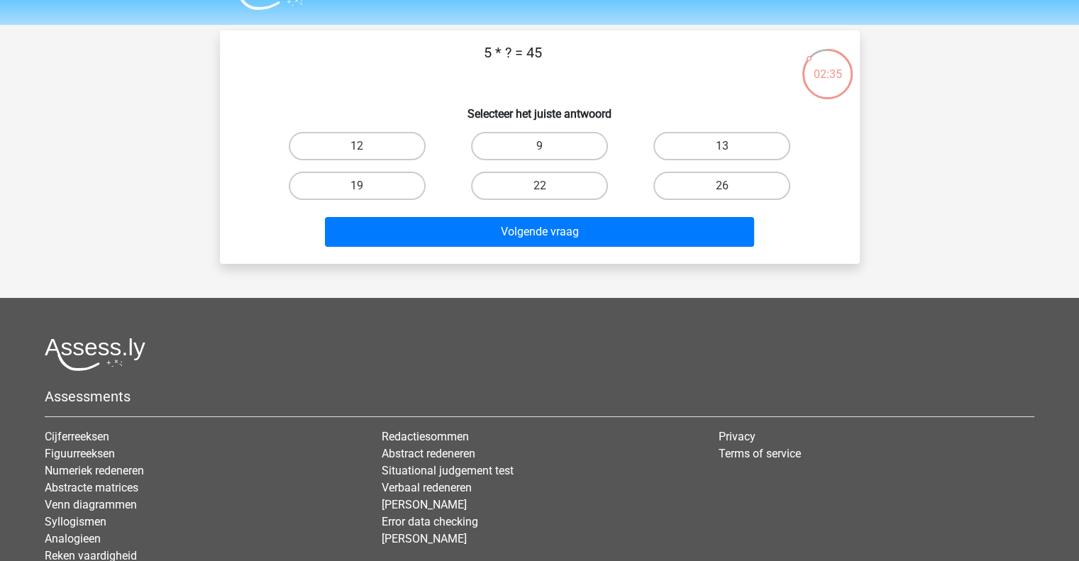
scroll to position [25, 0]
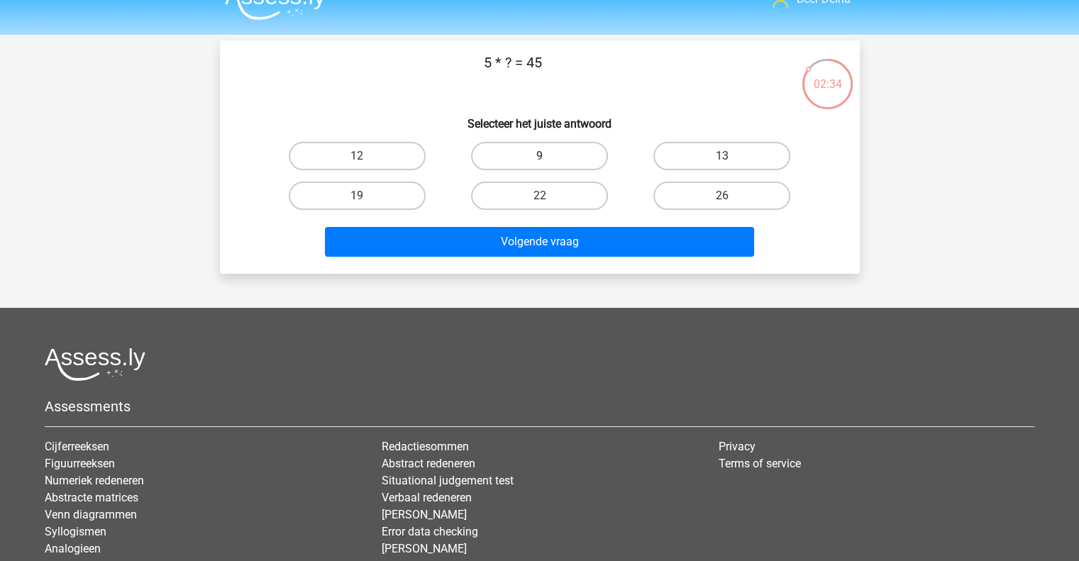
click at [560, 155] on label "9" at bounding box center [539, 156] width 137 height 28
click at [548, 156] on input "9" at bounding box center [543, 160] width 9 height 9
radio input "true"
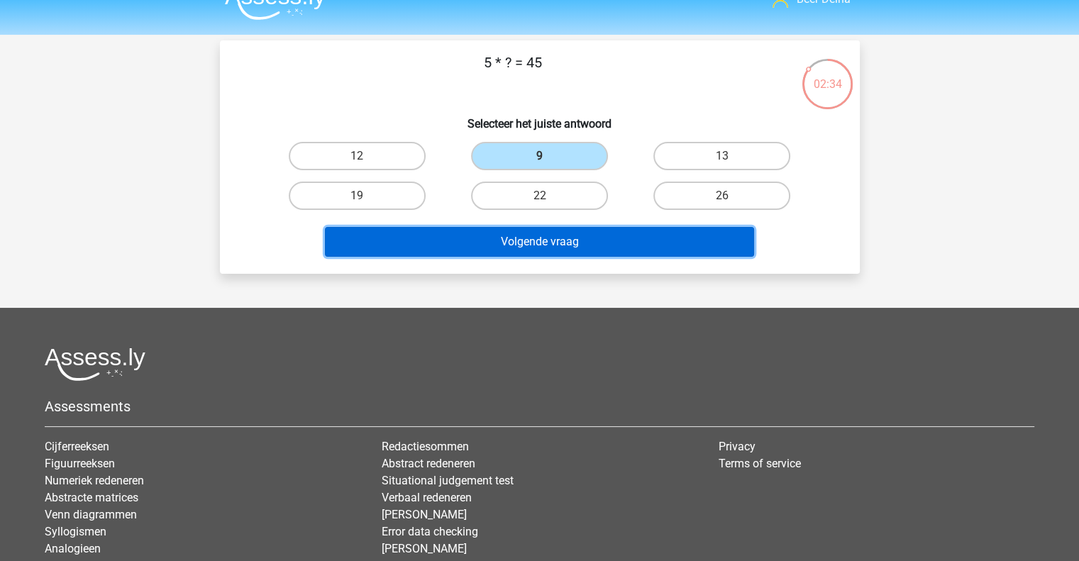
click at [540, 238] on button "Volgende vraag" at bounding box center [539, 242] width 429 height 30
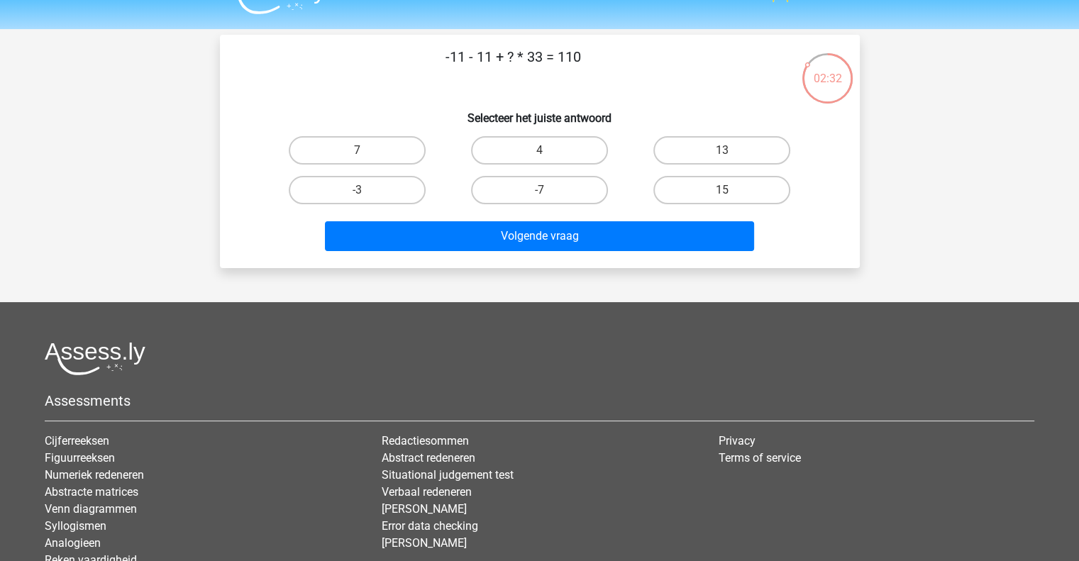
scroll to position [31, 0]
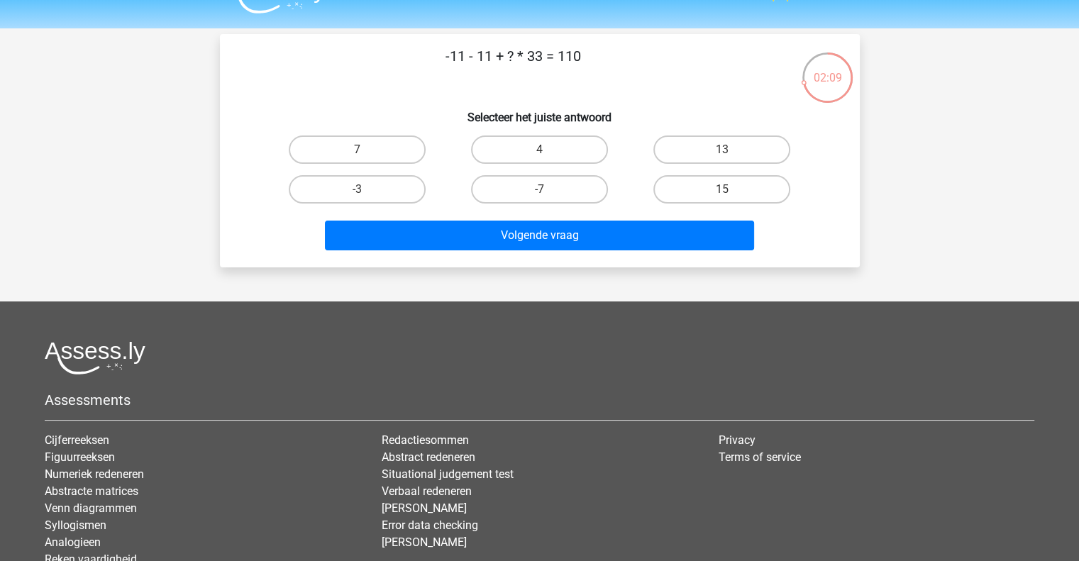
click at [545, 150] on input "4" at bounding box center [543, 154] width 9 height 9
radio input "true"
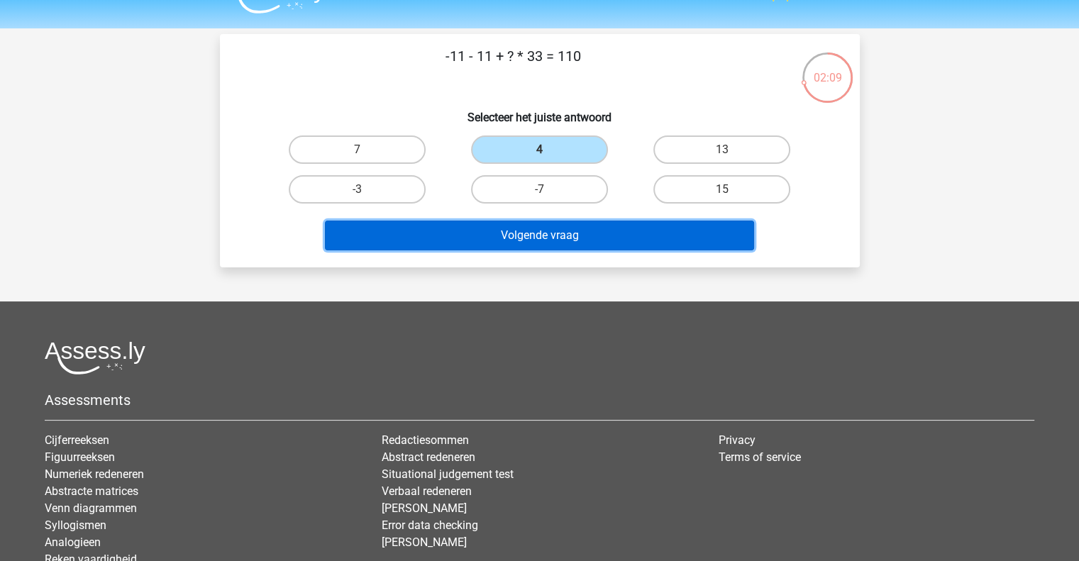
click at [524, 226] on button "Volgende vraag" at bounding box center [539, 236] width 429 height 30
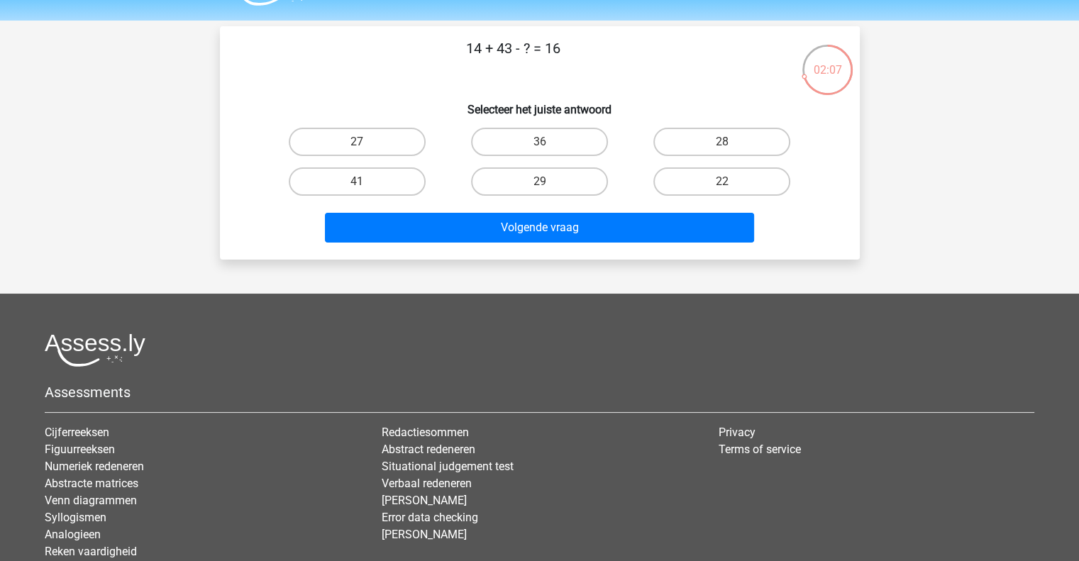
scroll to position [40, 0]
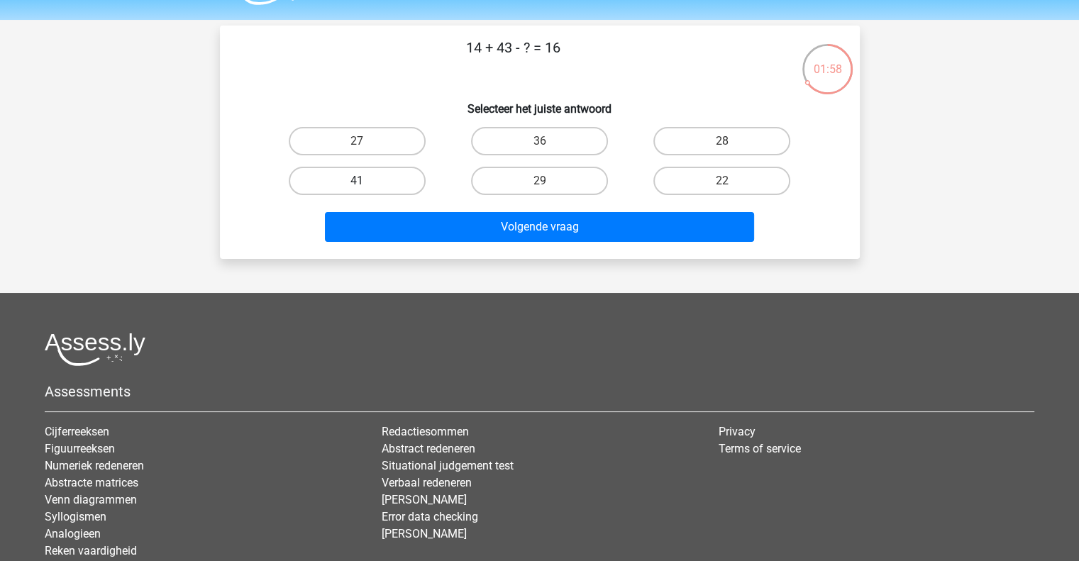
click at [420, 175] on label "41" at bounding box center [357, 181] width 137 height 28
click at [366, 181] on input "41" at bounding box center [361, 185] width 9 height 9
radio input "true"
click at [438, 199] on div "41" at bounding box center [357, 181] width 182 height 40
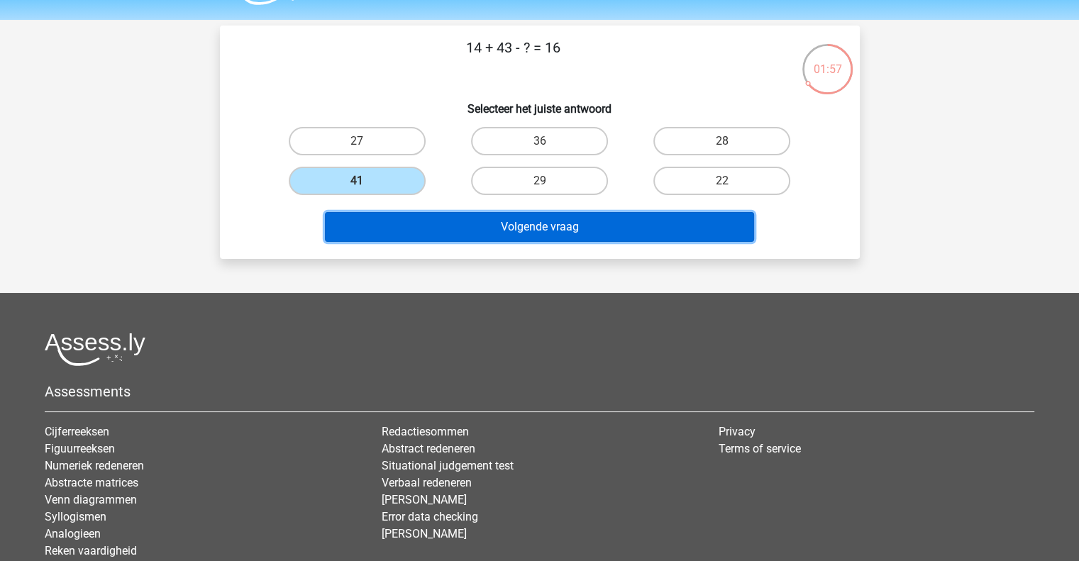
click at [427, 230] on button "Volgende vraag" at bounding box center [539, 227] width 429 height 30
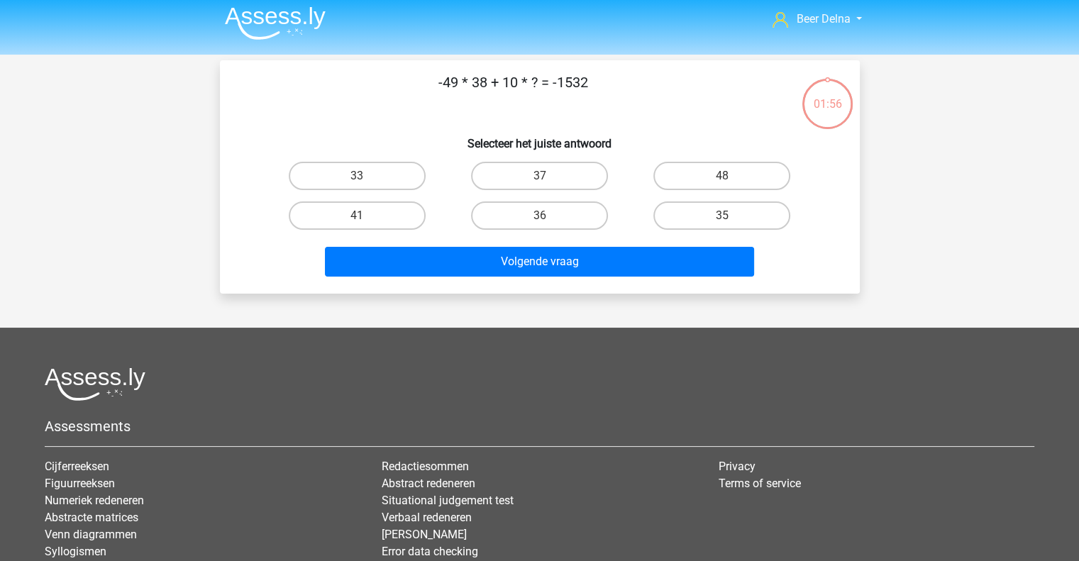
scroll to position [0, 0]
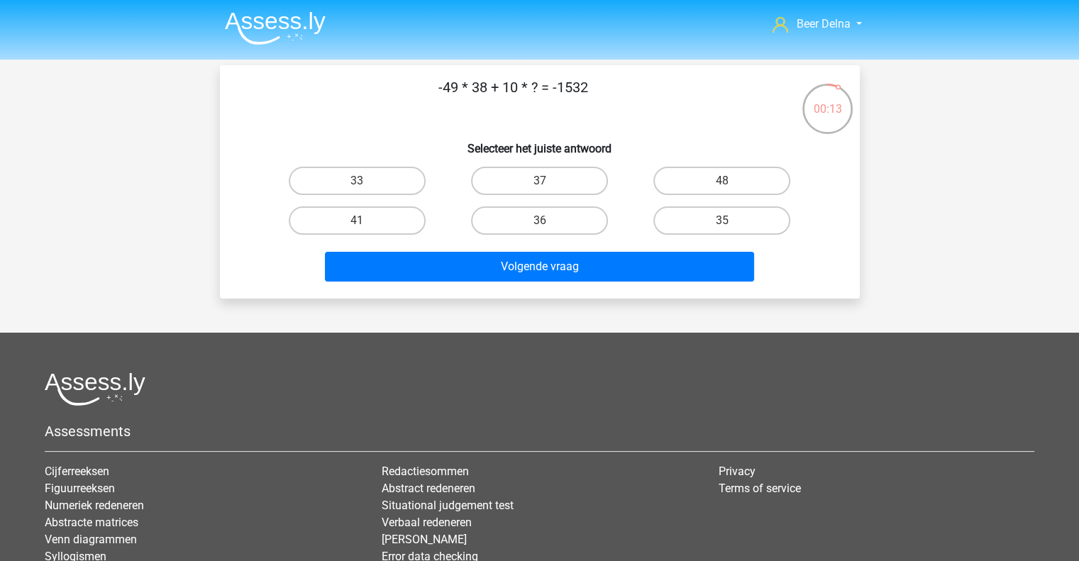
click at [530, 198] on div "37" at bounding box center [539, 181] width 182 height 40
click at [530, 191] on label "37" at bounding box center [539, 181] width 137 height 28
click at [539, 190] on input "37" at bounding box center [543, 185] width 9 height 9
radio input "true"
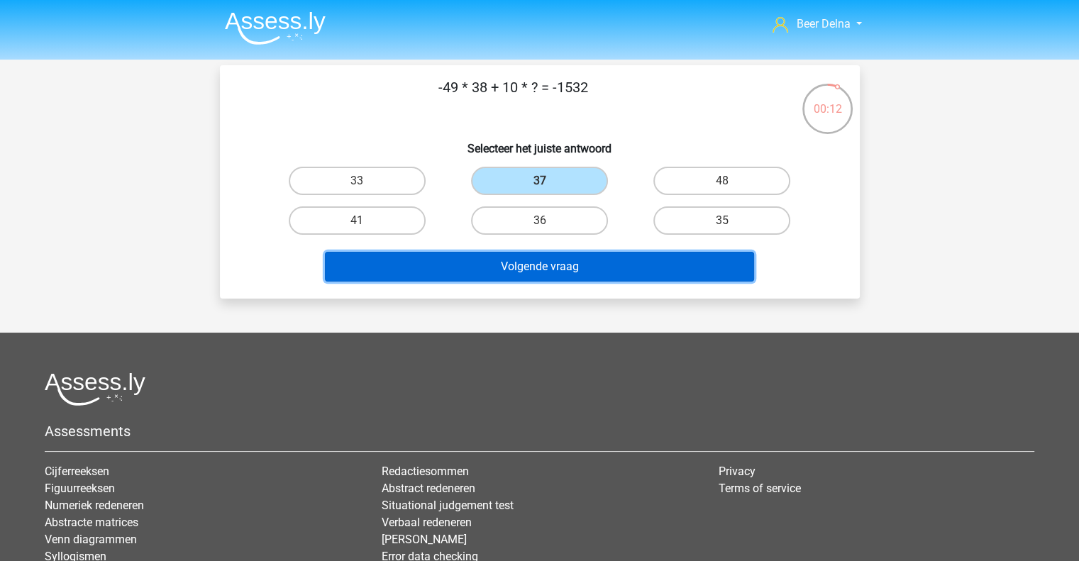
click at [506, 260] on button "Volgende vraag" at bounding box center [539, 267] width 429 height 30
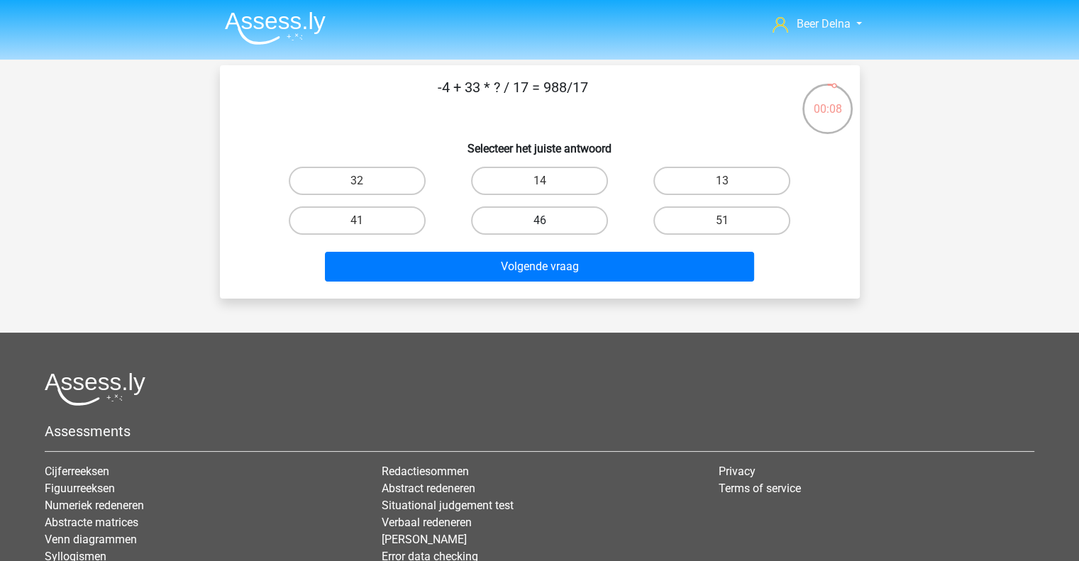
click at [560, 212] on label "46" at bounding box center [539, 220] width 137 height 28
click at [548, 221] on input "46" at bounding box center [543, 225] width 9 height 9
radio input "true"
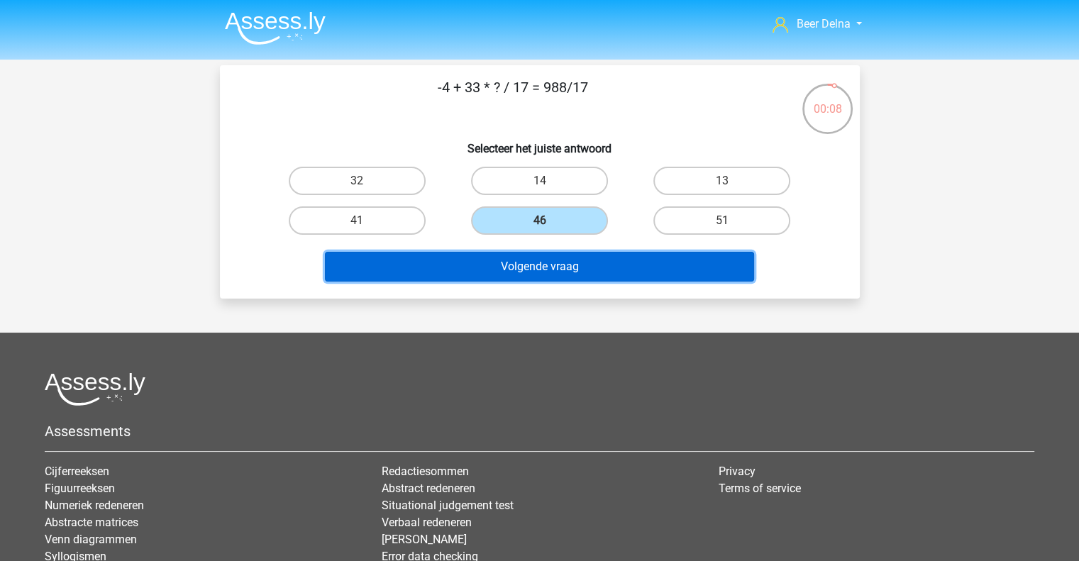
click at [550, 252] on button "Volgende vraag" at bounding box center [539, 267] width 429 height 30
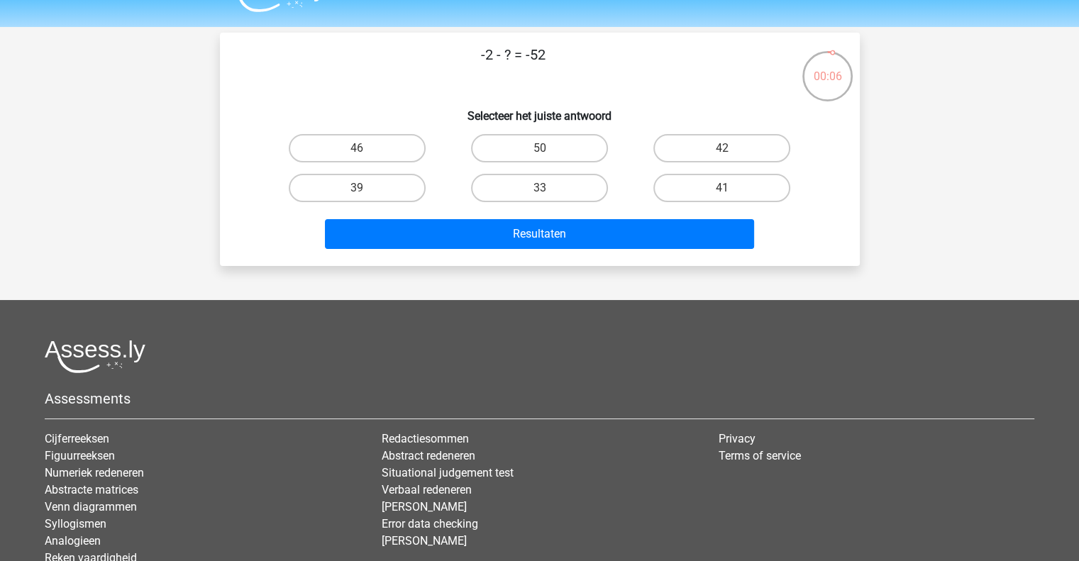
scroll to position [25, 0]
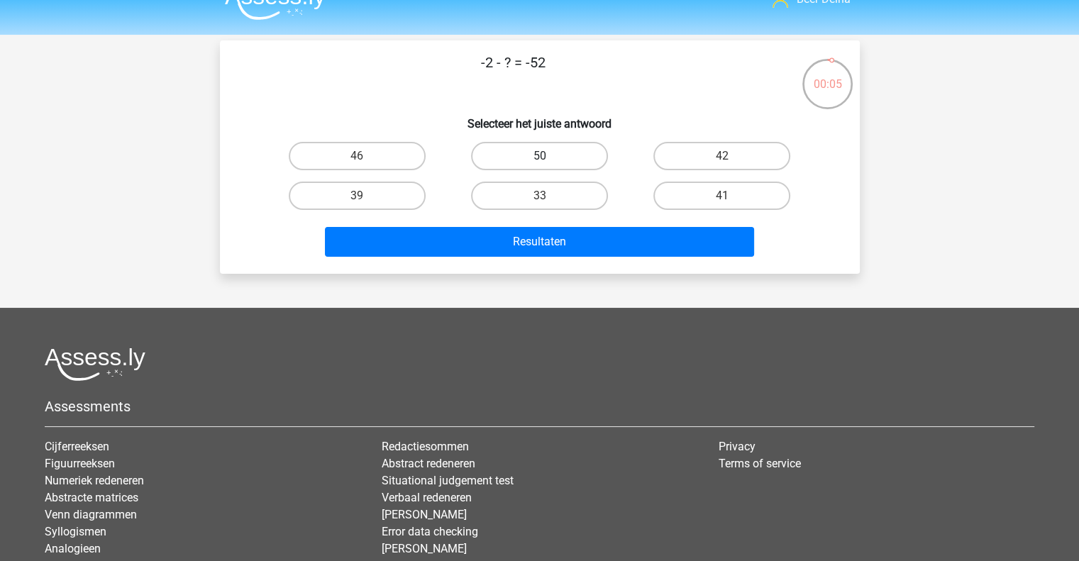
click at [577, 166] on label "50" at bounding box center [539, 156] width 137 height 28
click at [548, 165] on input "50" at bounding box center [543, 160] width 9 height 9
radio input "true"
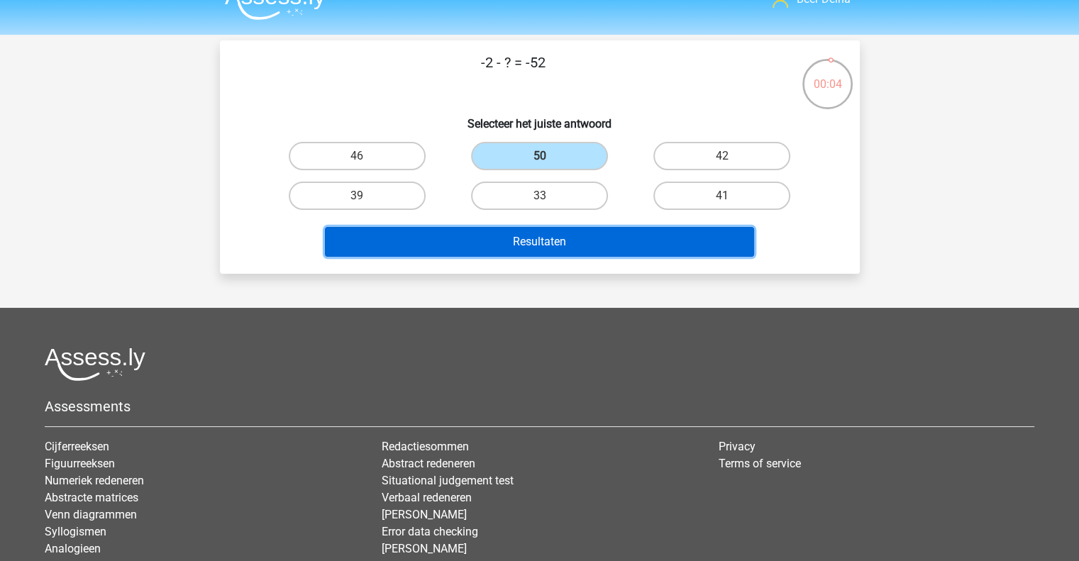
click at [556, 235] on button "Resultaten" at bounding box center [539, 242] width 429 height 30
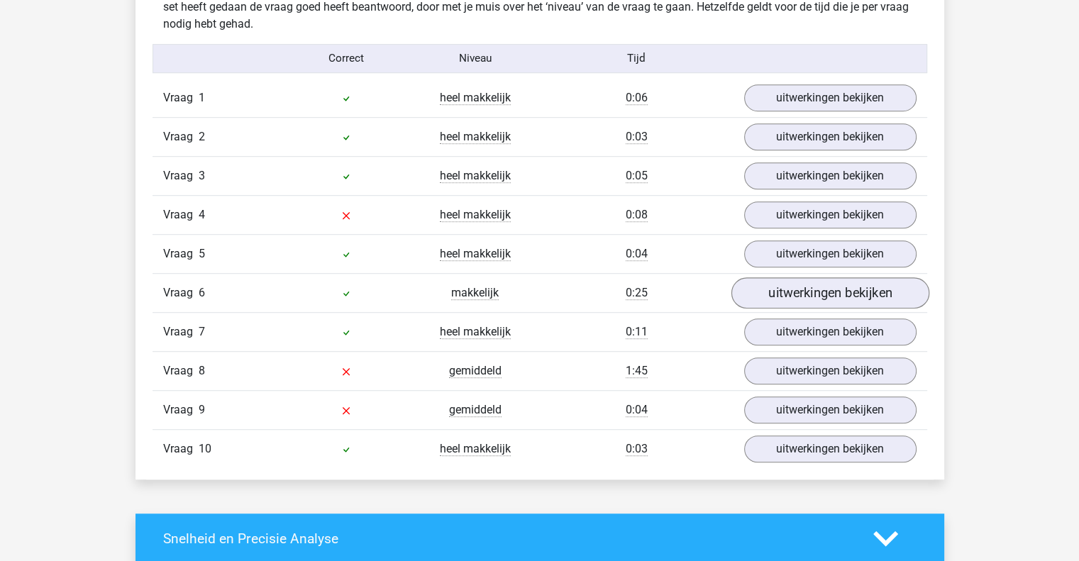
scroll to position [1001, 0]
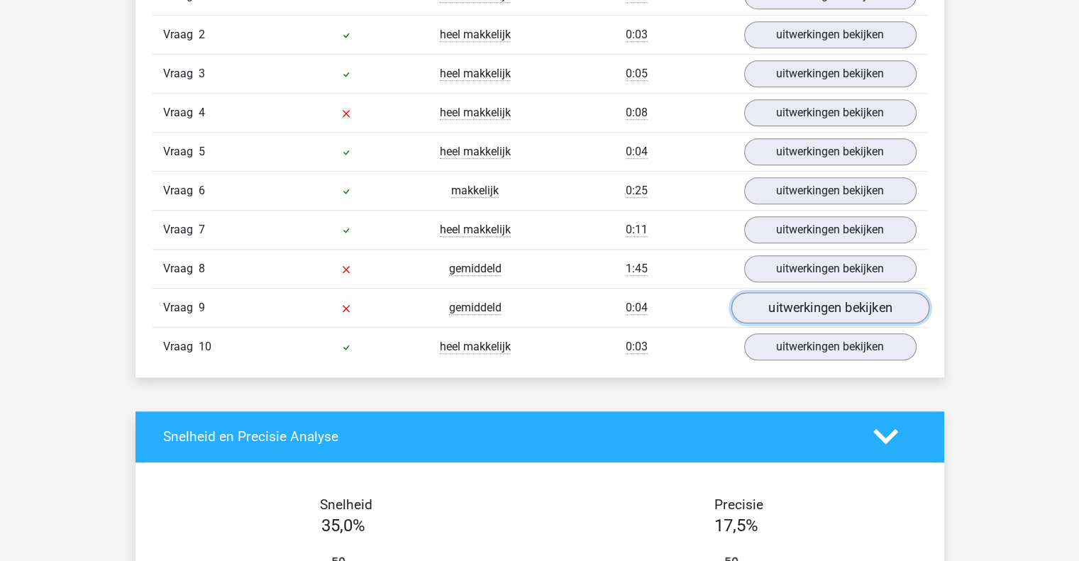
click at [776, 301] on link "uitwerkingen bekijken" at bounding box center [829, 307] width 198 height 31
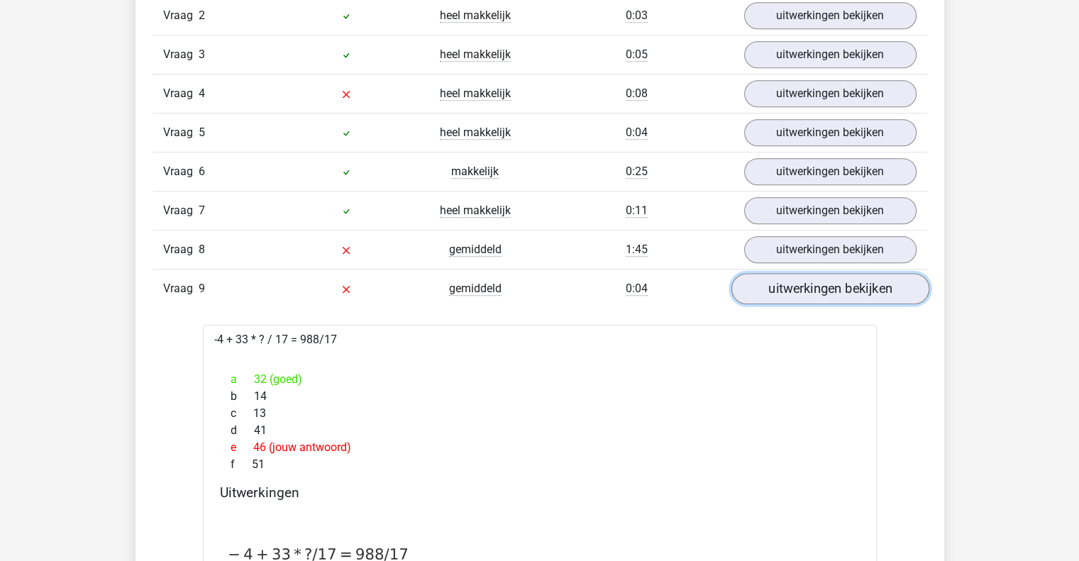
scroll to position [1016, 0]
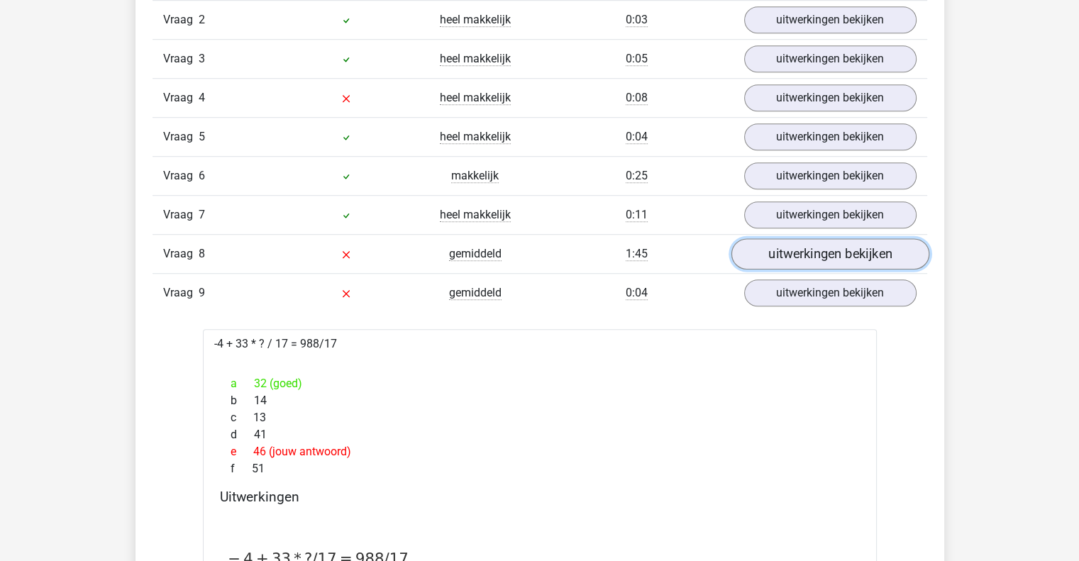
click at [807, 244] on link "uitwerkingen bekijken" at bounding box center [829, 253] width 198 height 31
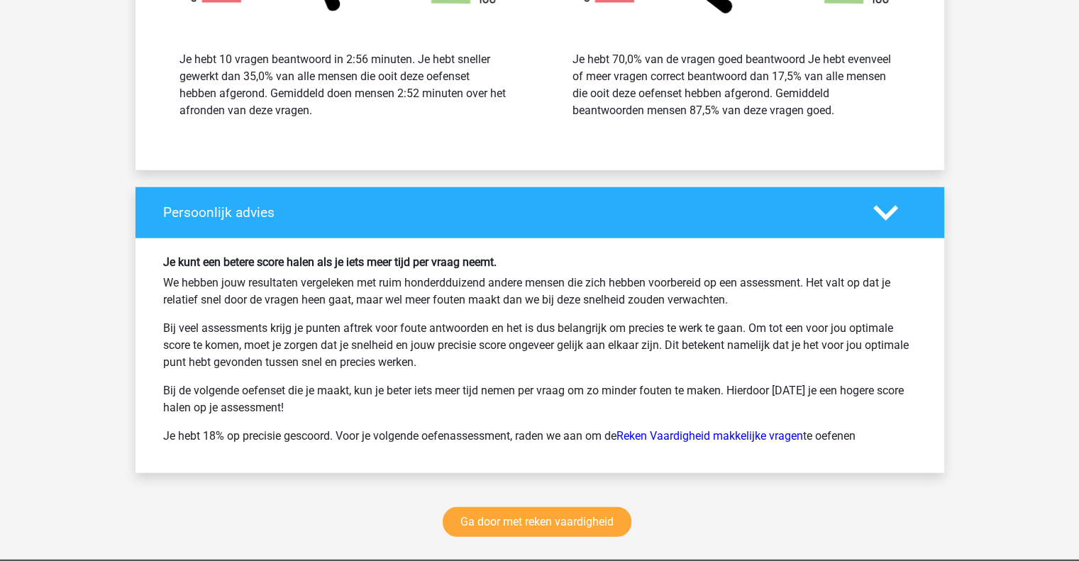
scroll to position [4118, 0]
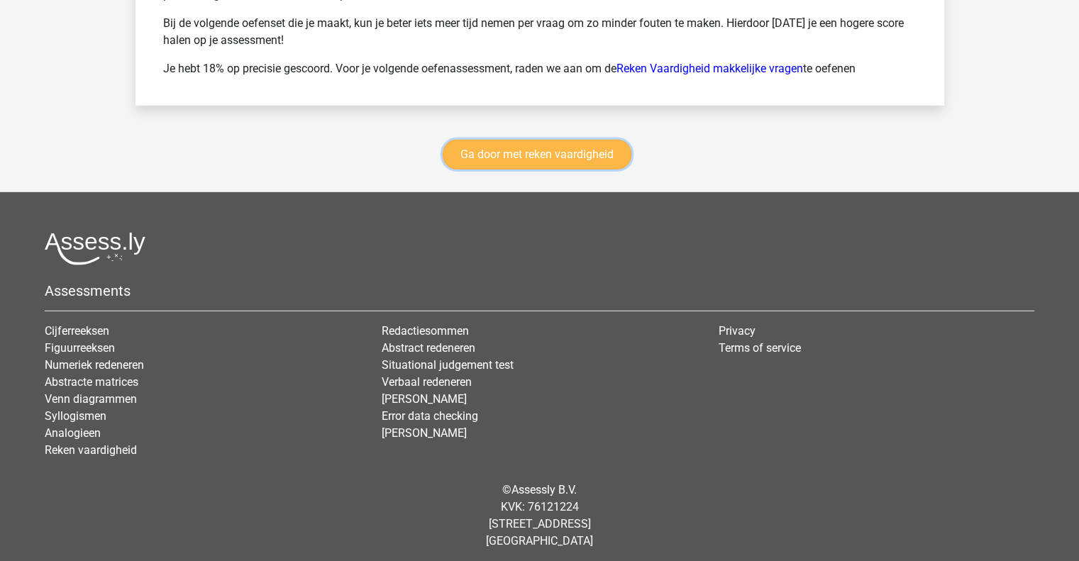
click at [592, 152] on link "Ga door met reken vaardigheid" at bounding box center [537, 155] width 189 height 30
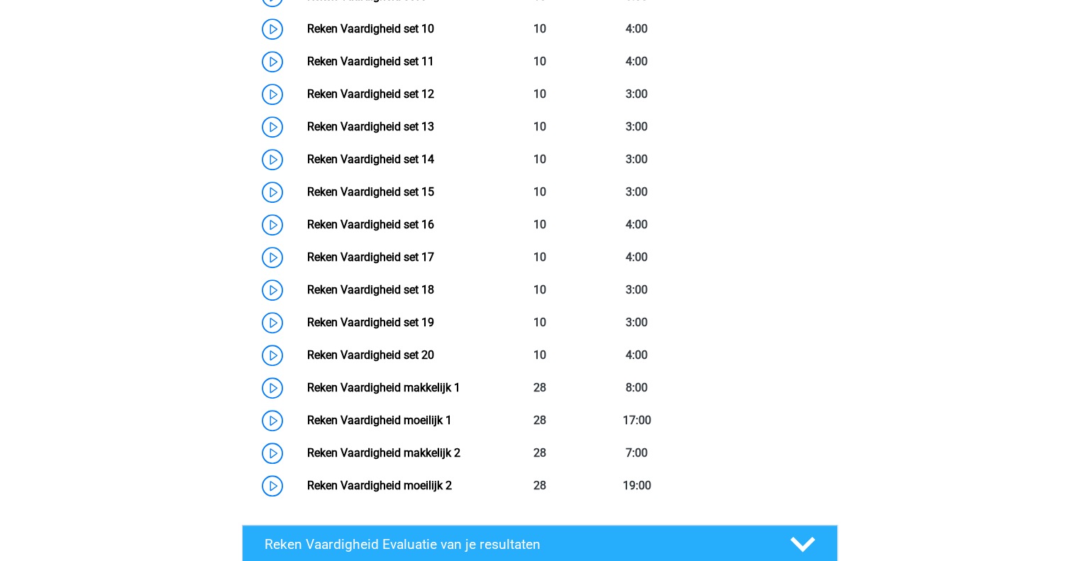
scroll to position [1106, 0]
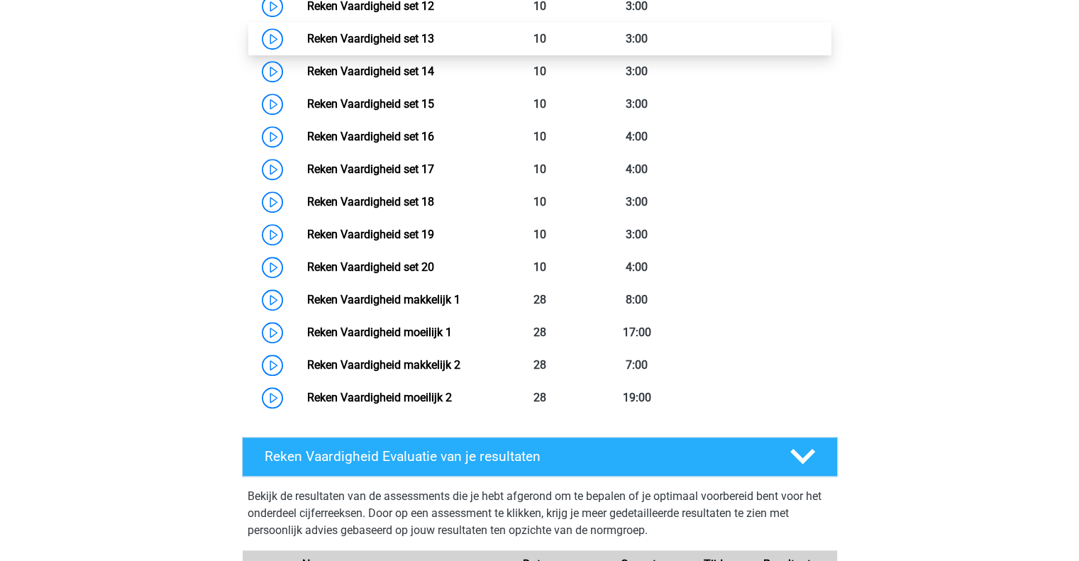
click at [349, 33] on link "Reken Vaardigheid set 13" at bounding box center [370, 38] width 127 height 13
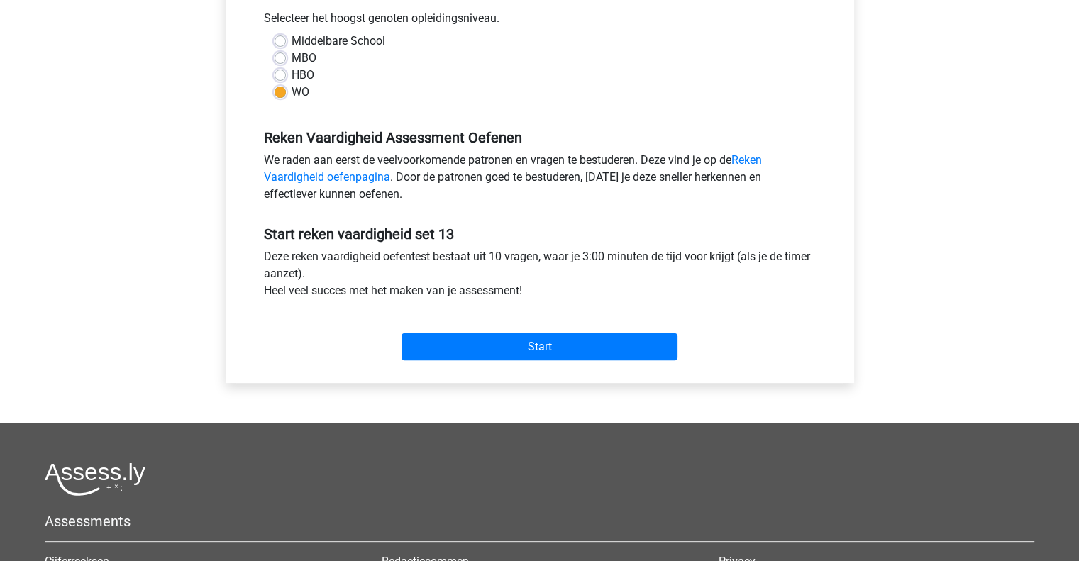
scroll to position [328, 0]
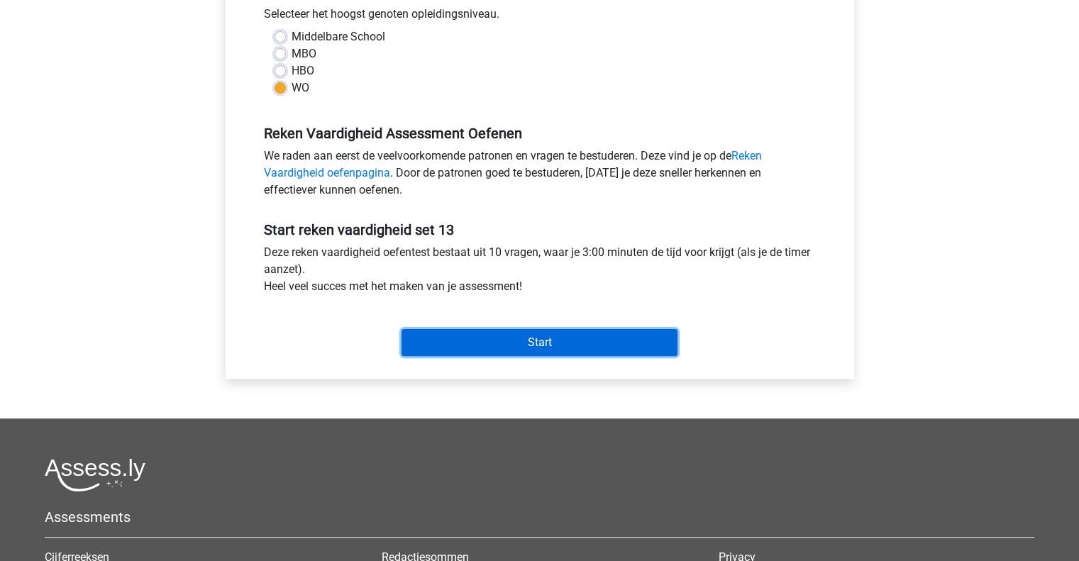
click at [582, 332] on input "Start" at bounding box center [539, 342] width 276 height 27
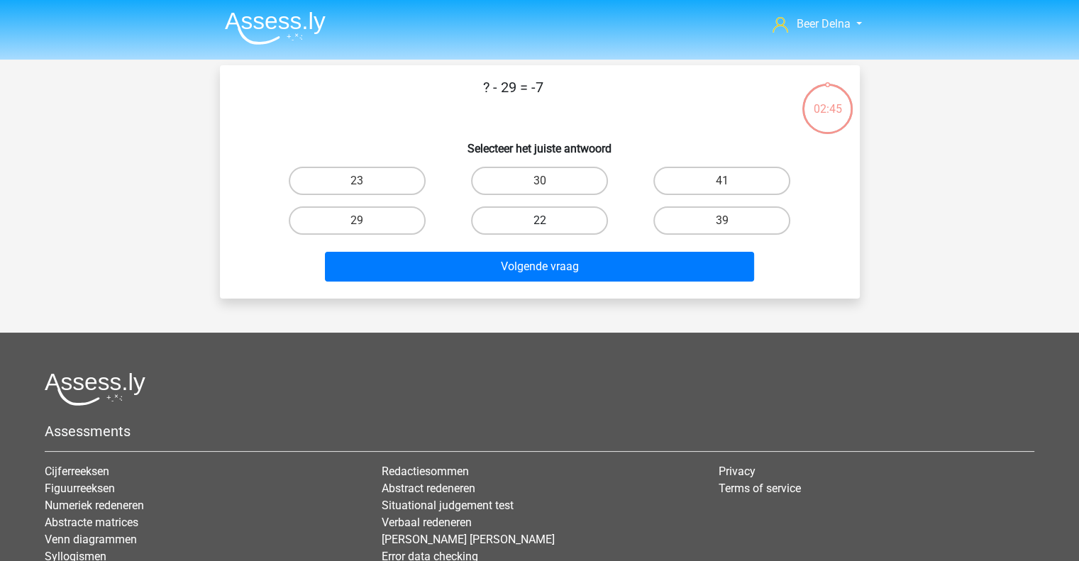
click at [528, 218] on label "22" at bounding box center [539, 220] width 137 height 28
click at [539, 221] on input "22" at bounding box center [543, 225] width 9 height 9
radio input "true"
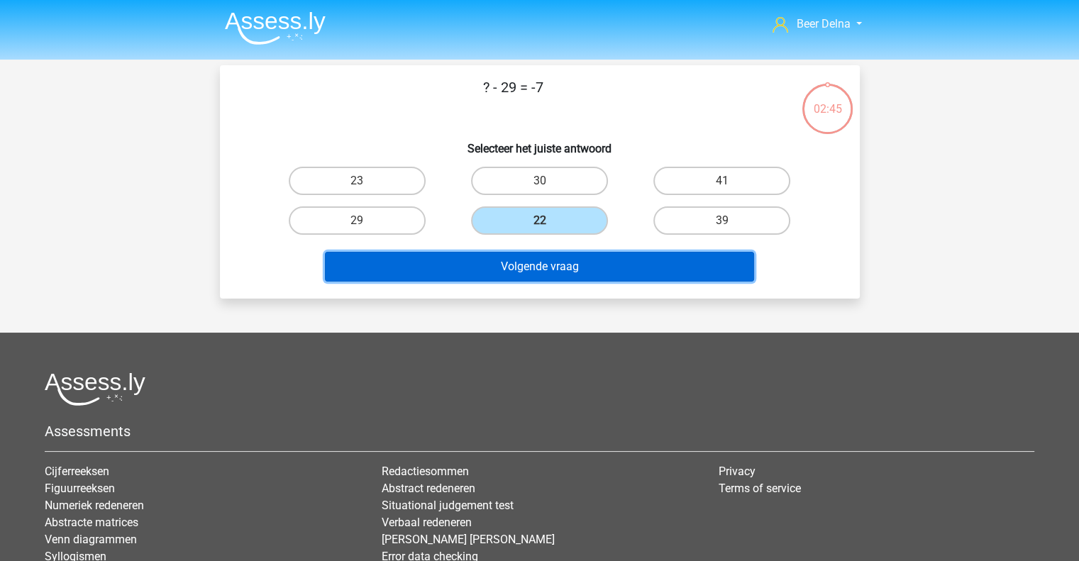
click at [511, 267] on button "Volgende vraag" at bounding box center [539, 267] width 429 height 30
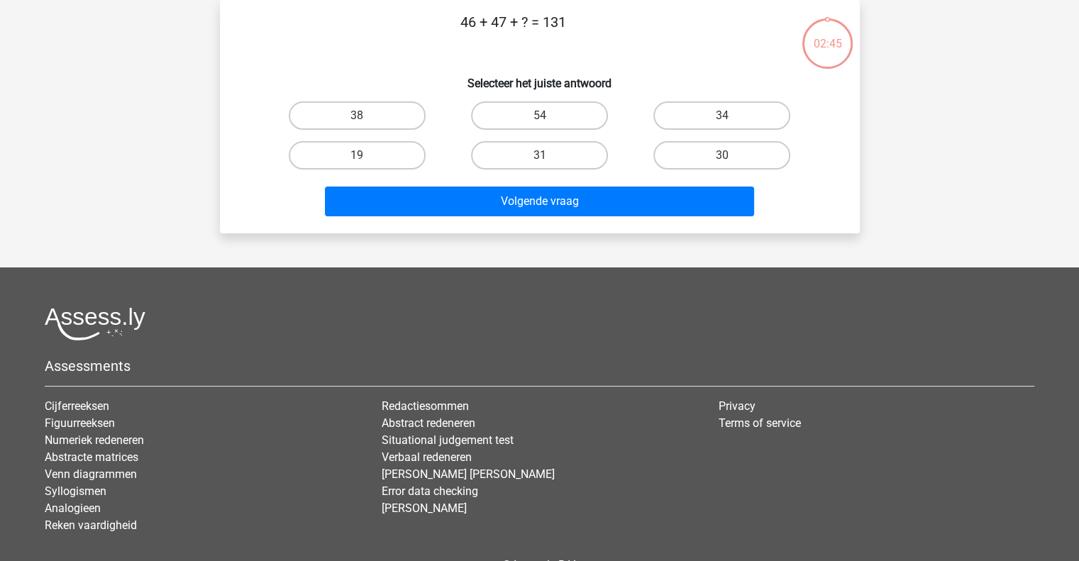
scroll to position [43, 0]
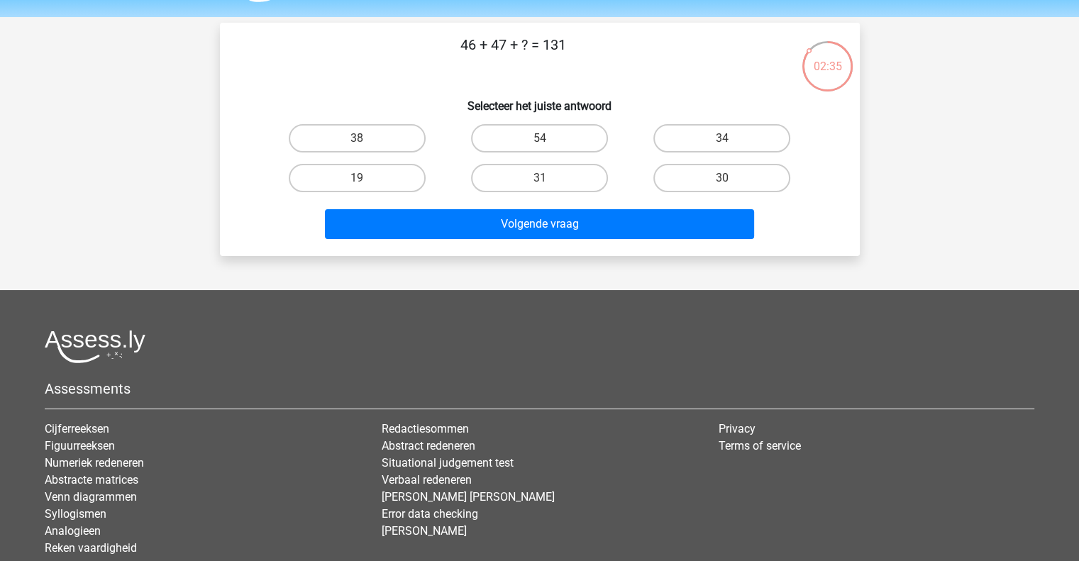
drag, startPoint x: 511, startPoint y: 267, endPoint x: 612, endPoint y: 148, distance: 156.5
click at [612, 148] on div "Beer Delna beer@delnoij.nl Nederlands English" at bounding box center [539, 310] width 1079 height 707
click at [391, 140] on label "38" at bounding box center [357, 138] width 137 height 28
click at [366, 140] on input "38" at bounding box center [361, 142] width 9 height 9
radio input "true"
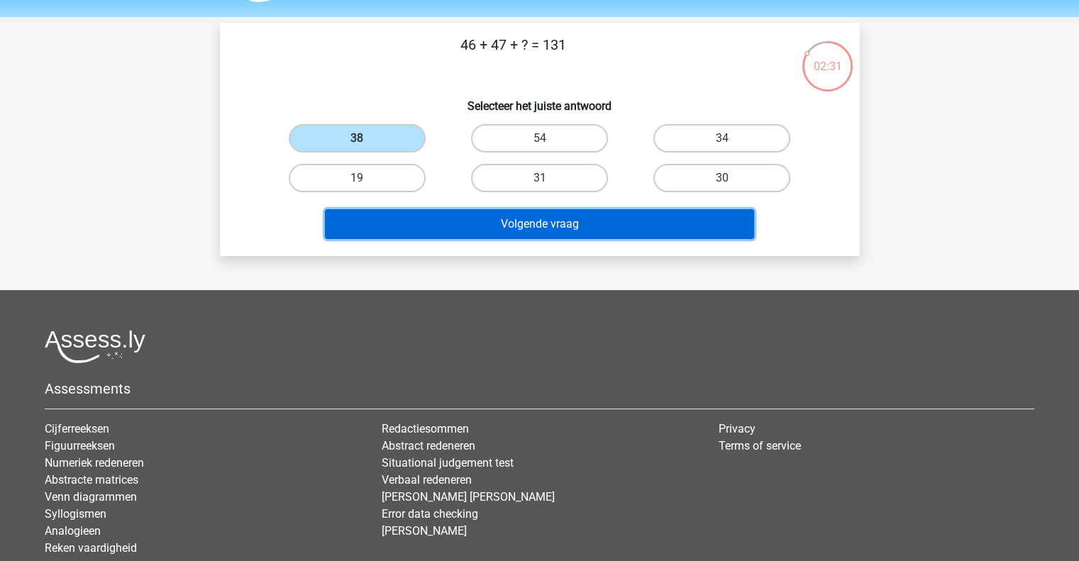
click at [431, 210] on button "Volgende vraag" at bounding box center [539, 224] width 429 height 30
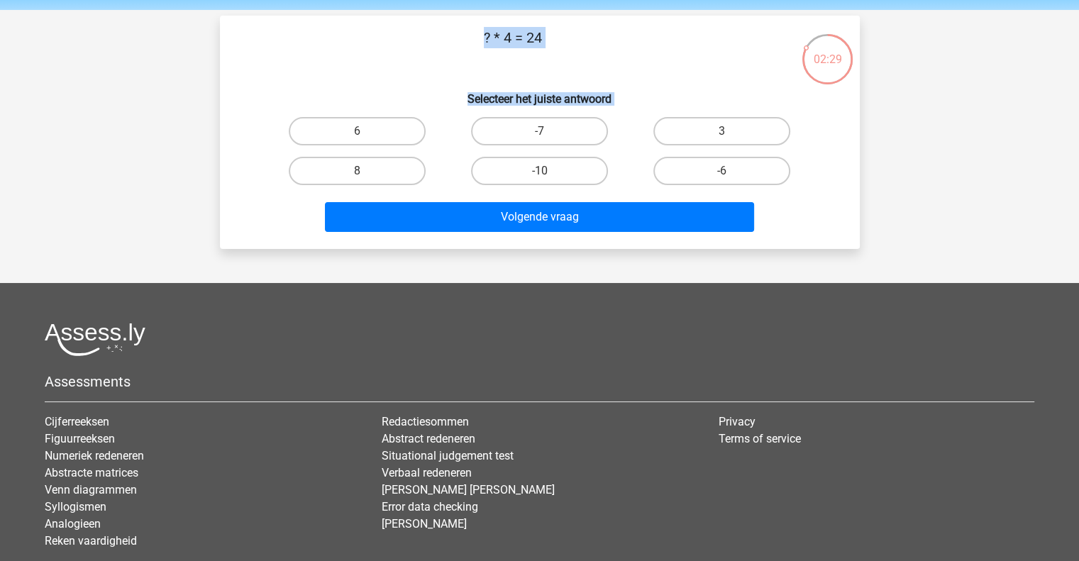
scroll to position [26, 0]
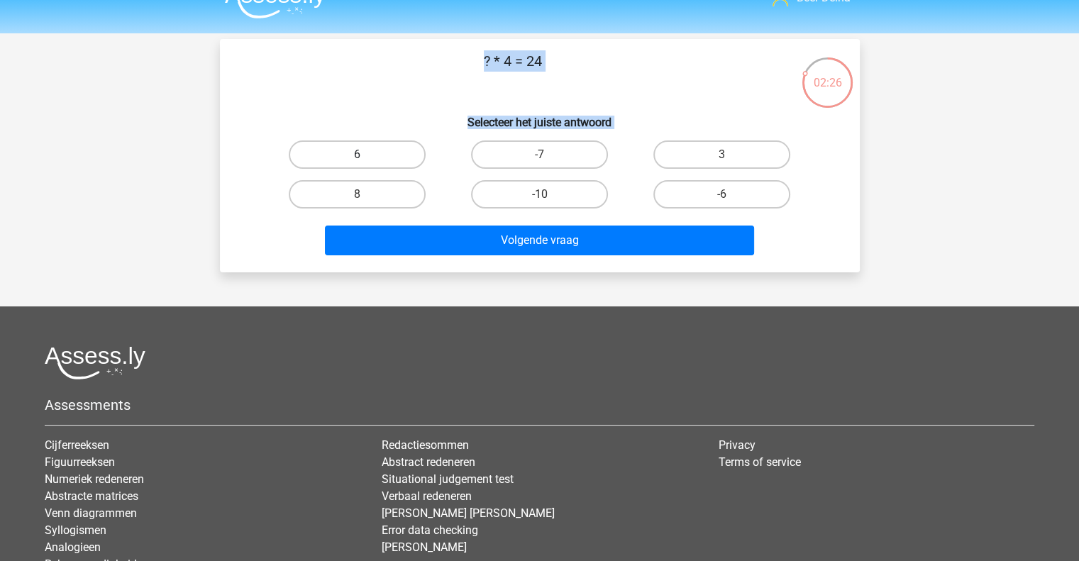
click at [407, 164] on label "6" at bounding box center [357, 154] width 137 height 28
click at [366, 164] on input "6" at bounding box center [361, 159] width 9 height 9
radio input "true"
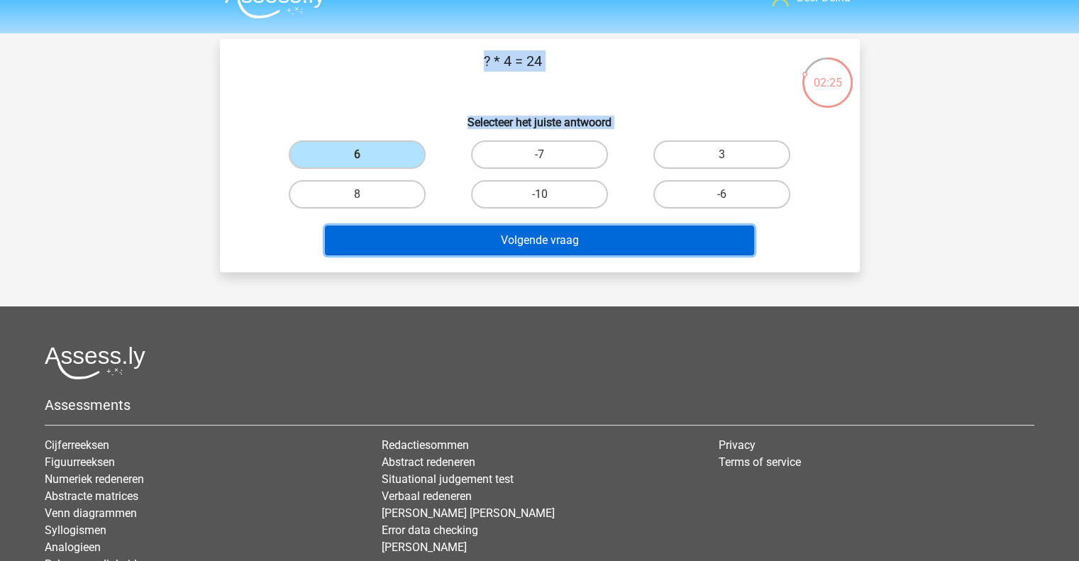
click at [458, 238] on button "Volgende vraag" at bounding box center [539, 241] width 429 height 30
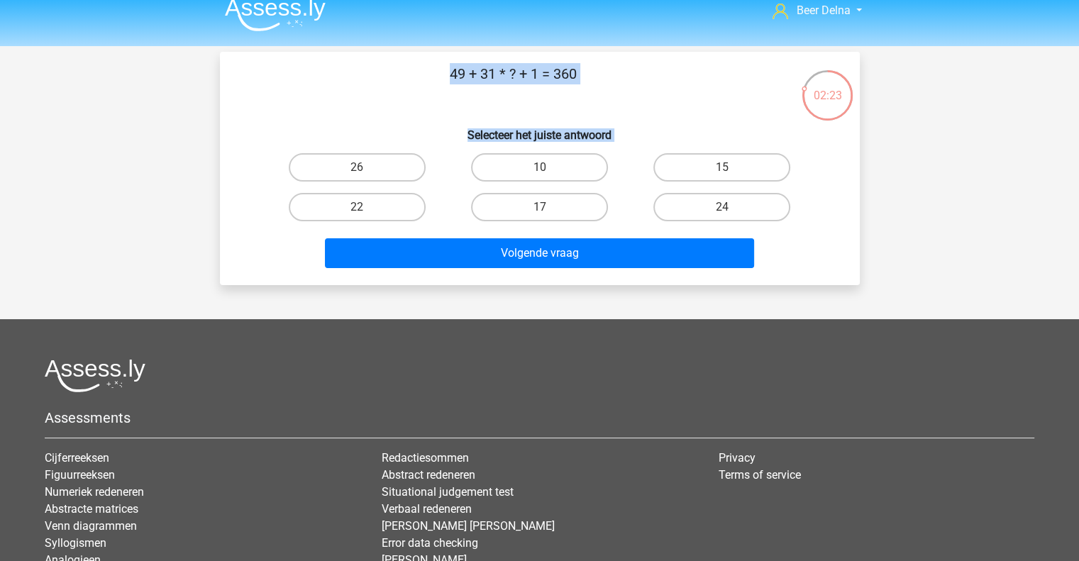
scroll to position [14, 0]
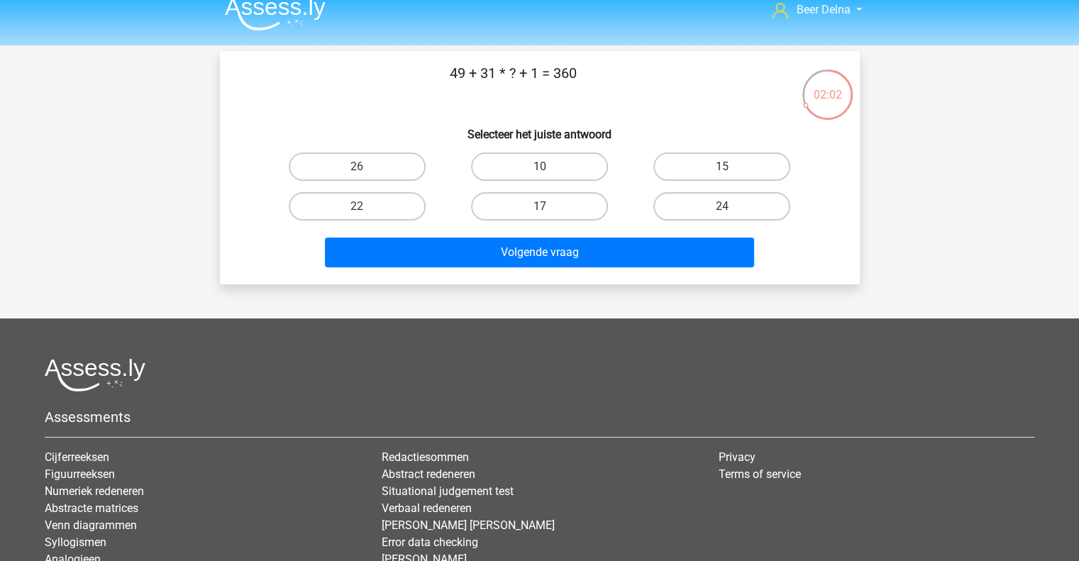
click at [535, 152] on div "10" at bounding box center [539, 167] width 182 height 40
click at [533, 155] on label "10" at bounding box center [539, 166] width 137 height 28
click at [539, 167] on input "10" at bounding box center [543, 171] width 9 height 9
radio input "true"
click at [516, 212] on label "17" at bounding box center [539, 206] width 137 height 28
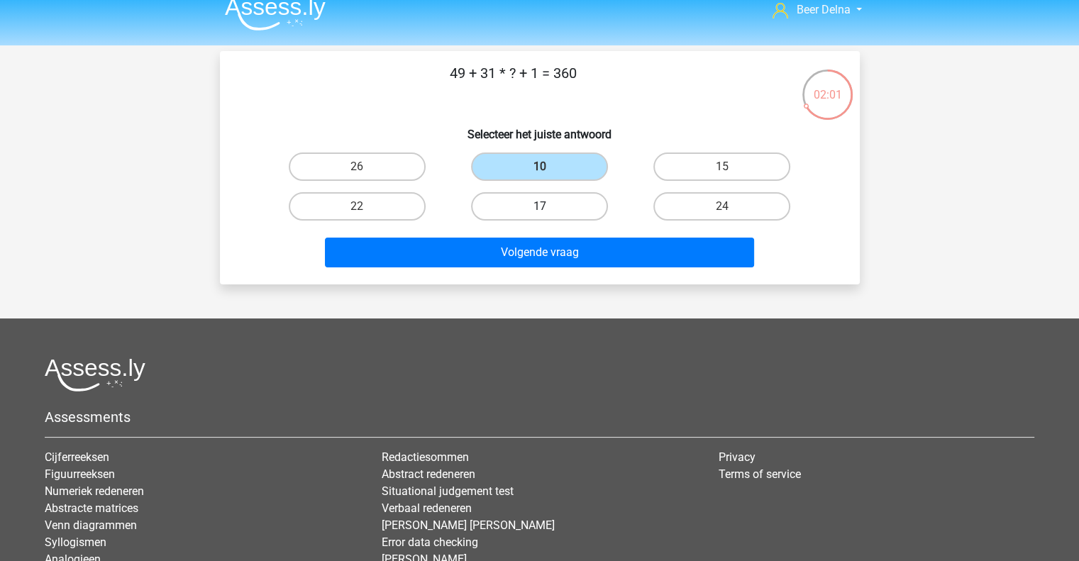
click at [539, 212] on input "17" at bounding box center [543, 210] width 9 height 9
radio input "true"
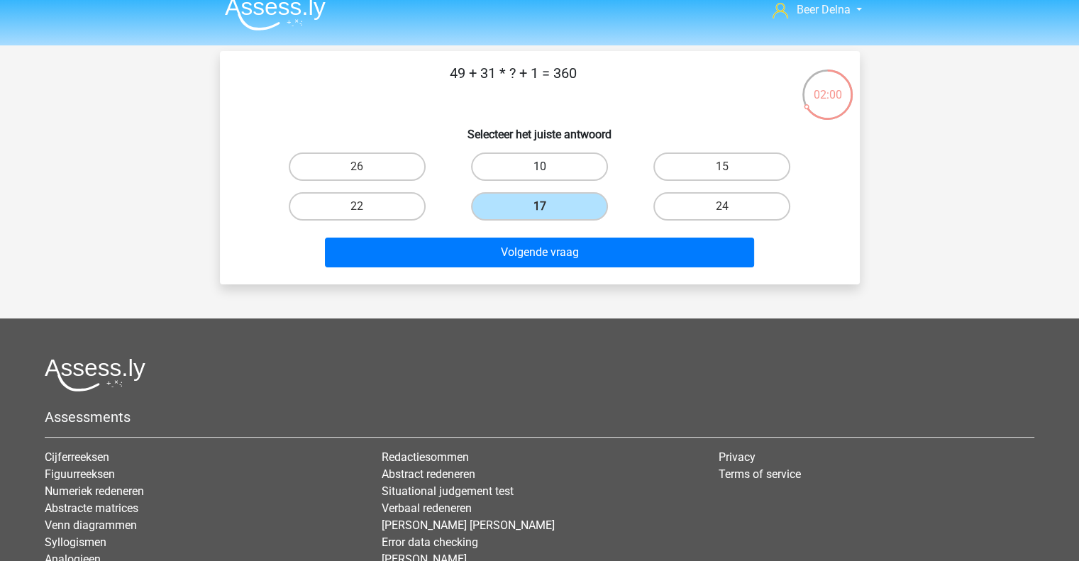
click at [541, 165] on label "10" at bounding box center [539, 166] width 137 height 28
click at [541, 167] on input "10" at bounding box center [543, 171] width 9 height 9
radio input "true"
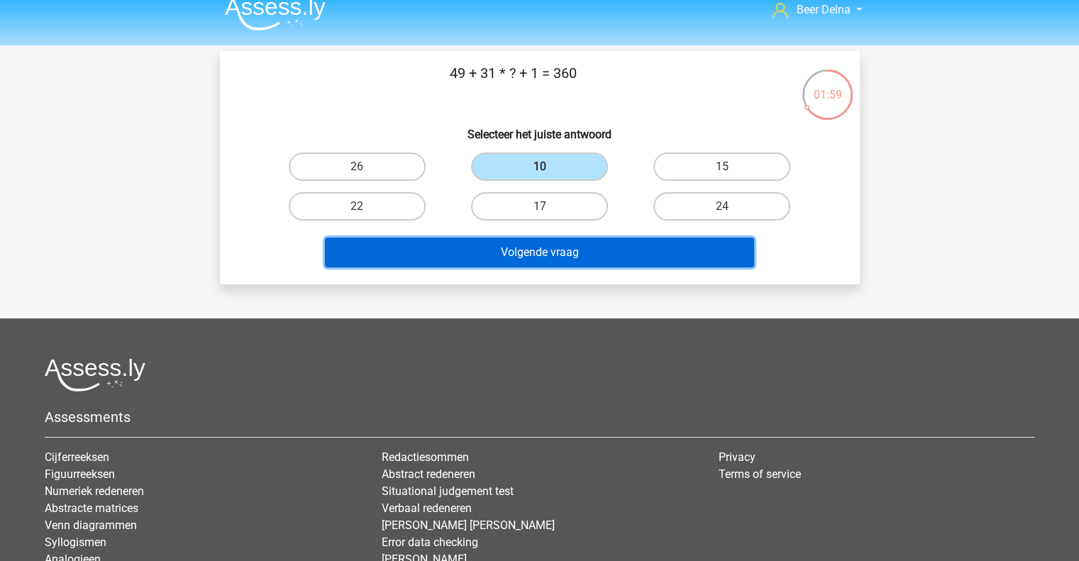
click at [513, 257] on button "Volgende vraag" at bounding box center [539, 253] width 429 height 30
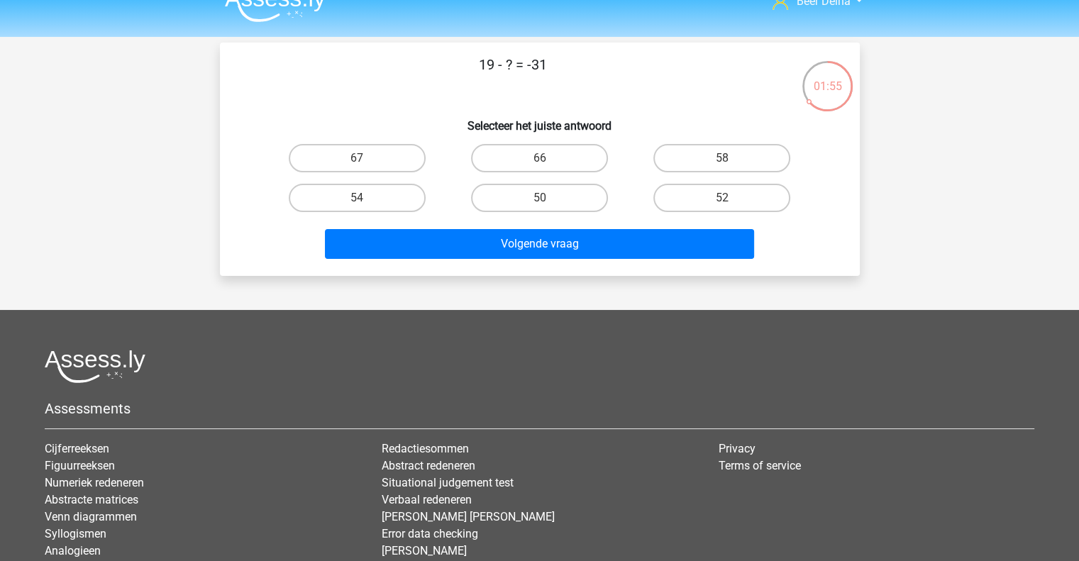
scroll to position [18, 0]
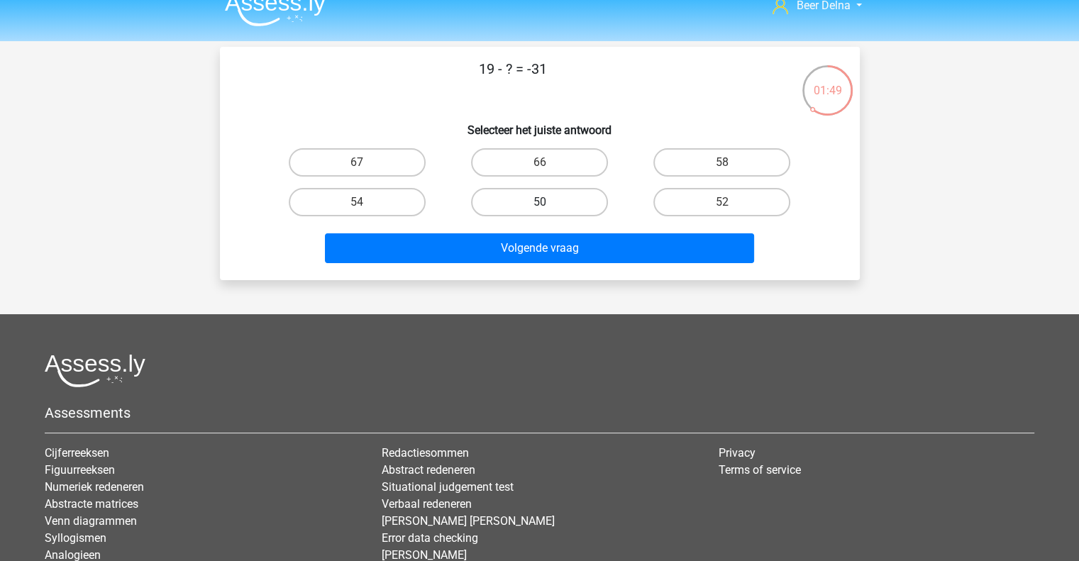
click at [532, 199] on label "50" at bounding box center [539, 202] width 137 height 28
click at [539, 202] on input "50" at bounding box center [543, 206] width 9 height 9
radio input "true"
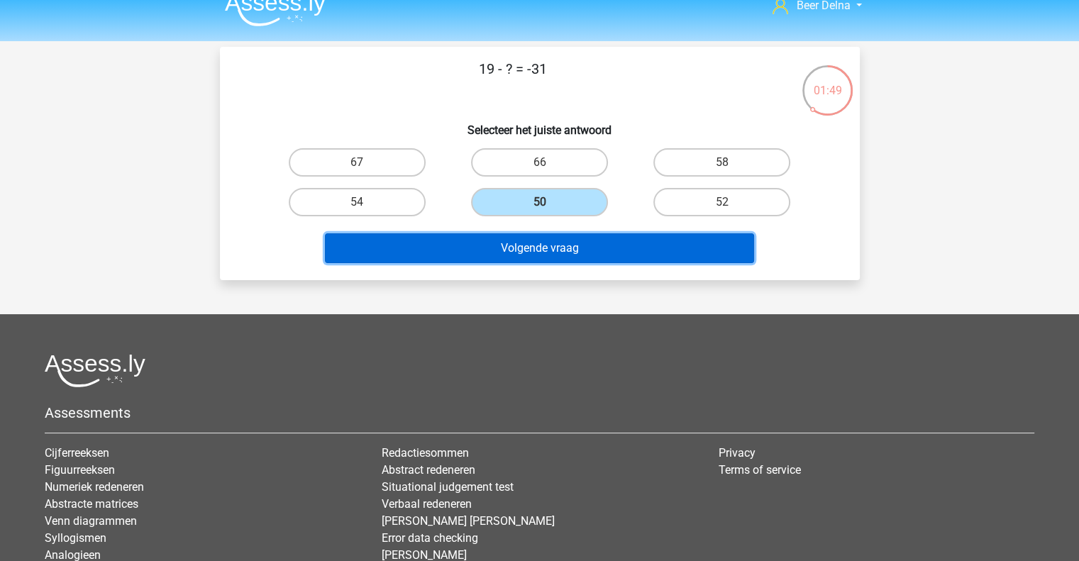
click at [505, 251] on button "Volgende vraag" at bounding box center [539, 248] width 429 height 30
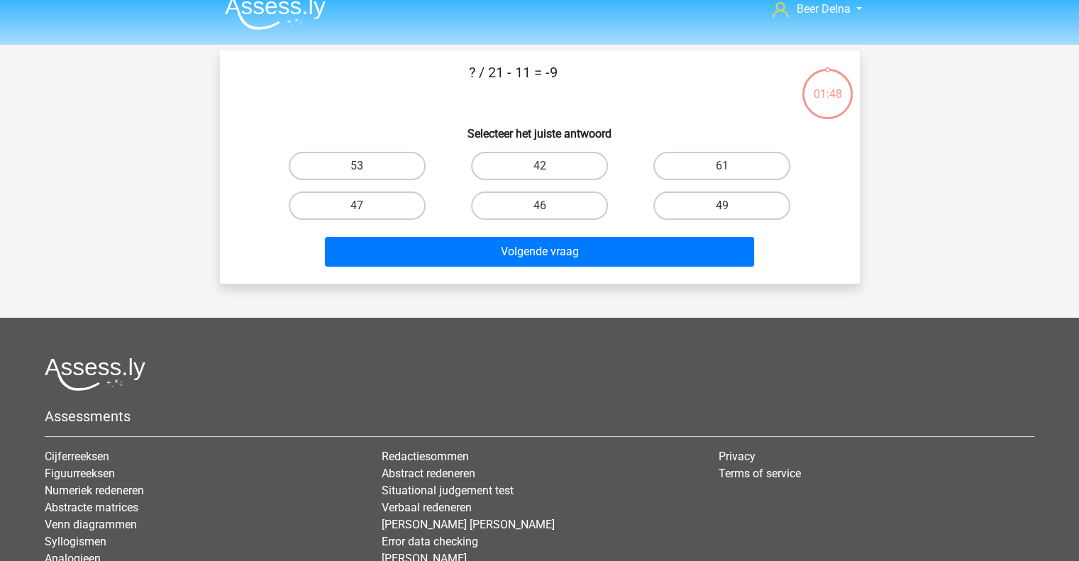
scroll to position [0, 0]
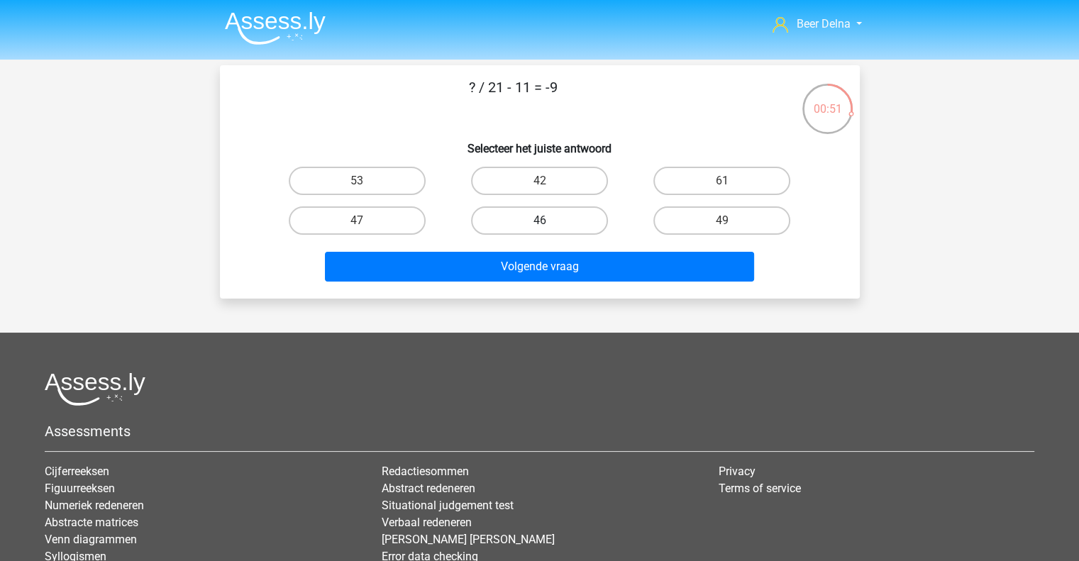
click at [507, 213] on label "46" at bounding box center [539, 220] width 137 height 28
click at [539, 221] on input "46" at bounding box center [543, 225] width 9 height 9
radio input "true"
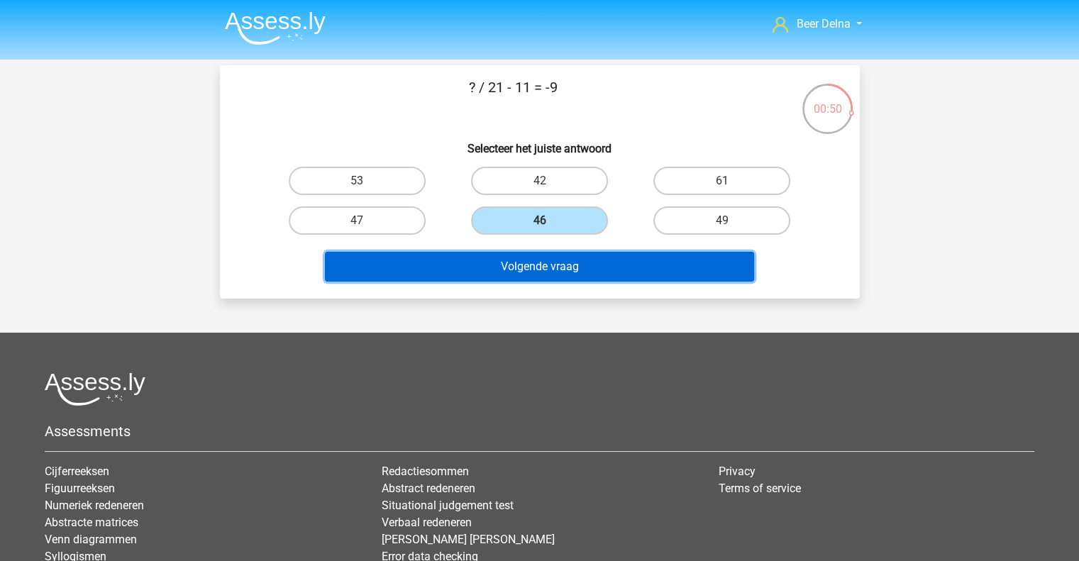
click at [517, 268] on button "Volgende vraag" at bounding box center [539, 267] width 429 height 30
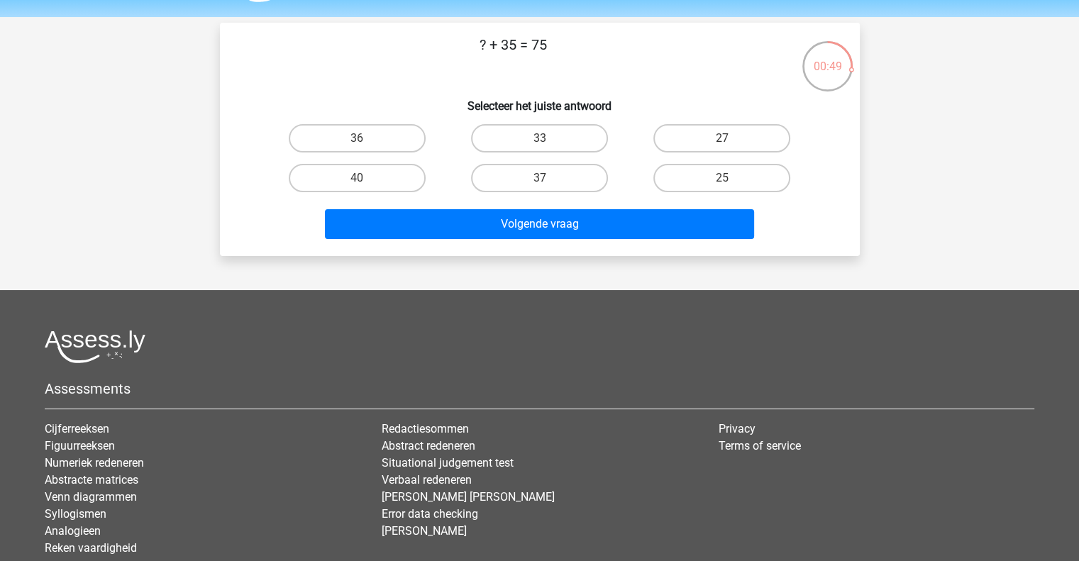
scroll to position [37, 0]
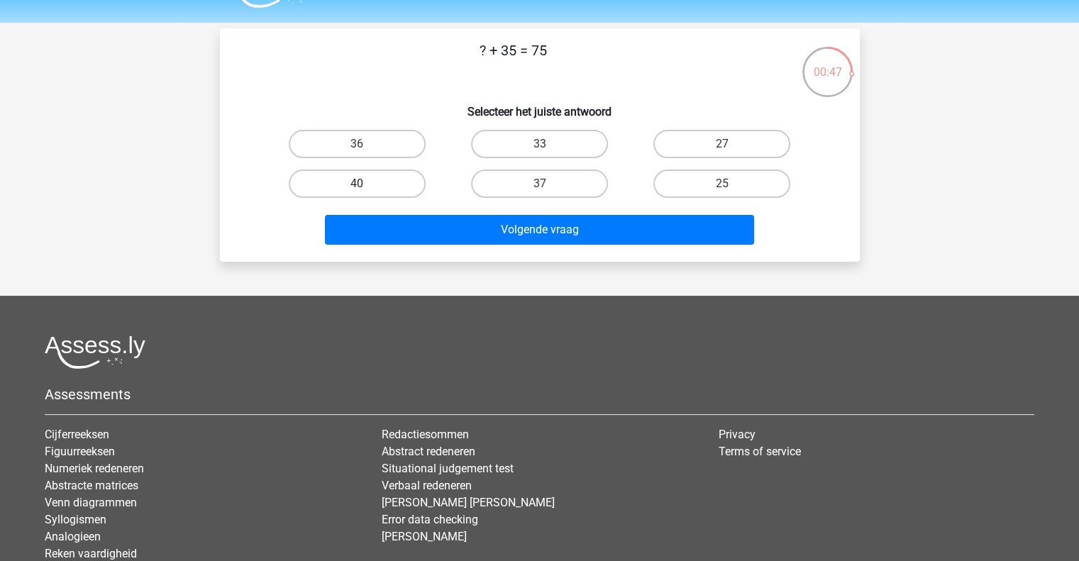
click at [384, 187] on label "40" at bounding box center [357, 184] width 137 height 28
click at [366, 187] on input "40" at bounding box center [361, 188] width 9 height 9
radio input "true"
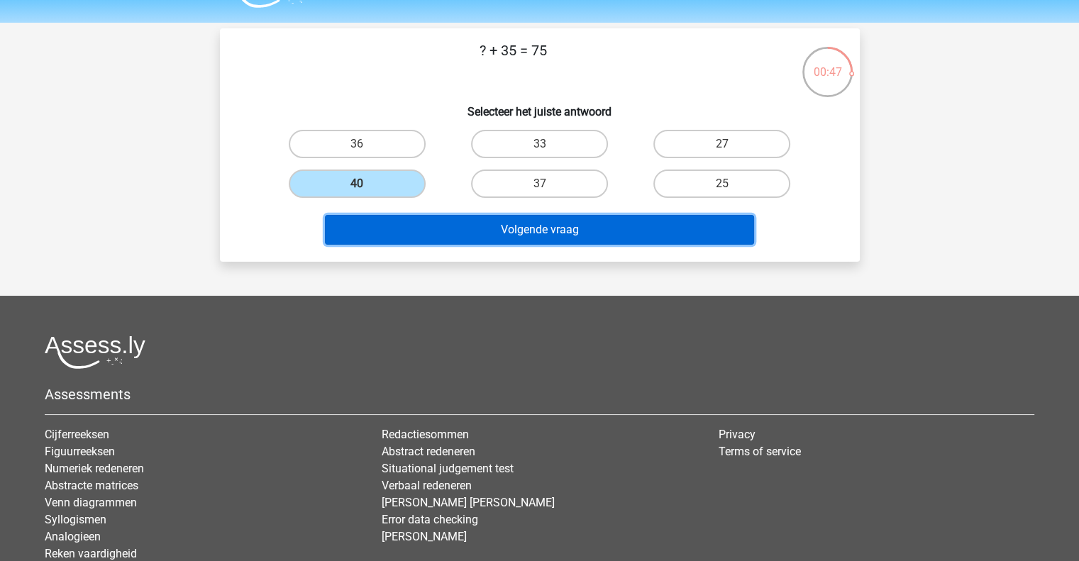
click at [440, 235] on button "Volgende vraag" at bounding box center [539, 230] width 429 height 30
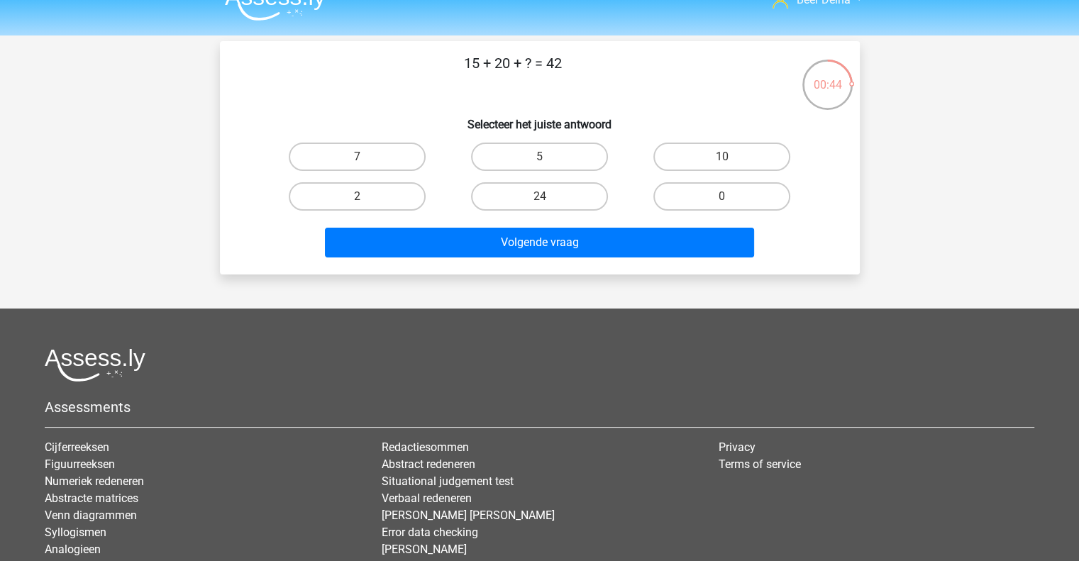
scroll to position [23, 0]
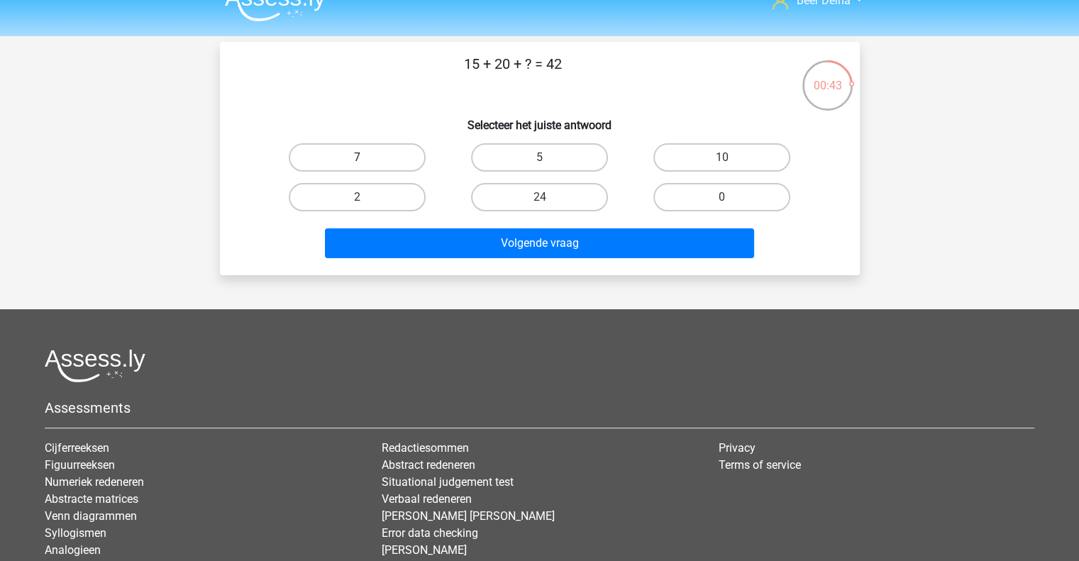
click at [381, 157] on label "7" at bounding box center [357, 157] width 137 height 28
click at [366, 157] on input "7" at bounding box center [361, 161] width 9 height 9
radio input "true"
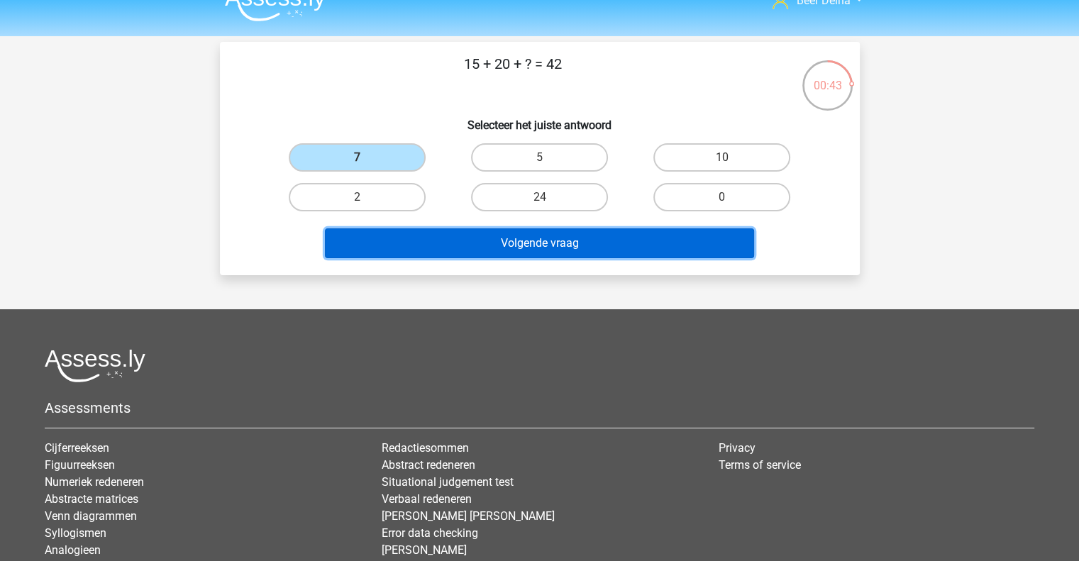
click at [427, 239] on button "Volgende vraag" at bounding box center [539, 243] width 429 height 30
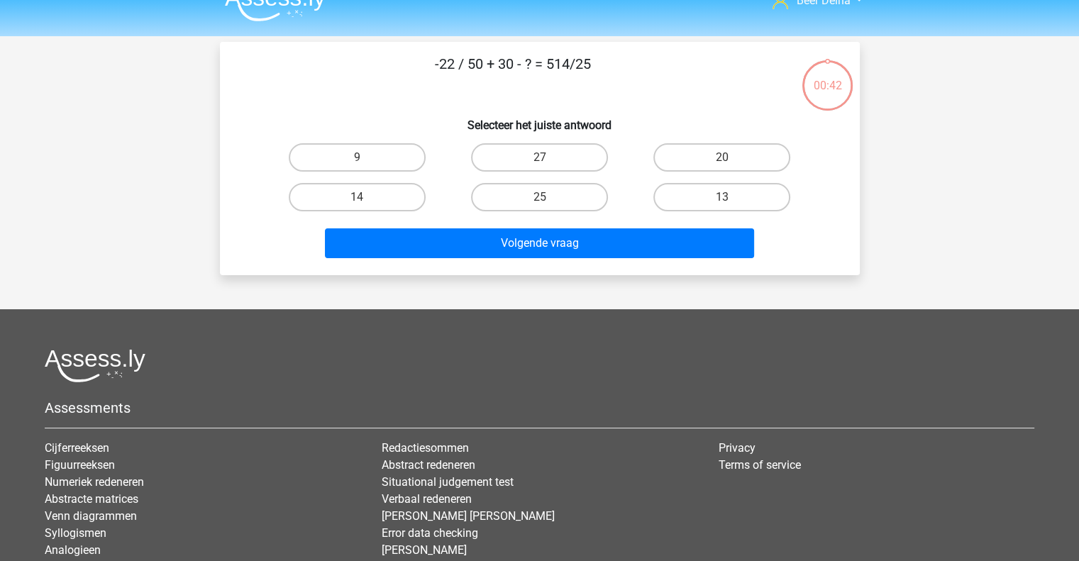
scroll to position [65, 0]
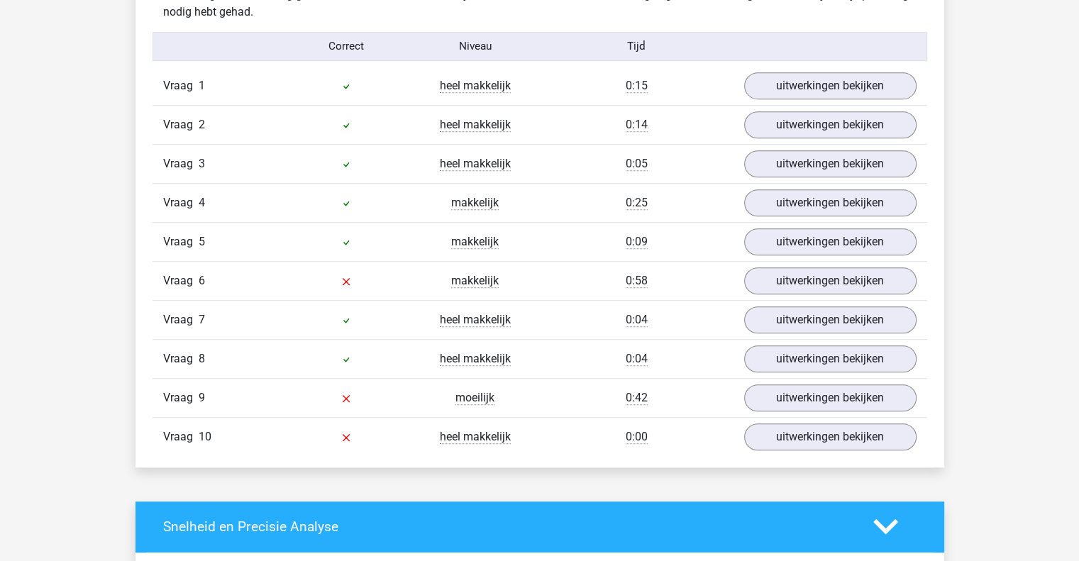
scroll to position [913, 0]
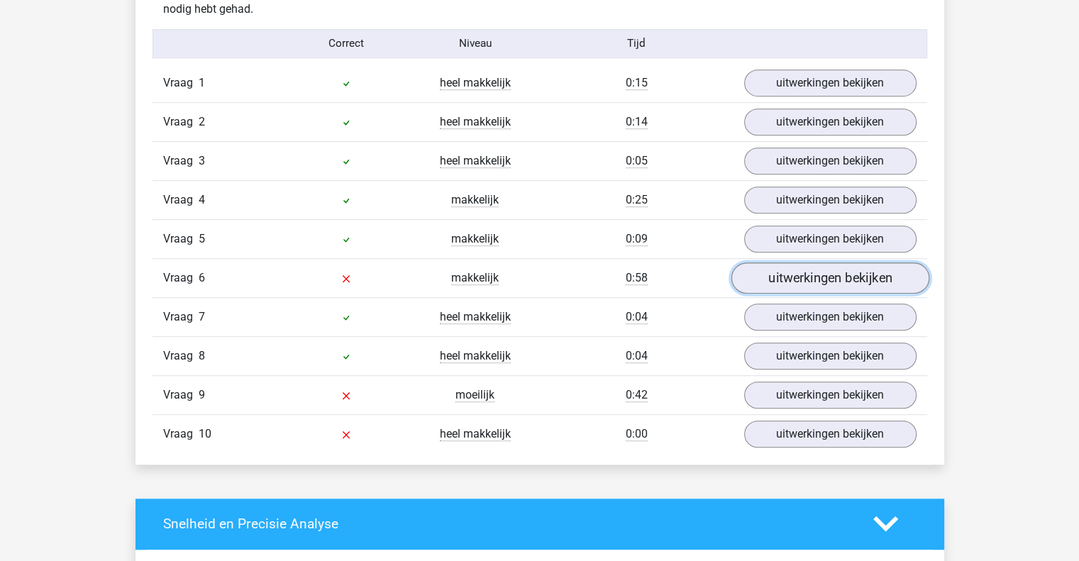
click at [813, 277] on link "uitwerkingen bekijken" at bounding box center [829, 277] width 198 height 31
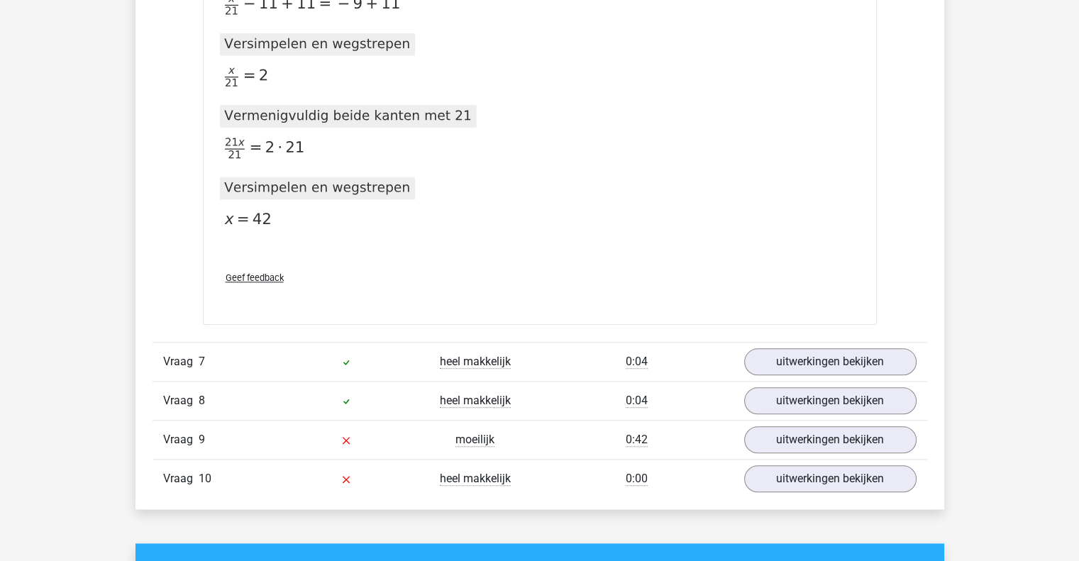
scroll to position [1528, 0]
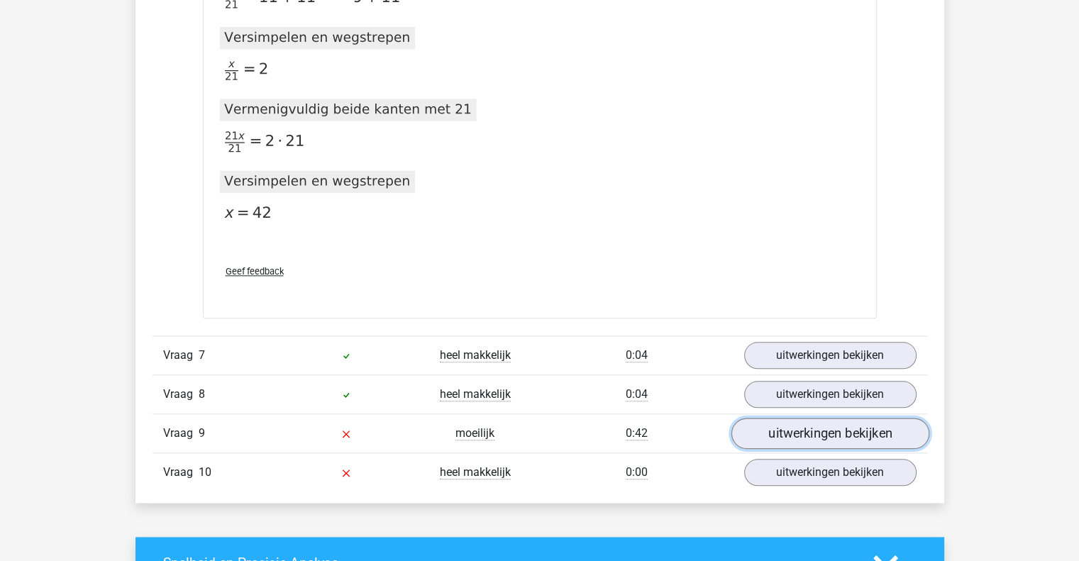
click at [749, 433] on link "uitwerkingen bekijken" at bounding box center [829, 433] width 198 height 31
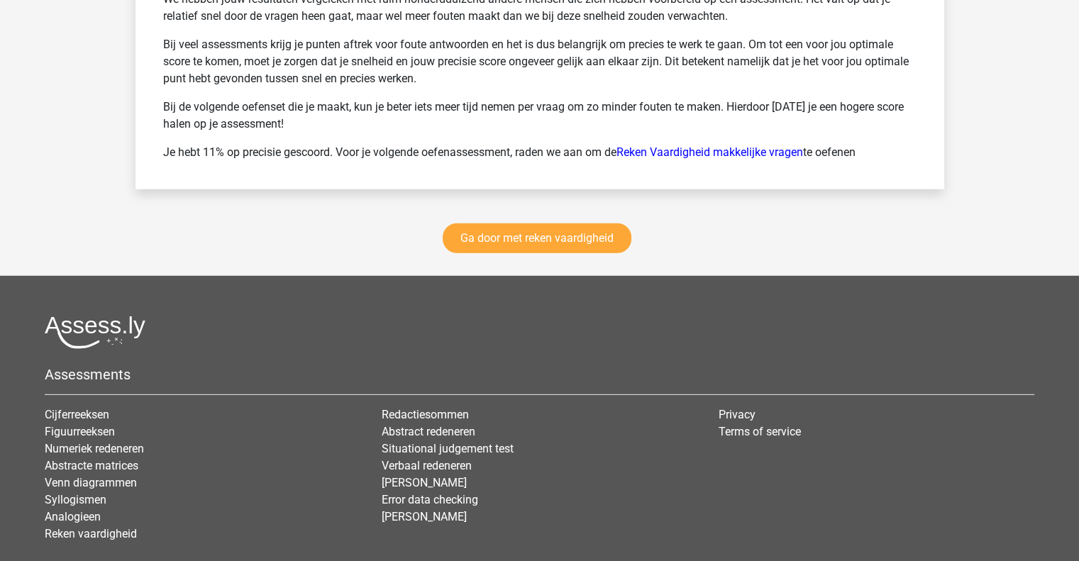
scroll to position [3977, 0]
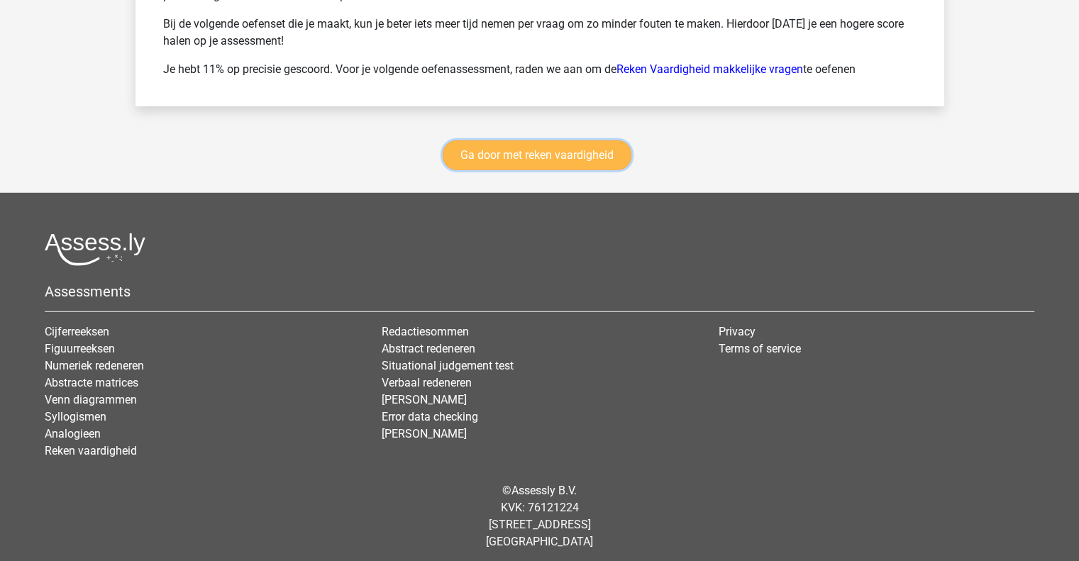
click at [586, 140] on link "Ga door met reken vaardigheid" at bounding box center [537, 155] width 189 height 30
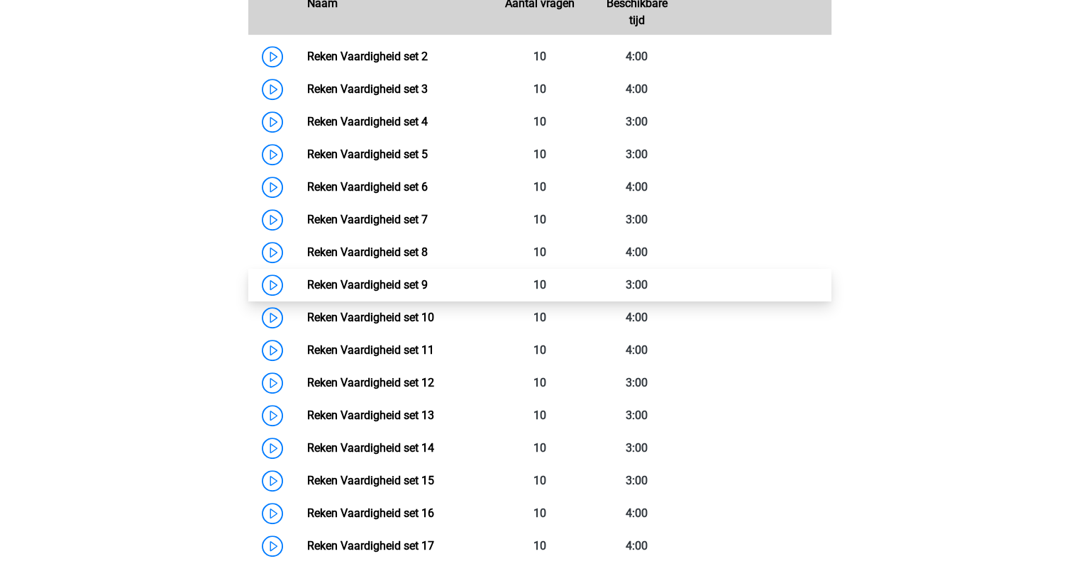
scroll to position [729, 0]
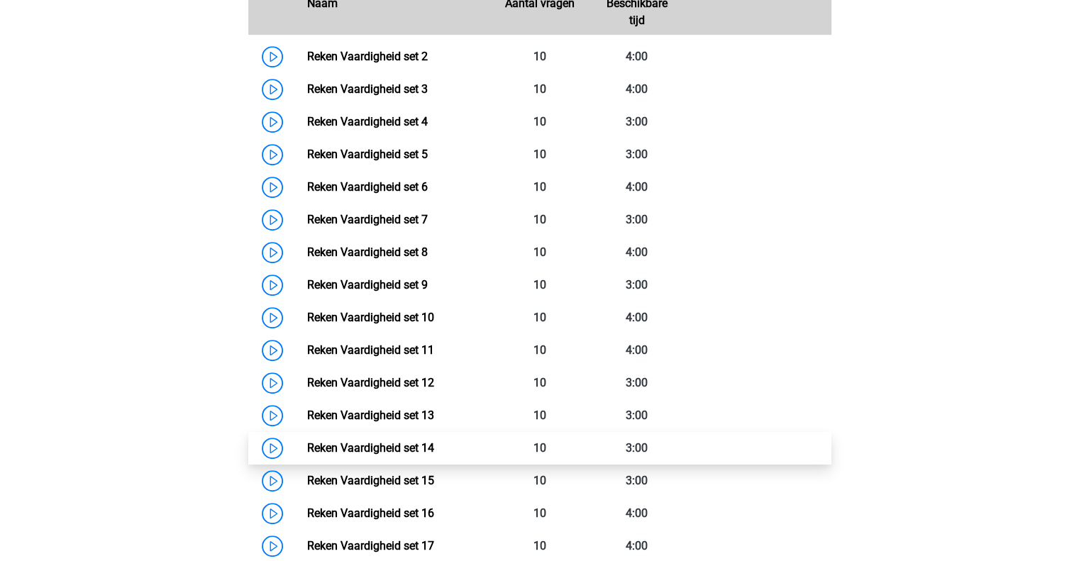
click at [322, 441] on link "Reken Vaardigheid set 14" at bounding box center [370, 447] width 127 height 13
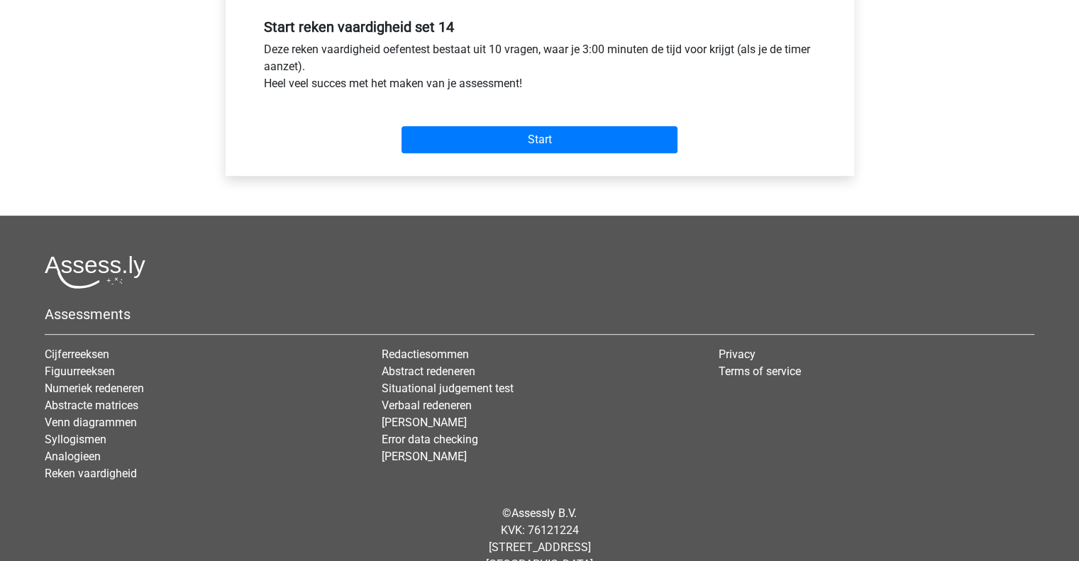
scroll to position [558, 0]
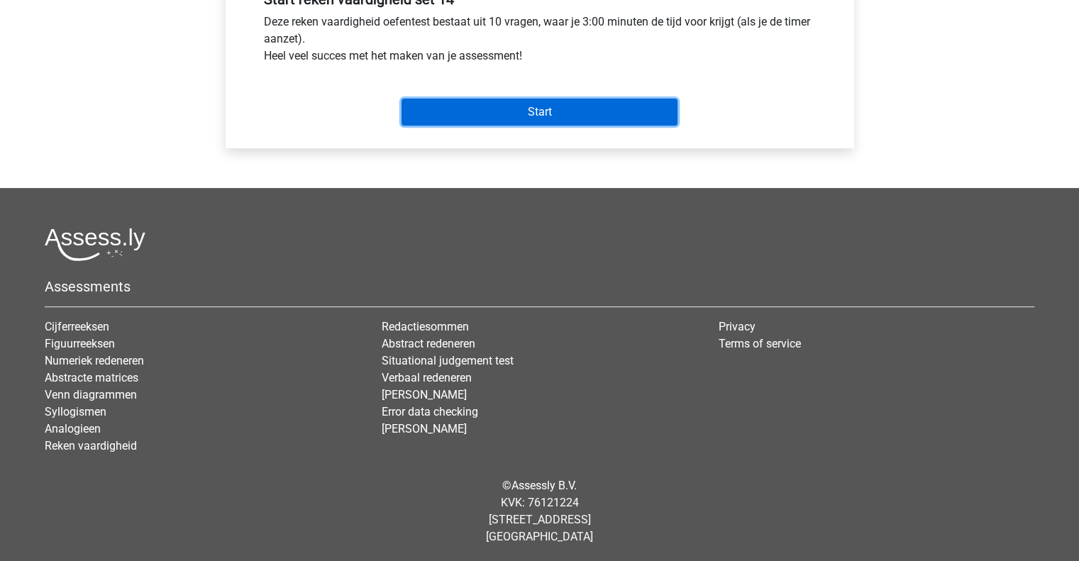
click at [589, 108] on input "Start" at bounding box center [539, 112] width 276 height 27
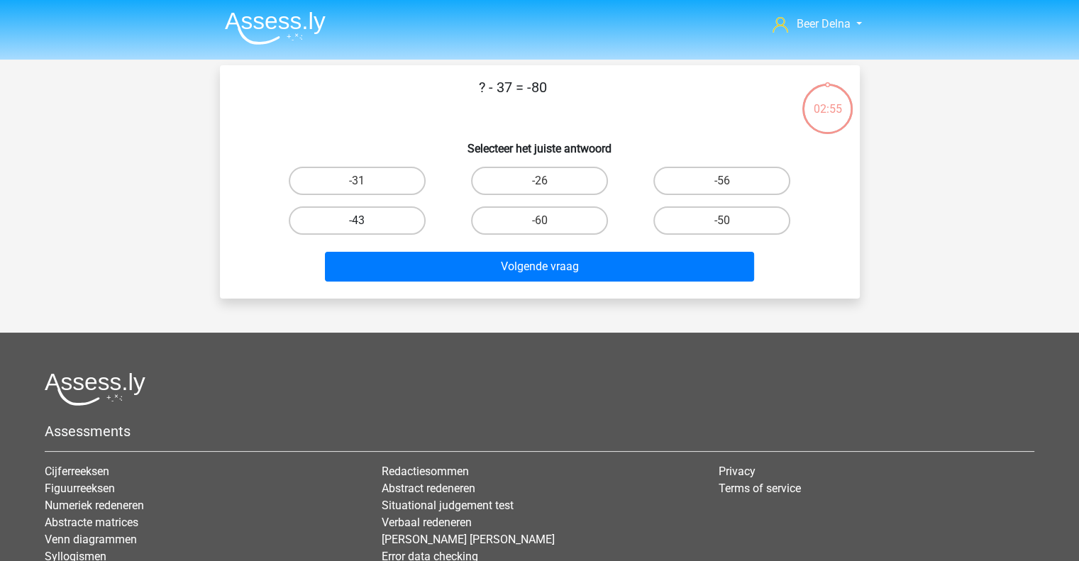
click at [382, 214] on label "-43" at bounding box center [357, 220] width 137 height 28
click at [366, 221] on input "-43" at bounding box center [361, 225] width 9 height 9
radio input "true"
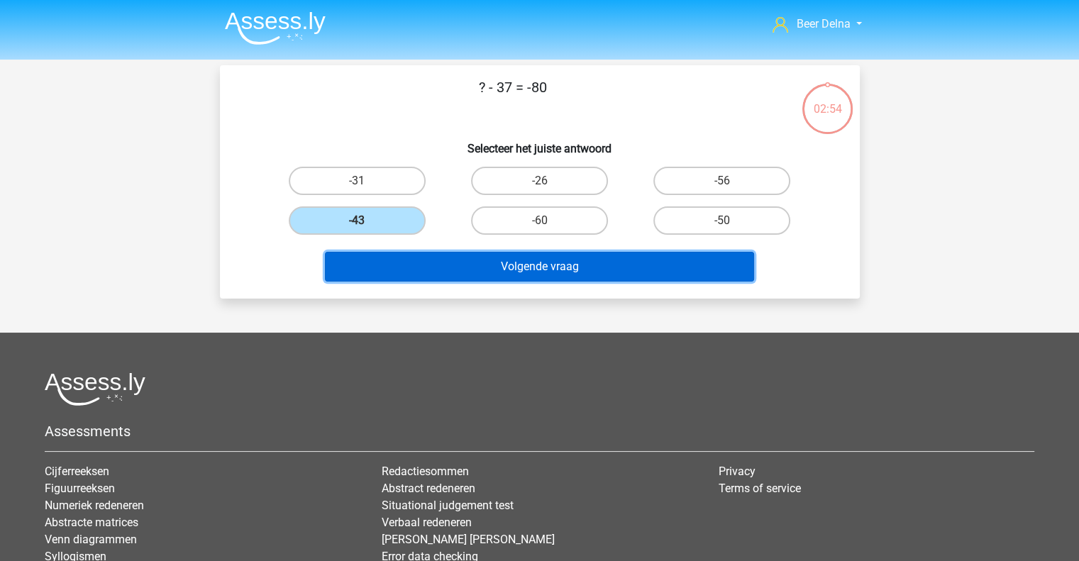
click at [391, 266] on button "Volgende vraag" at bounding box center [539, 267] width 429 height 30
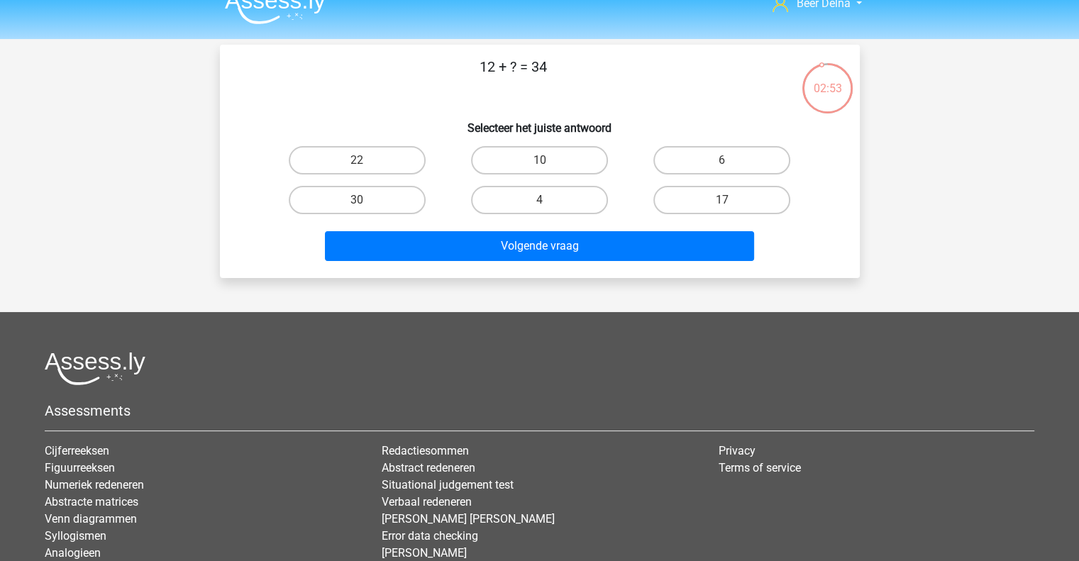
scroll to position [13, 0]
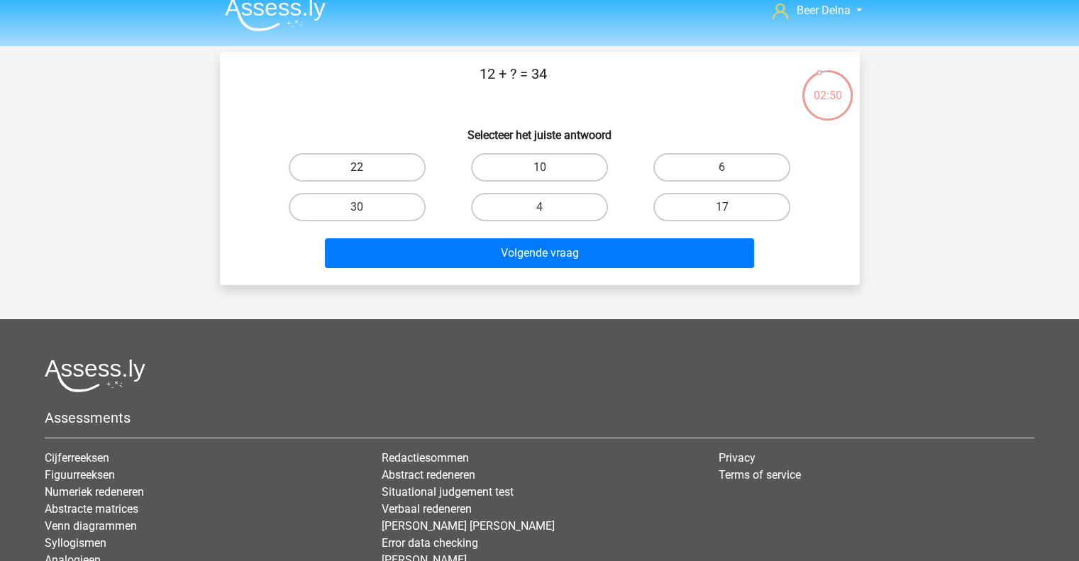
click at [389, 160] on label "22" at bounding box center [357, 167] width 137 height 28
click at [366, 167] on input "22" at bounding box center [361, 171] width 9 height 9
radio input "true"
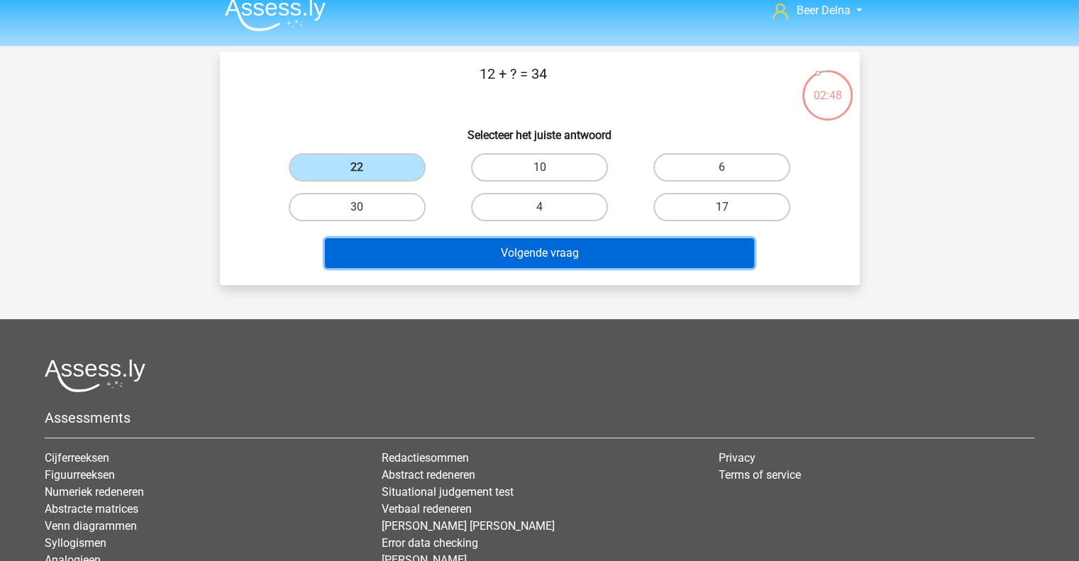
click at [413, 261] on button "Volgende vraag" at bounding box center [539, 253] width 429 height 30
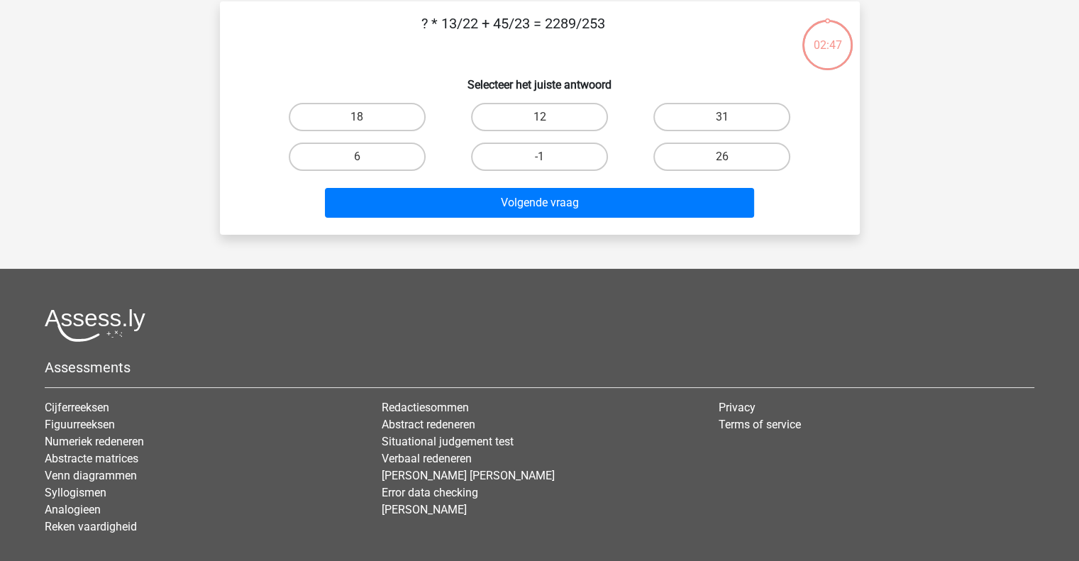
scroll to position [65, 0]
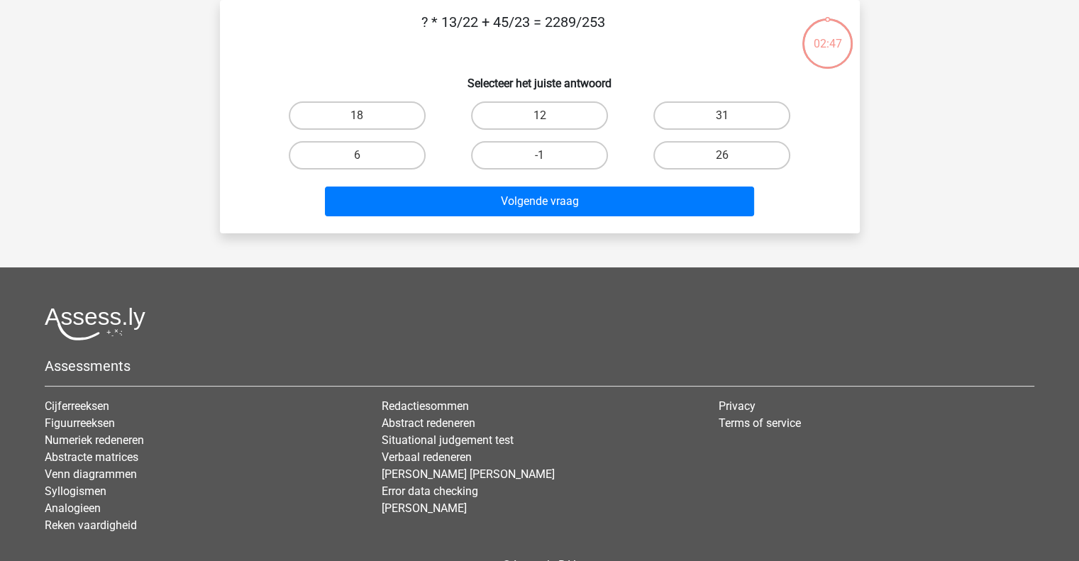
click at [413, 261] on div "Beer Delna beer@delnoij.nl Nederlands English" at bounding box center [539, 288] width 1079 height 707
click at [395, 143] on label "6" at bounding box center [357, 155] width 137 height 28
click at [366, 155] on input "6" at bounding box center [361, 159] width 9 height 9
radio input "true"
click at [431, 234] on div "Beer Delna beer@delnoij.nl Nederlands English" at bounding box center [539, 288] width 1079 height 707
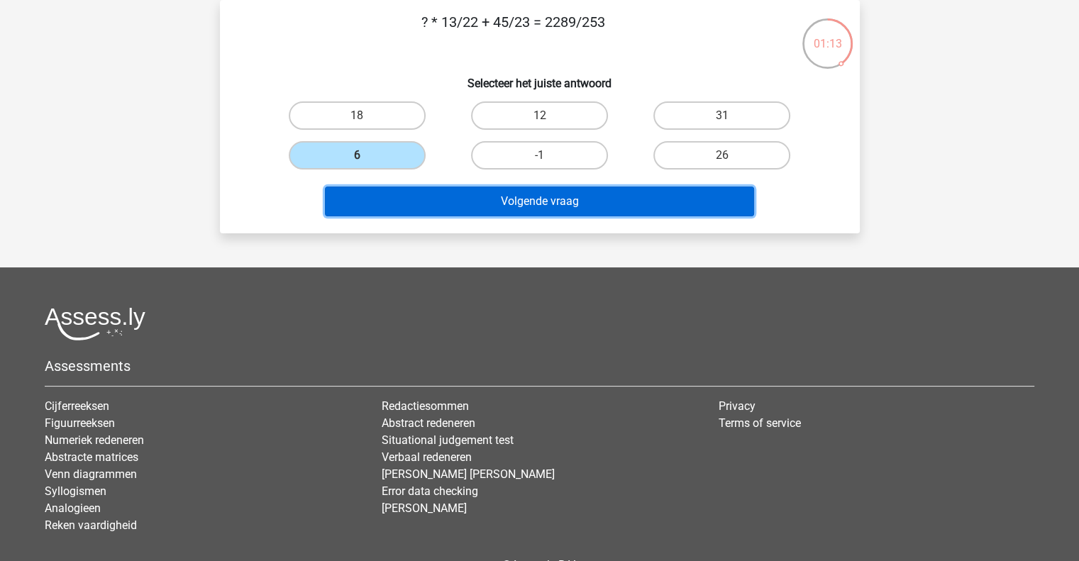
click at [437, 191] on button "Volgende vraag" at bounding box center [539, 202] width 429 height 30
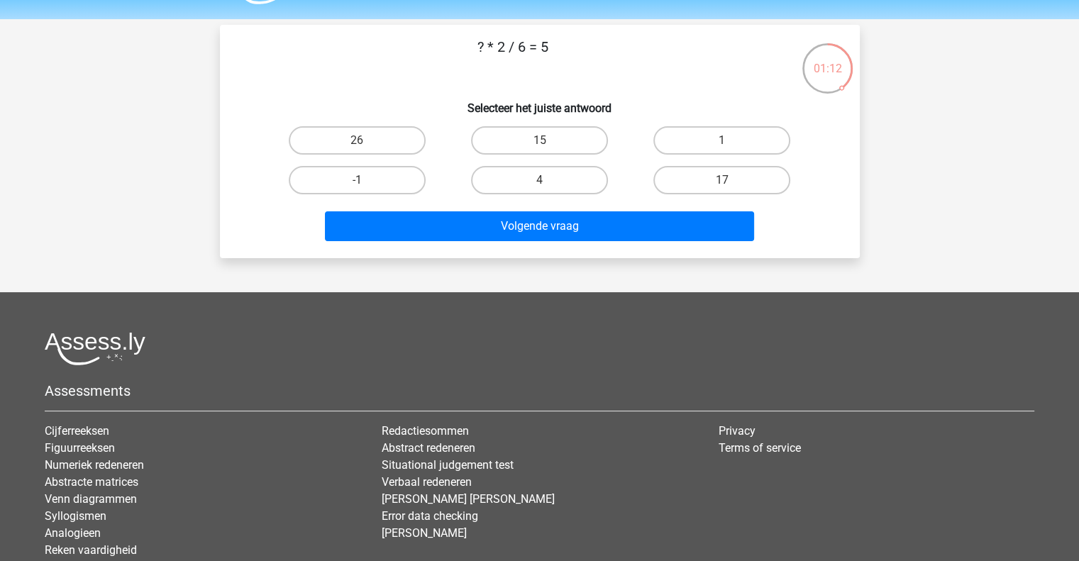
scroll to position [0, 0]
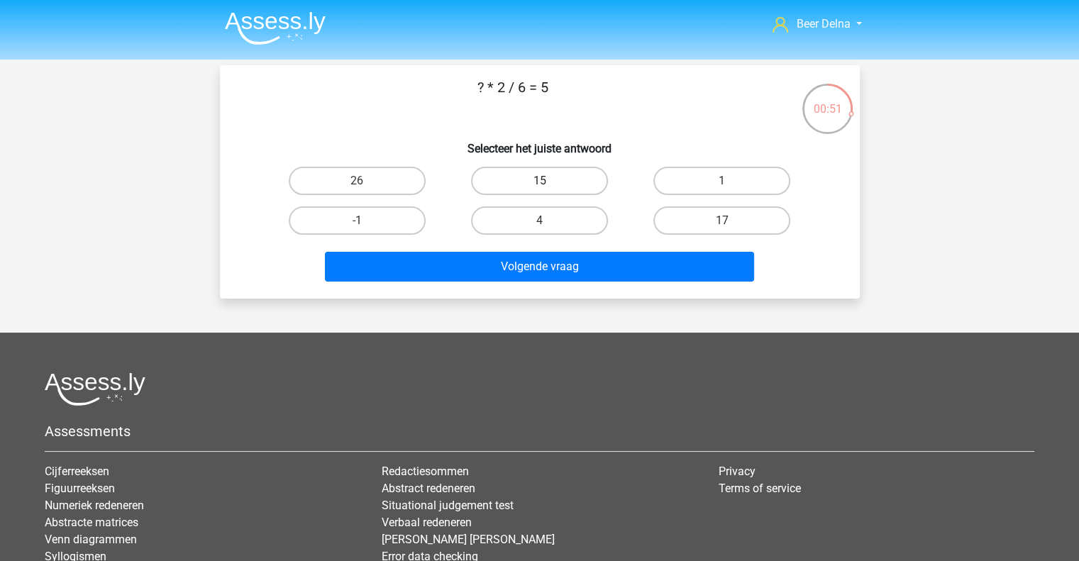
click at [536, 172] on label "15" at bounding box center [539, 181] width 137 height 28
click at [539, 181] on input "15" at bounding box center [543, 185] width 9 height 9
radio input "true"
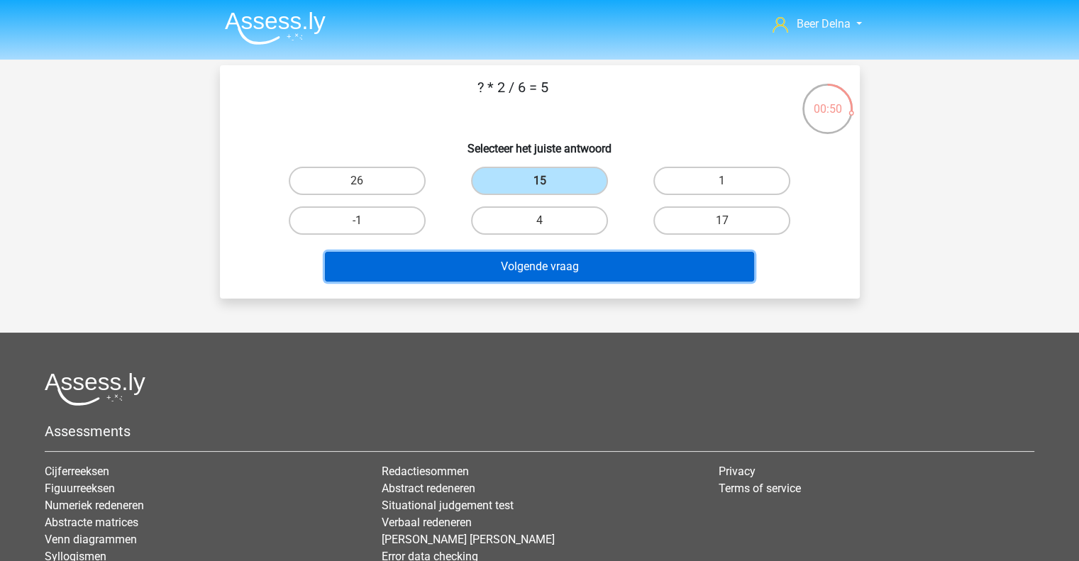
click at [508, 253] on button "Volgende vraag" at bounding box center [539, 267] width 429 height 30
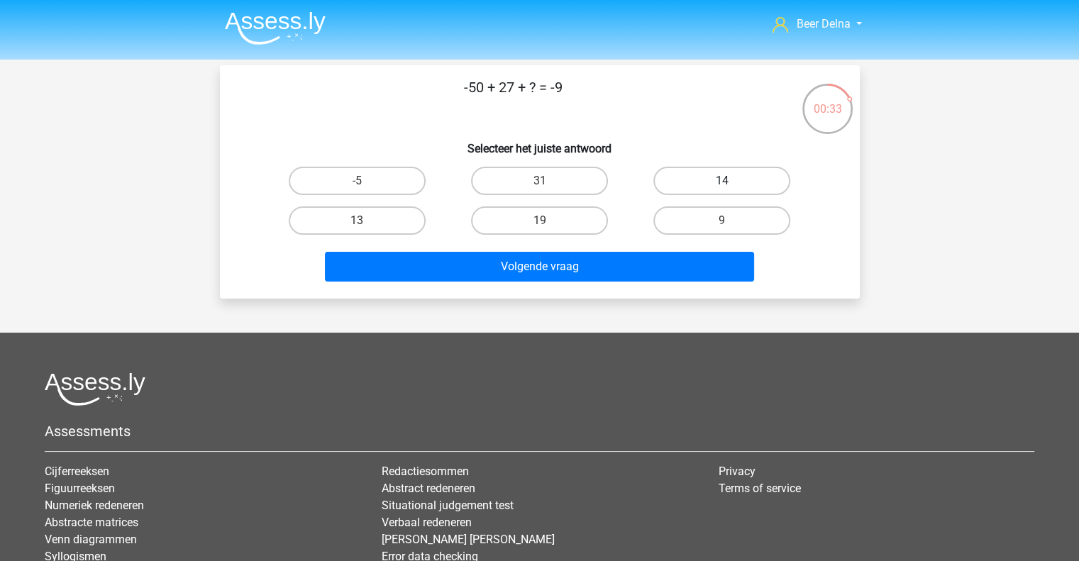
click at [683, 189] on label "14" at bounding box center [721, 181] width 137 height 28
click at [722, 189] on input "14" at bounding box center [726, 185] width 9 height 9
radio input "true"
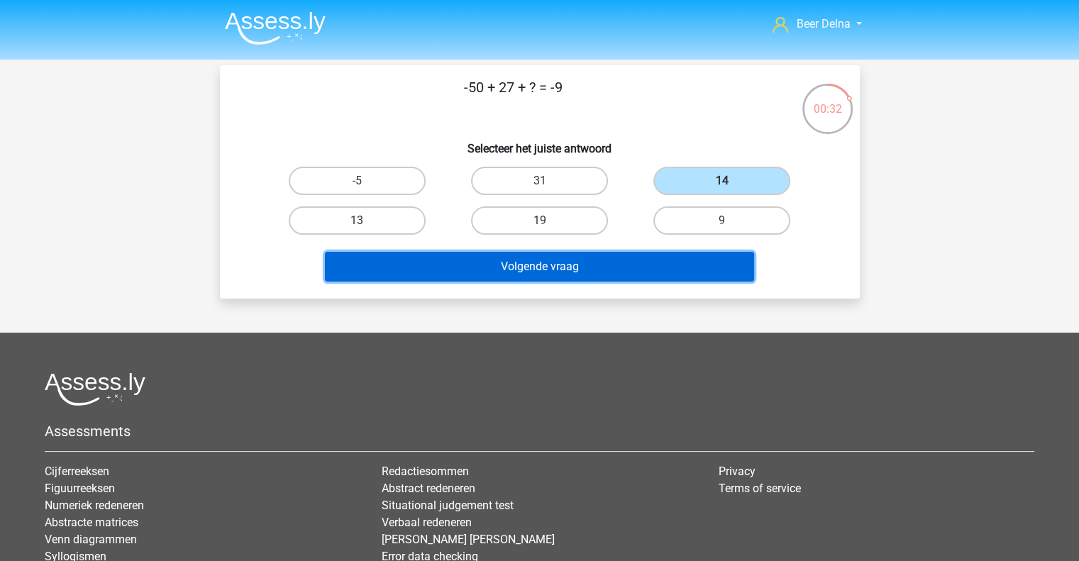
click at [616, 259] on button "Volgende vraag" at bounding box center [539, 267] width 429 height 30
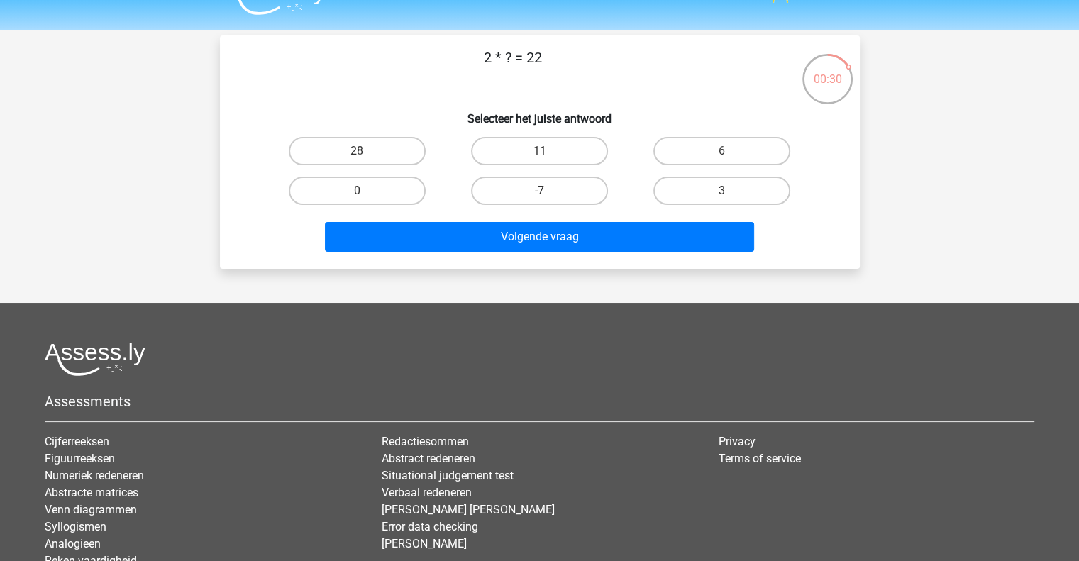
scroll to position [16, 0]
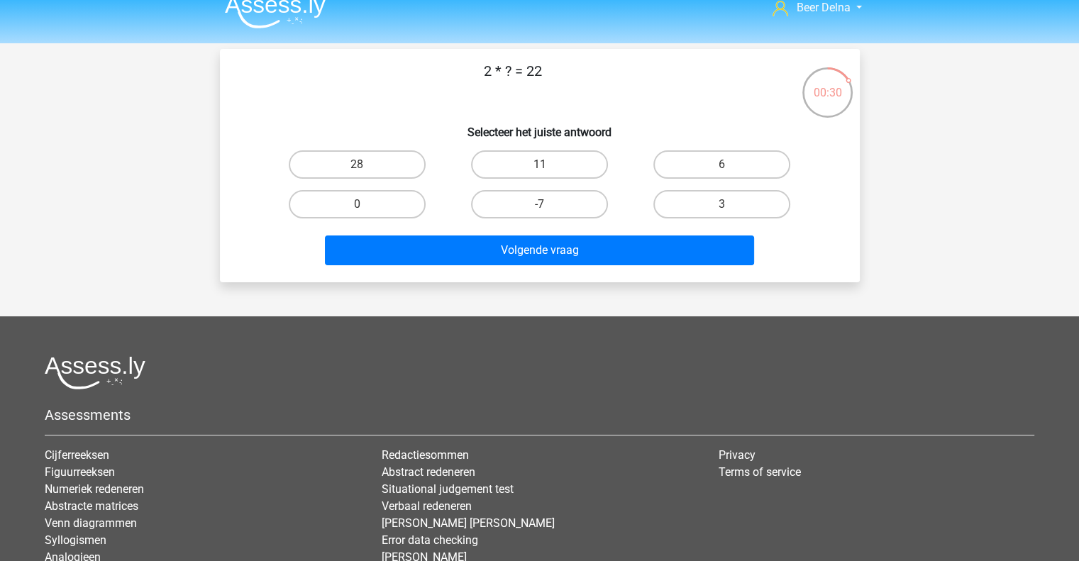
click at [545, 167] on input "11" at bounding box center [543, 169] width 9 height 9
radio input "true"
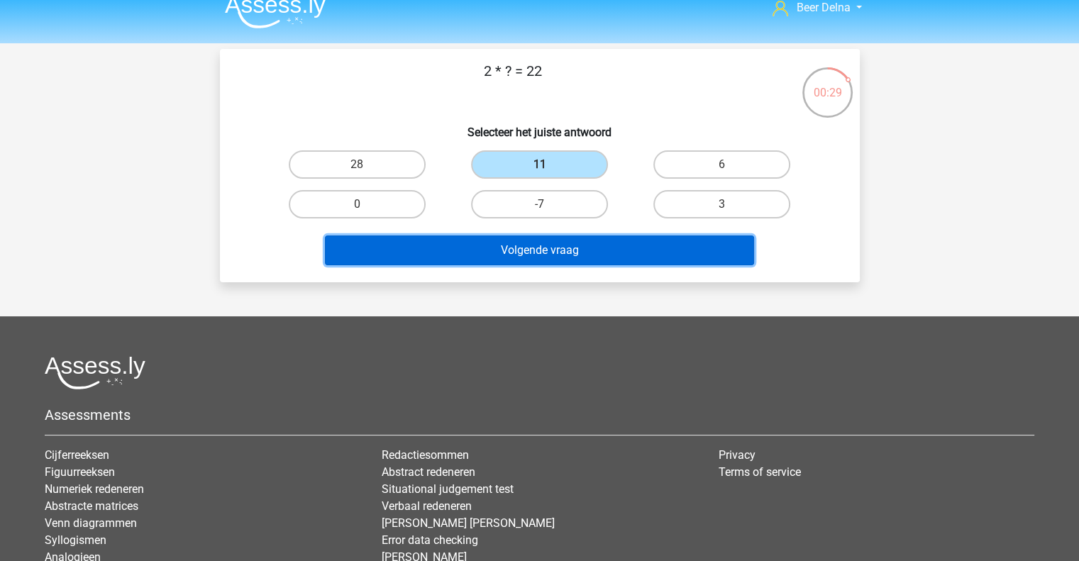
click at [516, 257] on button "Volgende vraag" at bounding box center [539, 250] width 429 height 30
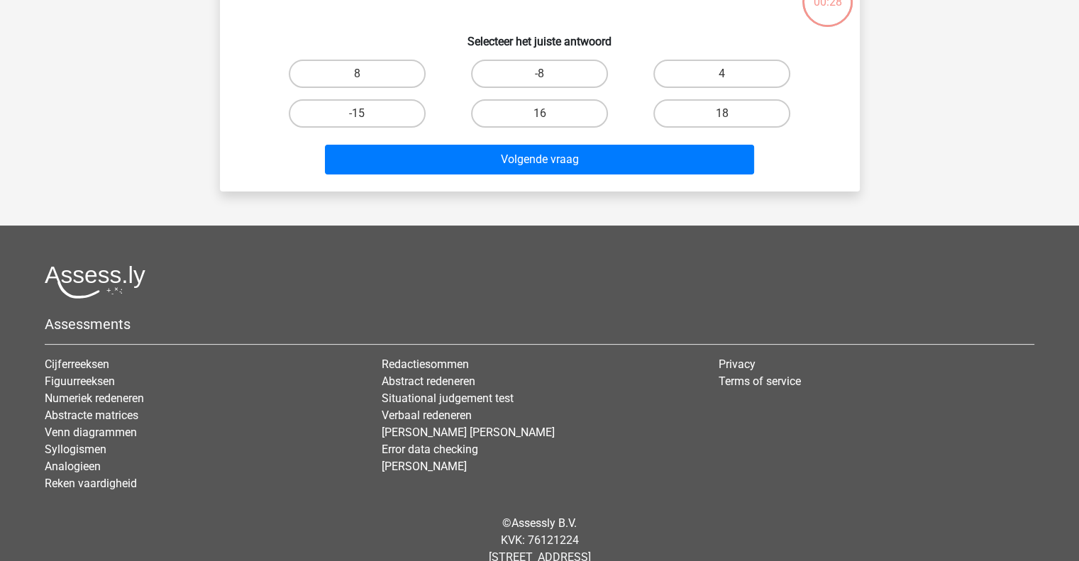
scroll to position [0, 0]
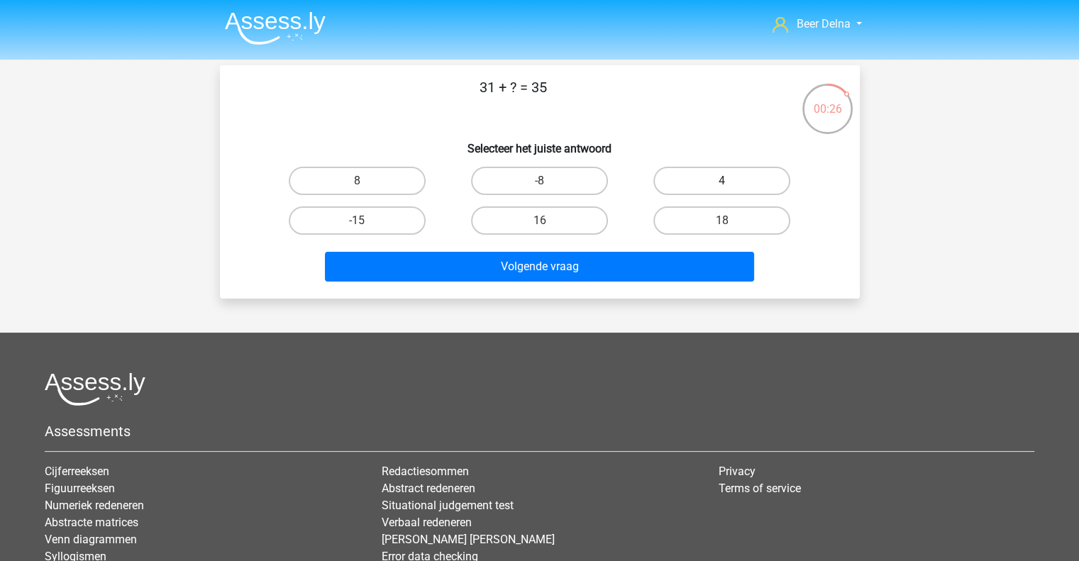
click at [721, 181] on label "4" at bounding box center [721, 181] width 137 height 28
click at [722, 181] on input "4" at bounding box center [726, 185] width 9 height 9
radio input "true"
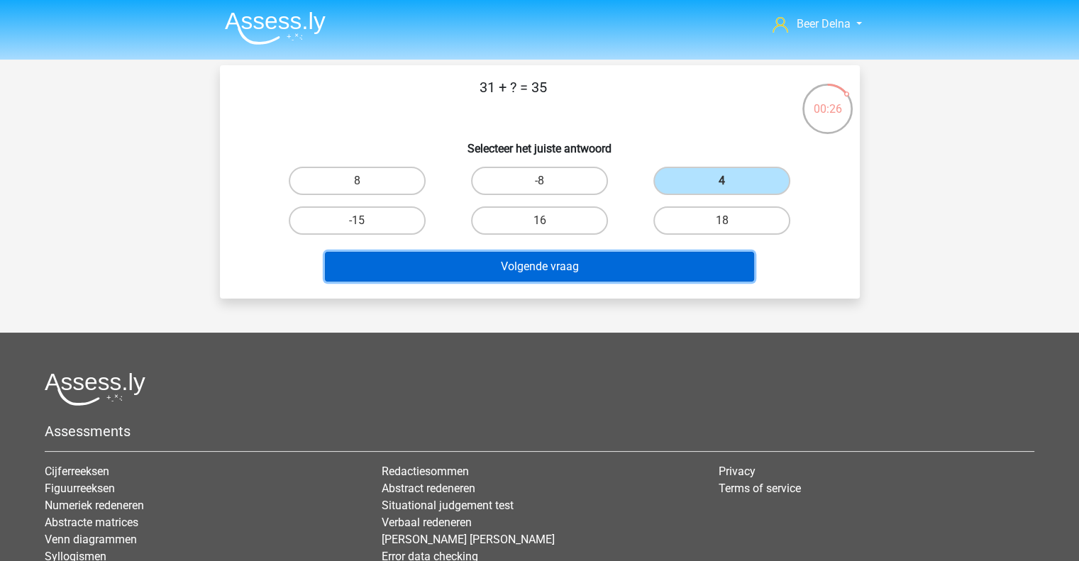
click at [667, 257] on button "Volgende vraag" at bounding box center [539, 267] width 429 height 30
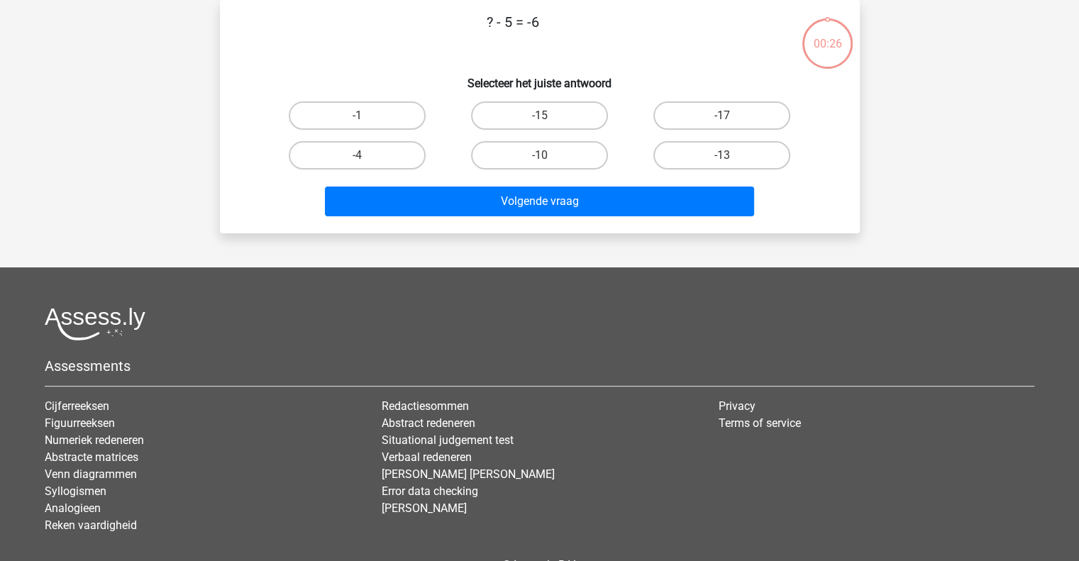
click at [667, 257] on div "Beer Delna beer@delnoij.nl Nederlands English" at bounding box center [539, 288] width 1079 height 707
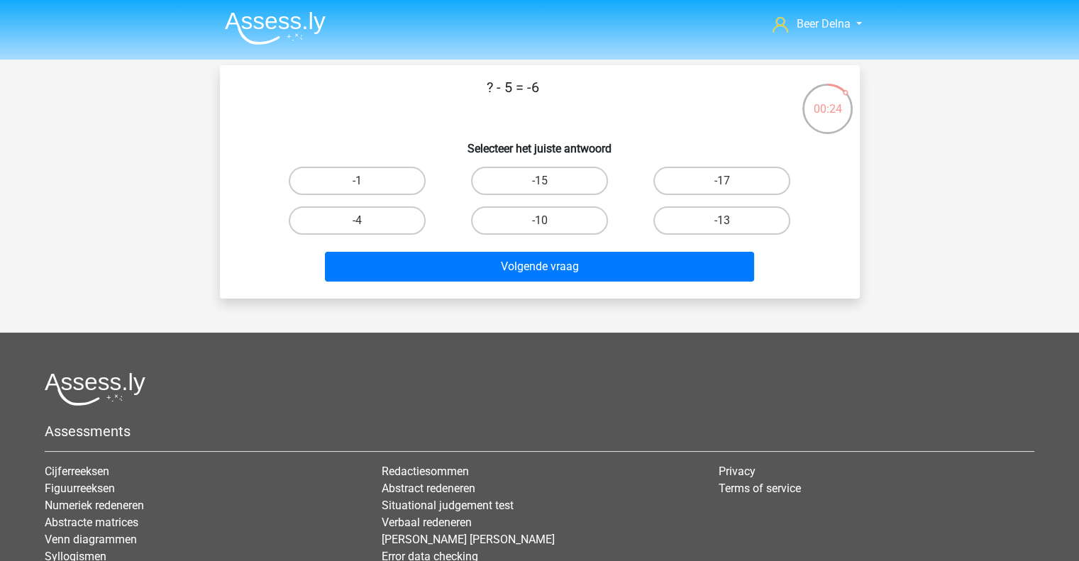
click at [589, 116] on p "? - 5 = -6" at bounding box center [513, 98] width 541 height 43
click at [363, 188] on input "-1" at bounding box center [361, 185] width 9 height 9
radio input "true"
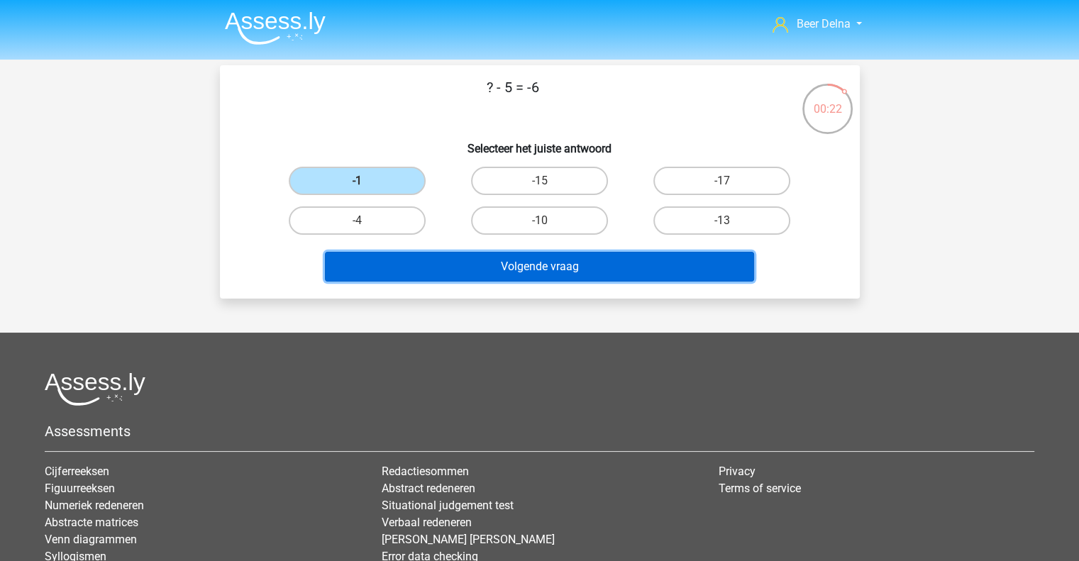
click at [414, 274] on button "Volgende vraag" at bounding box center [539, 267] width 429 height 30
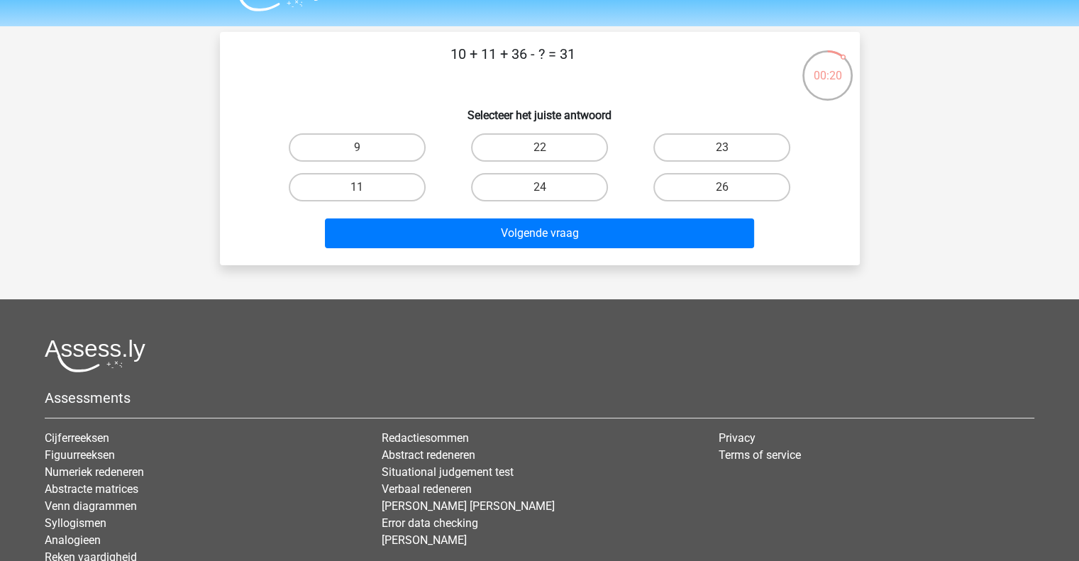
scroll to position [31, 0]
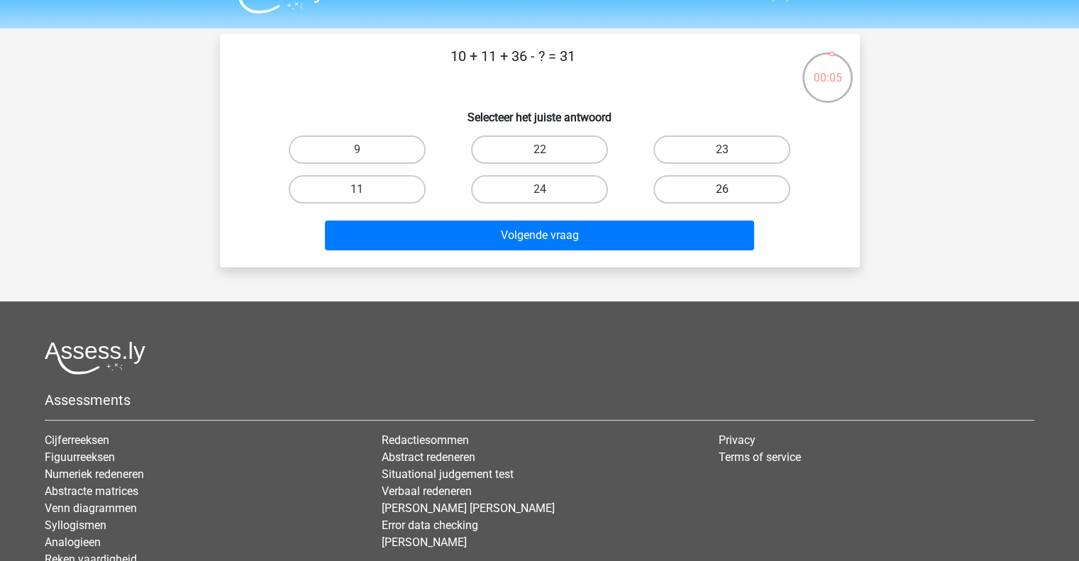
click at [687, 186] on label "26" at bounding box center [721, 189] width 137 height 28
click at [722, 189] on input "26" at bounding box center [726, 193] width 9 height 9
radio input "true"
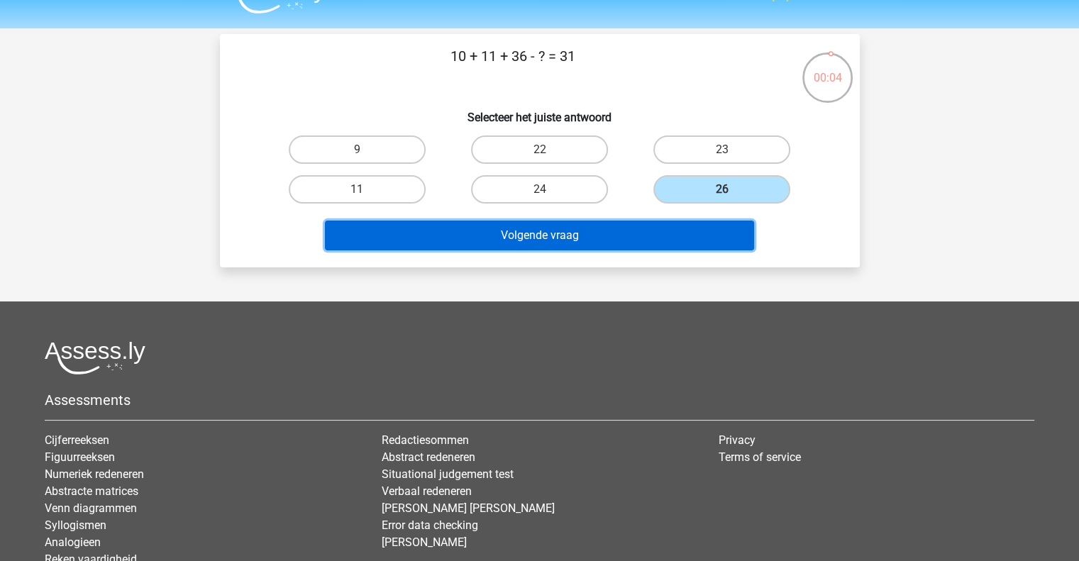
click at [624, 238] on button "Volgende vraag" at bounding box center [539, 236] width 429 height 30
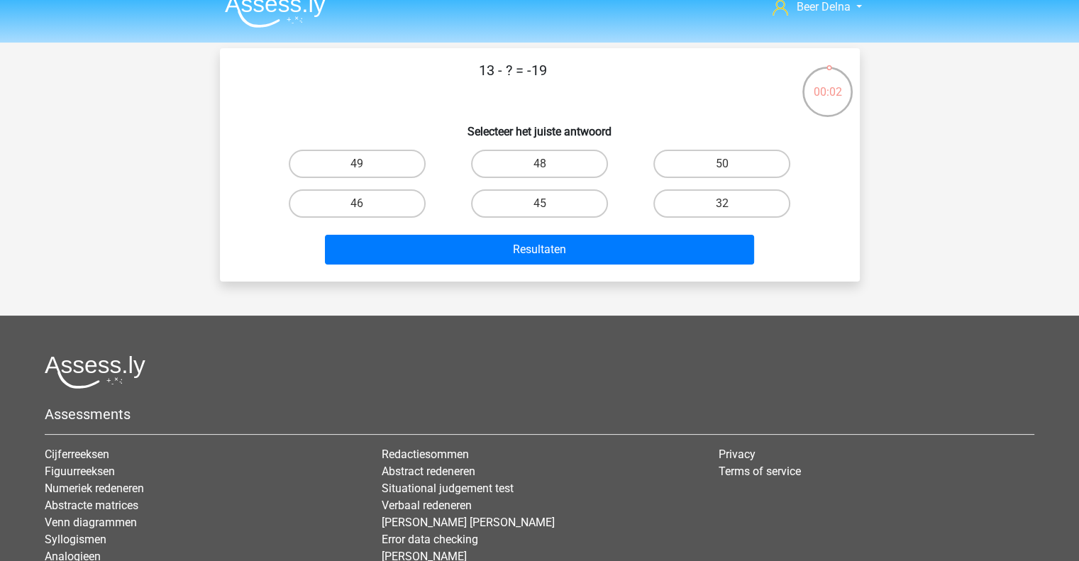
scroll to position [16, 0]
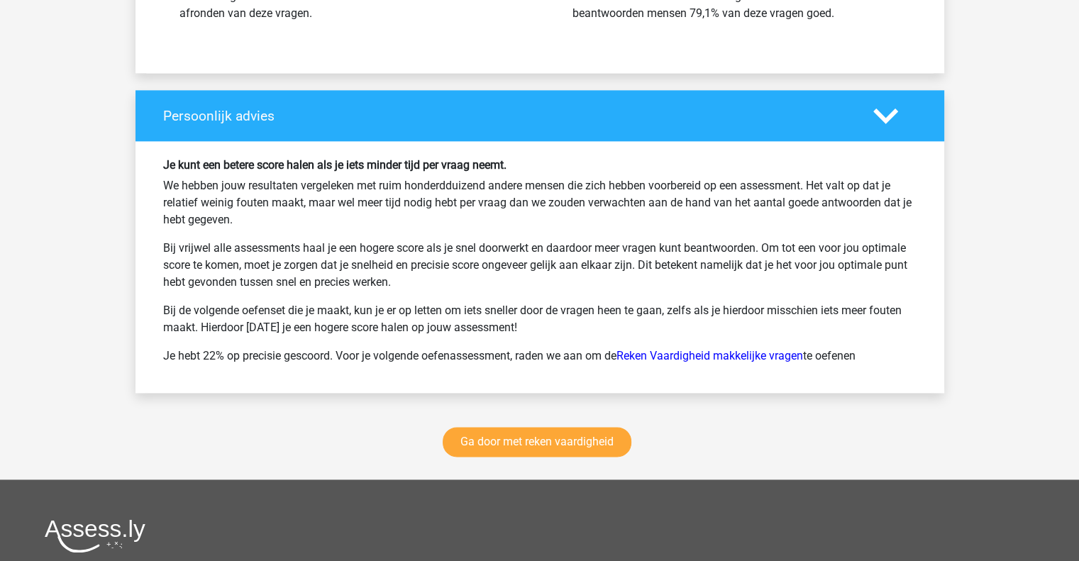
scroll to position [1891, 0]
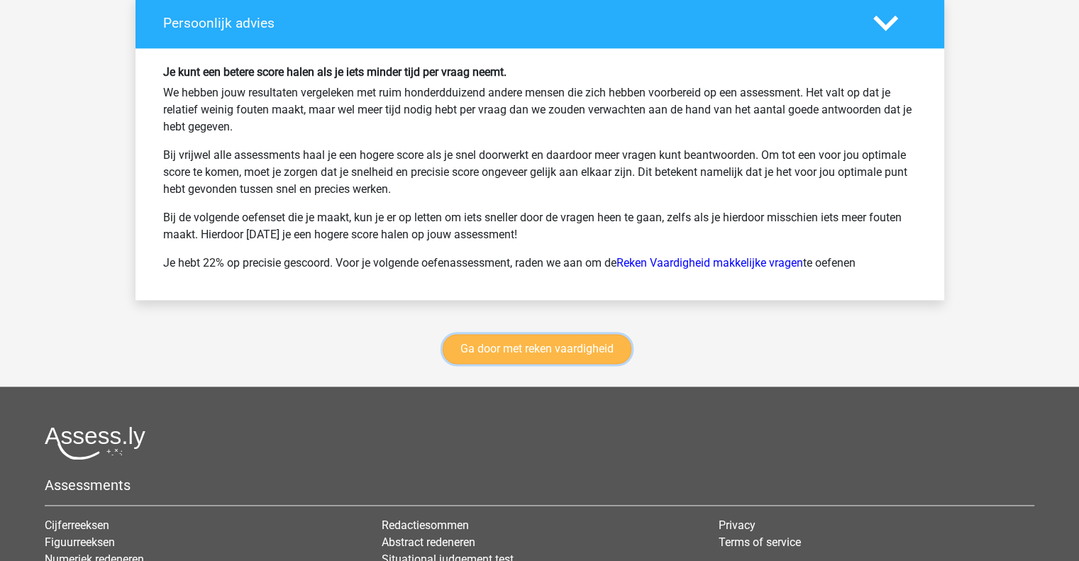
click at [509, 348] on link "Ga door met reken vaardigheid" at bounding box center [537, 349] width 189 height 30
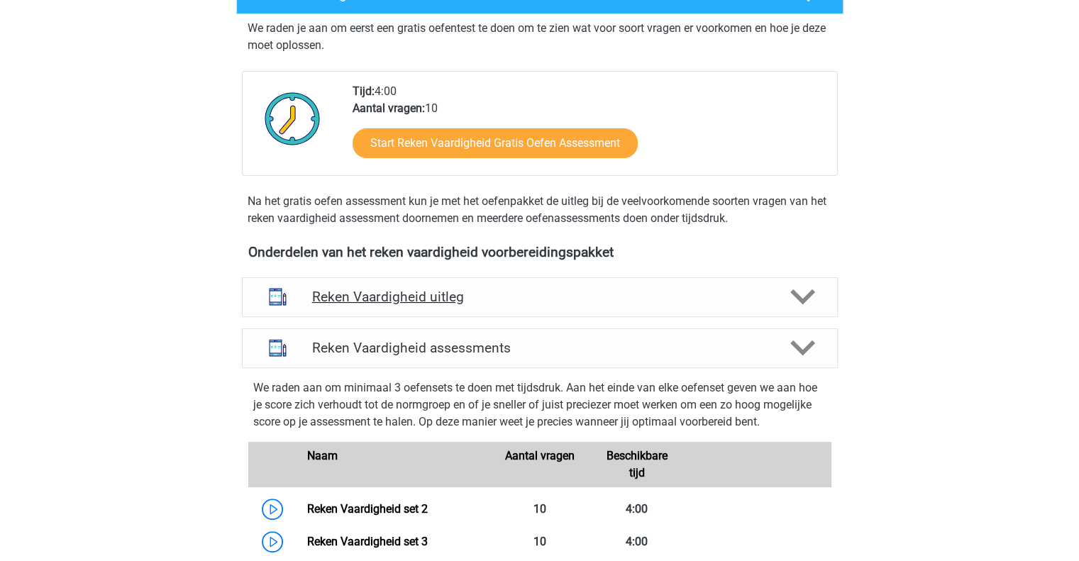
scroll to position [258, 0]
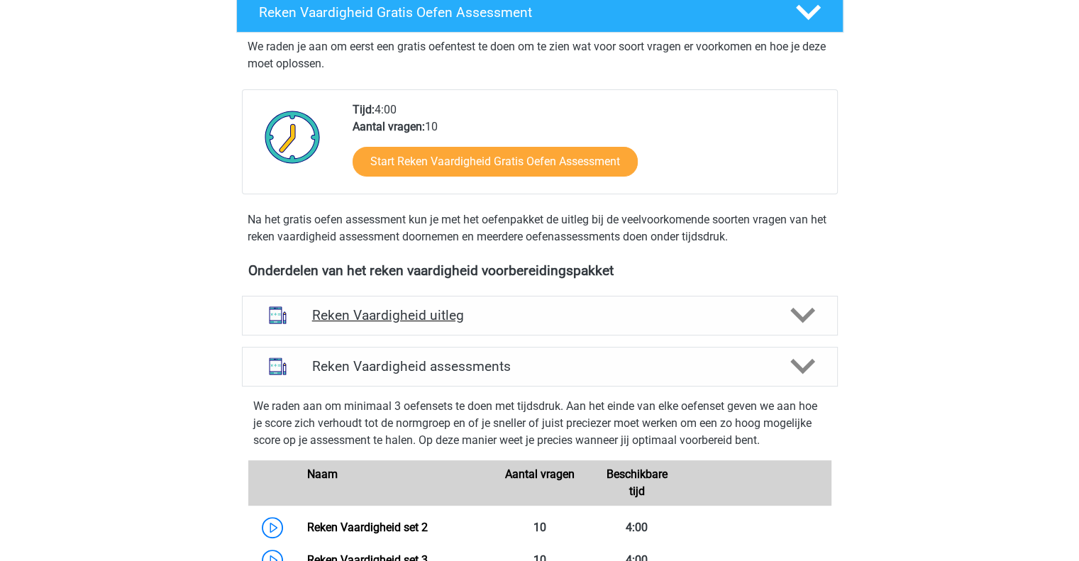
click at [424, 303] on div "Reken Vaardigheid uitleg" at bounding box center [540, 316] width 596 height 40
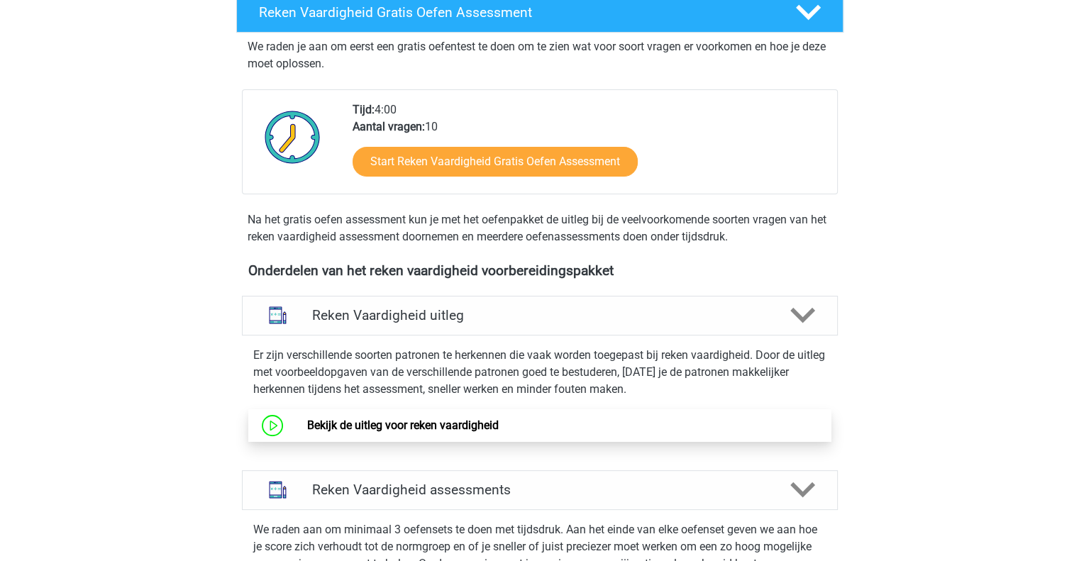
drag, startPoint x: 412, startPoint y: 420, endPoint x: 387, endPoint y: 413, distance: 26.3
click at [387, 418] on link "Bekijk de uitleg voor reken vaardigheid" at bounding box center [402, 424] width 191 height 13
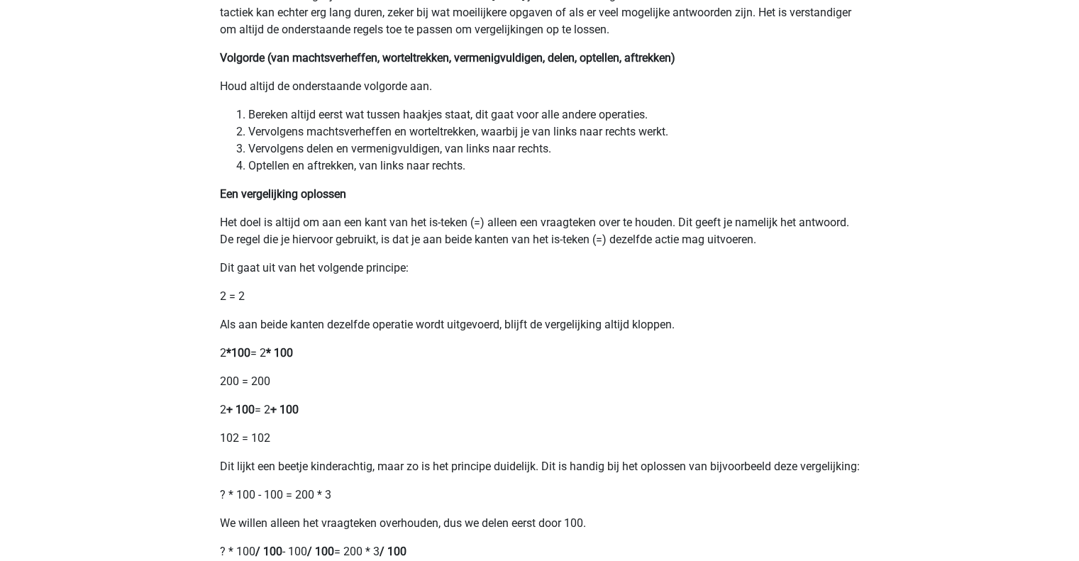
scroll to position [336, 0]
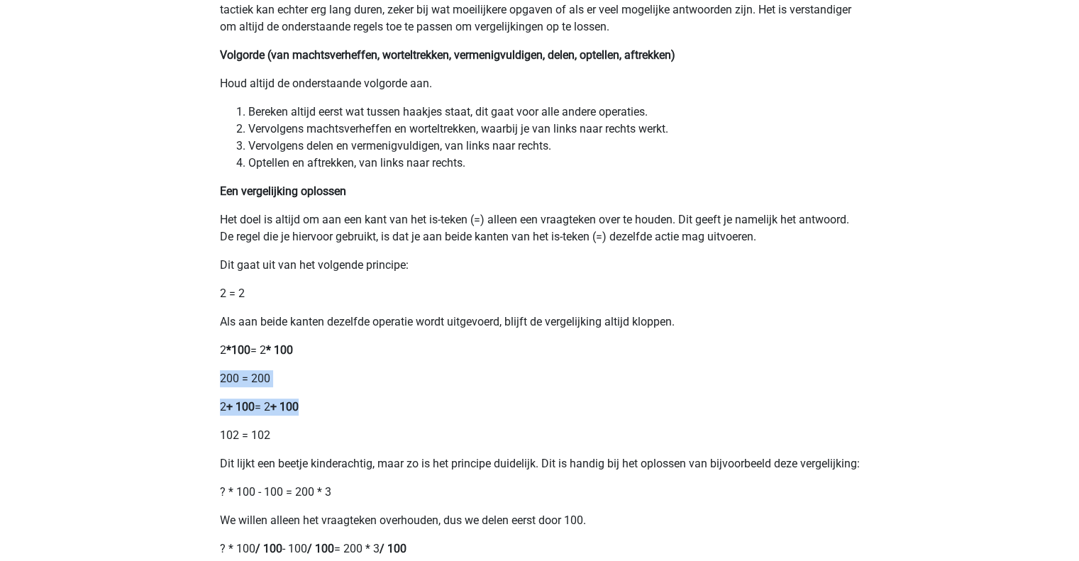
drag, startPoint x: 387, startPoint y: 413, endPoint x: 352, endPoint y: 331, distance: 89.3
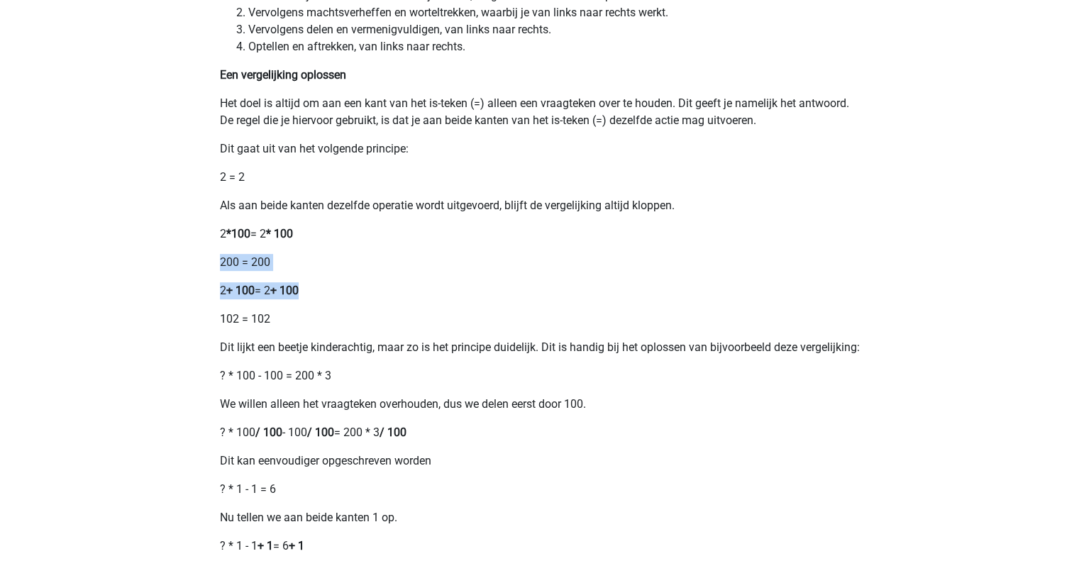
scroll to position [452, 0]
